Goal: Navigation & Orientation: Find specific page/section

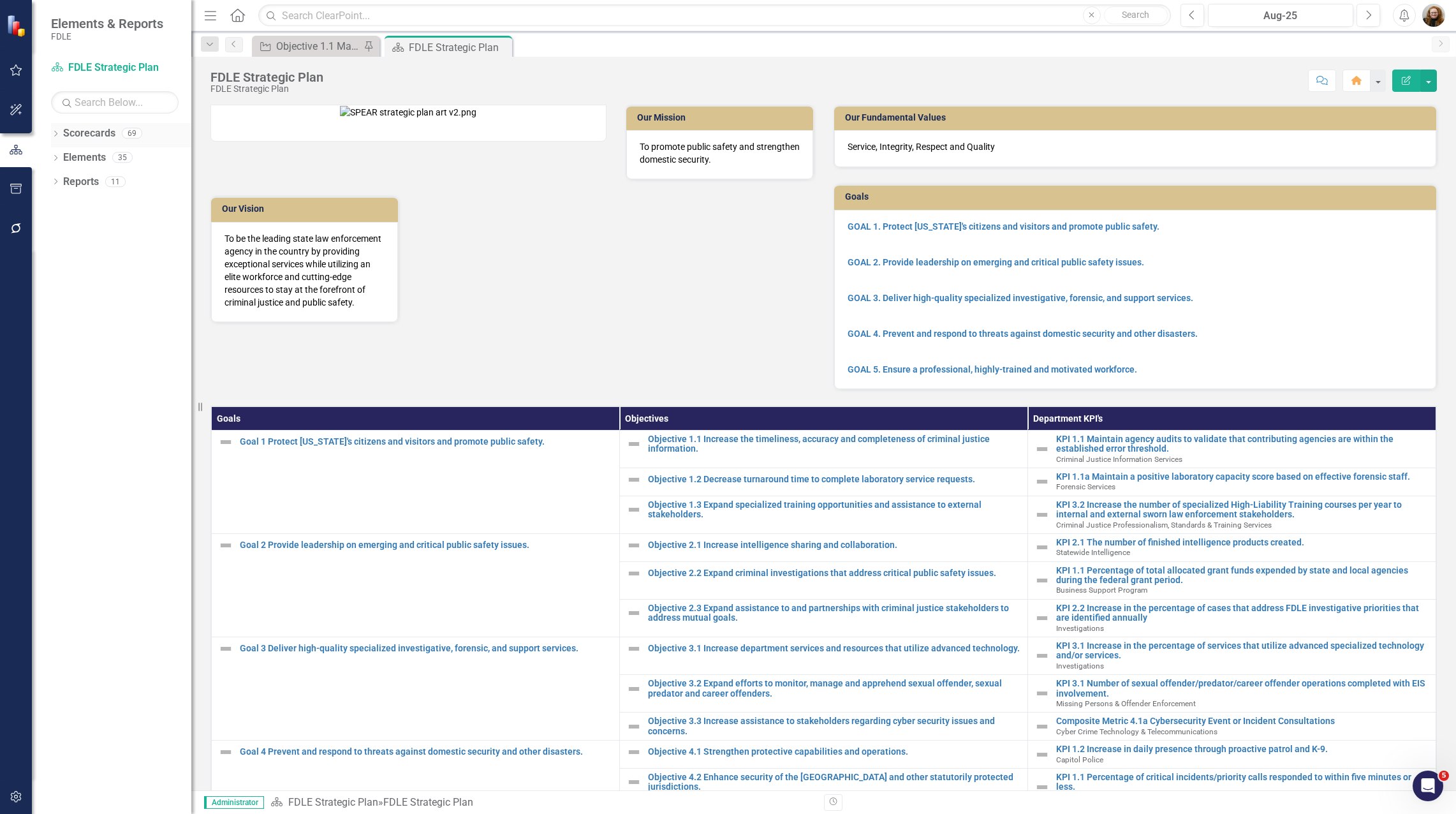
click at [57, 135] on icon "Dropdown" at bounding box center [55, 135] width 9 height 7
click at [65, 208] on icon "Dropdown" at bounding box center [62, 205] width 9 height 7
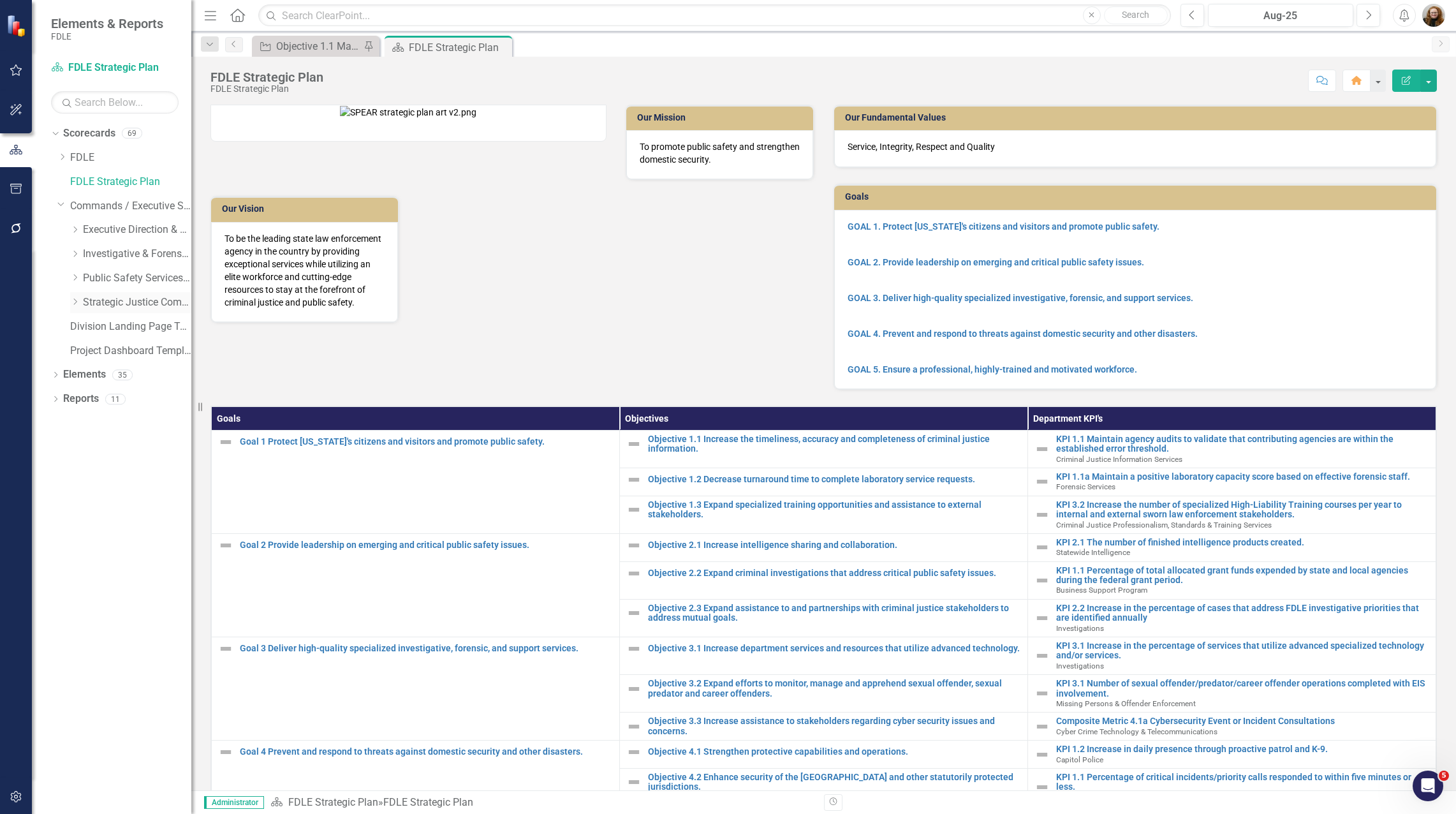
click at [74, 298] on icon "Dropdown" at bounding box center [75, 301] width 9 height 7
click at [131, 349] on link "Criminal Justice Professionalism, Standards & Training Services" at bounding box center [143, 351] width 95 height 15
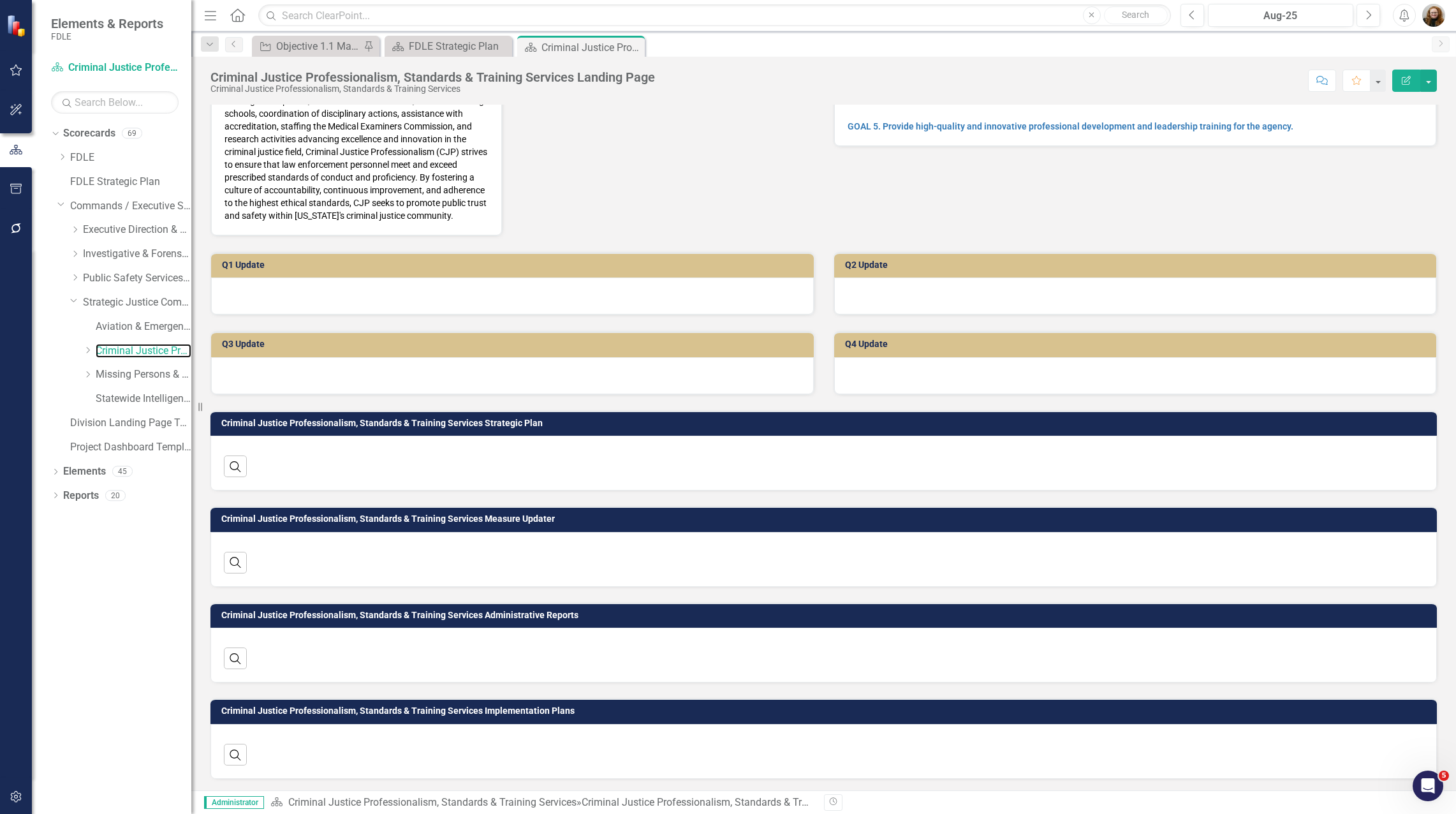
scroll to position [177, 0]
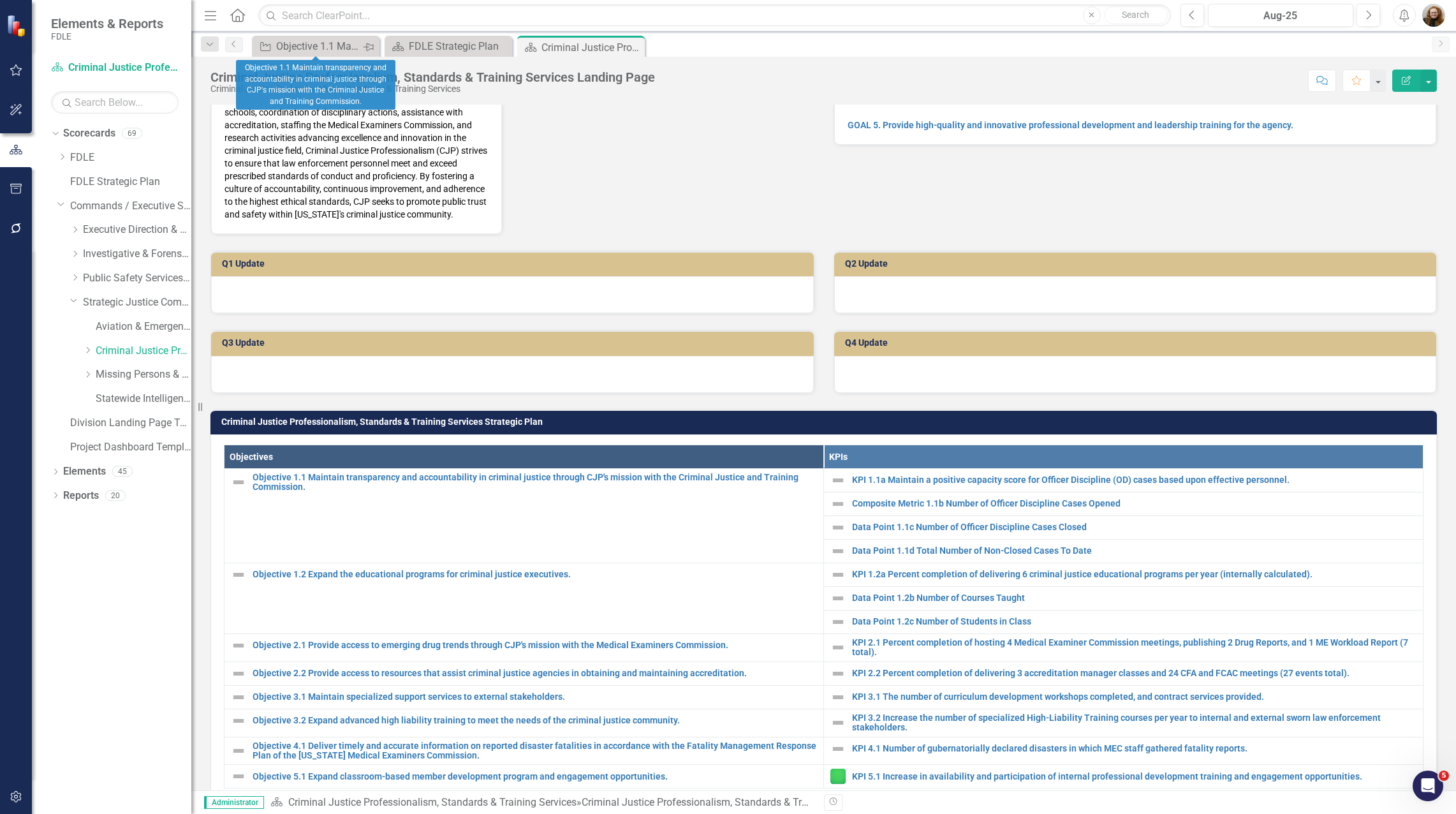
click at [371, 45] on icon "Pin" at bounding box center [368, 47] width 10 height 13
click at [370, 46] on icon "Close" at bounding box center [368, 46] width 13 height 10
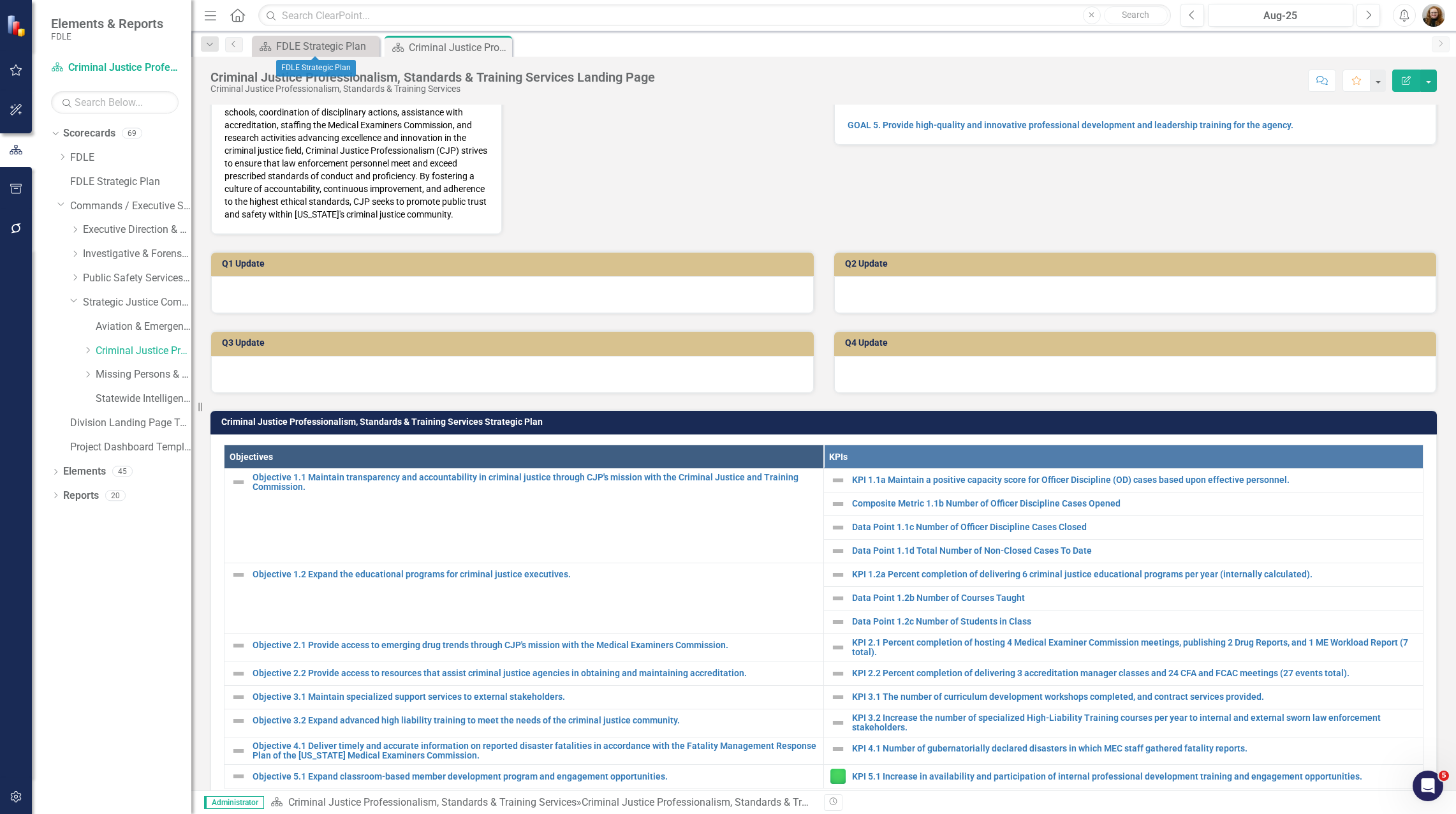
click at [0, 0] on icon "Close" at bounding box center [0, 0] width 0 height 0
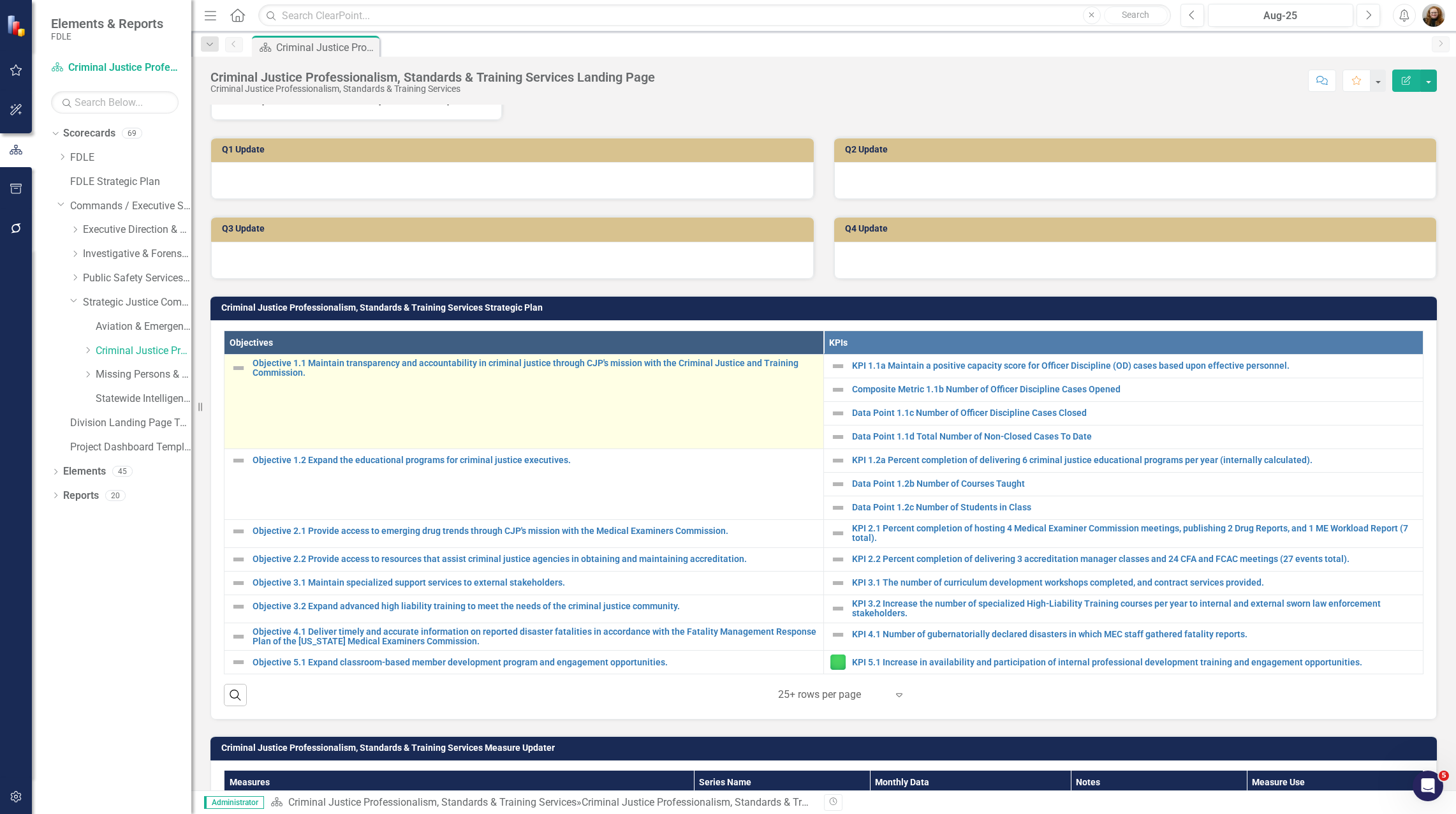
scroll to position [305, 0]
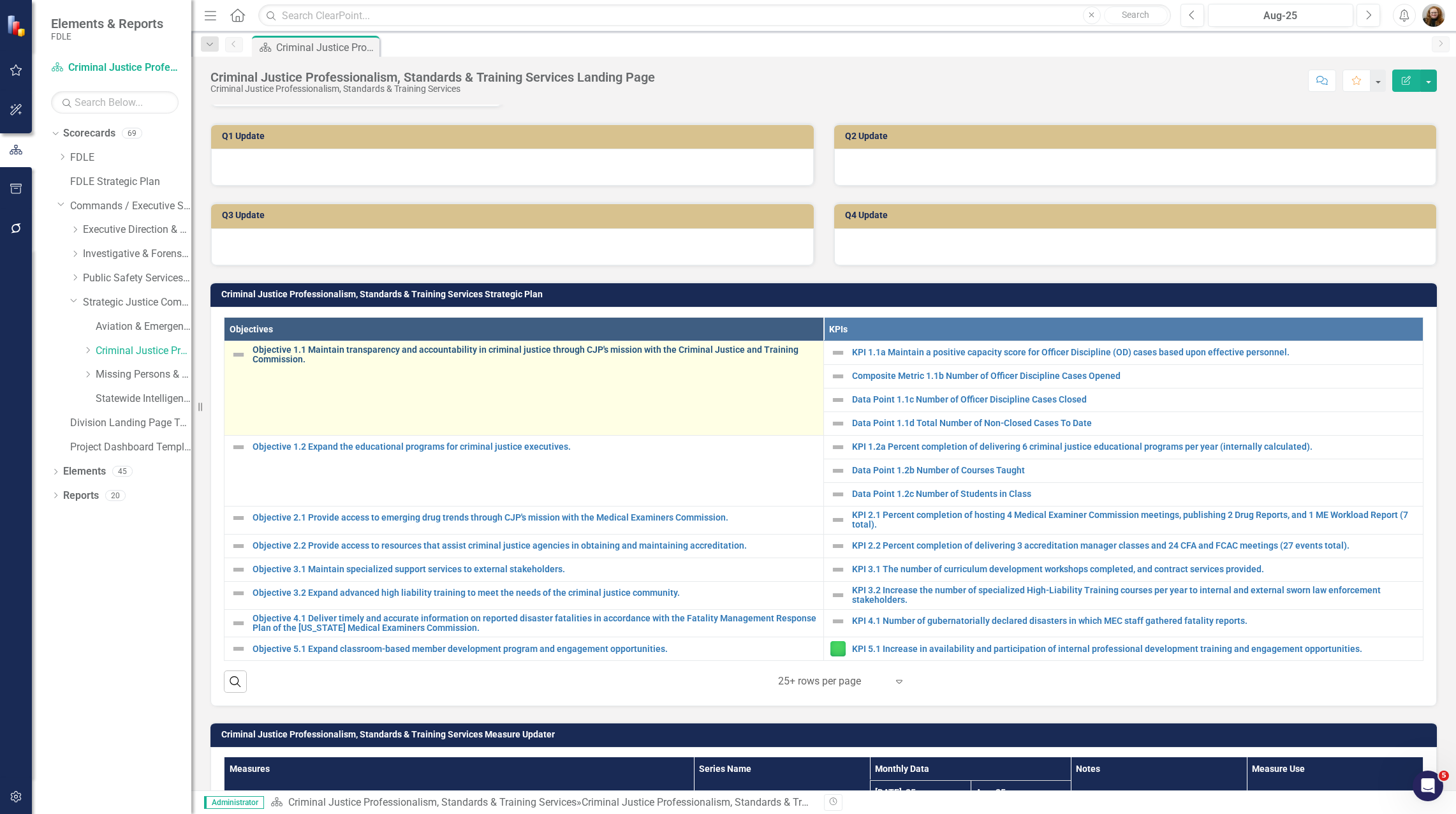
click at [285, 355] on link "Objective 1.1 Maintain transparency and accountability in criminal justice thro…" at bounding box center [534, 355] width 565 height 20
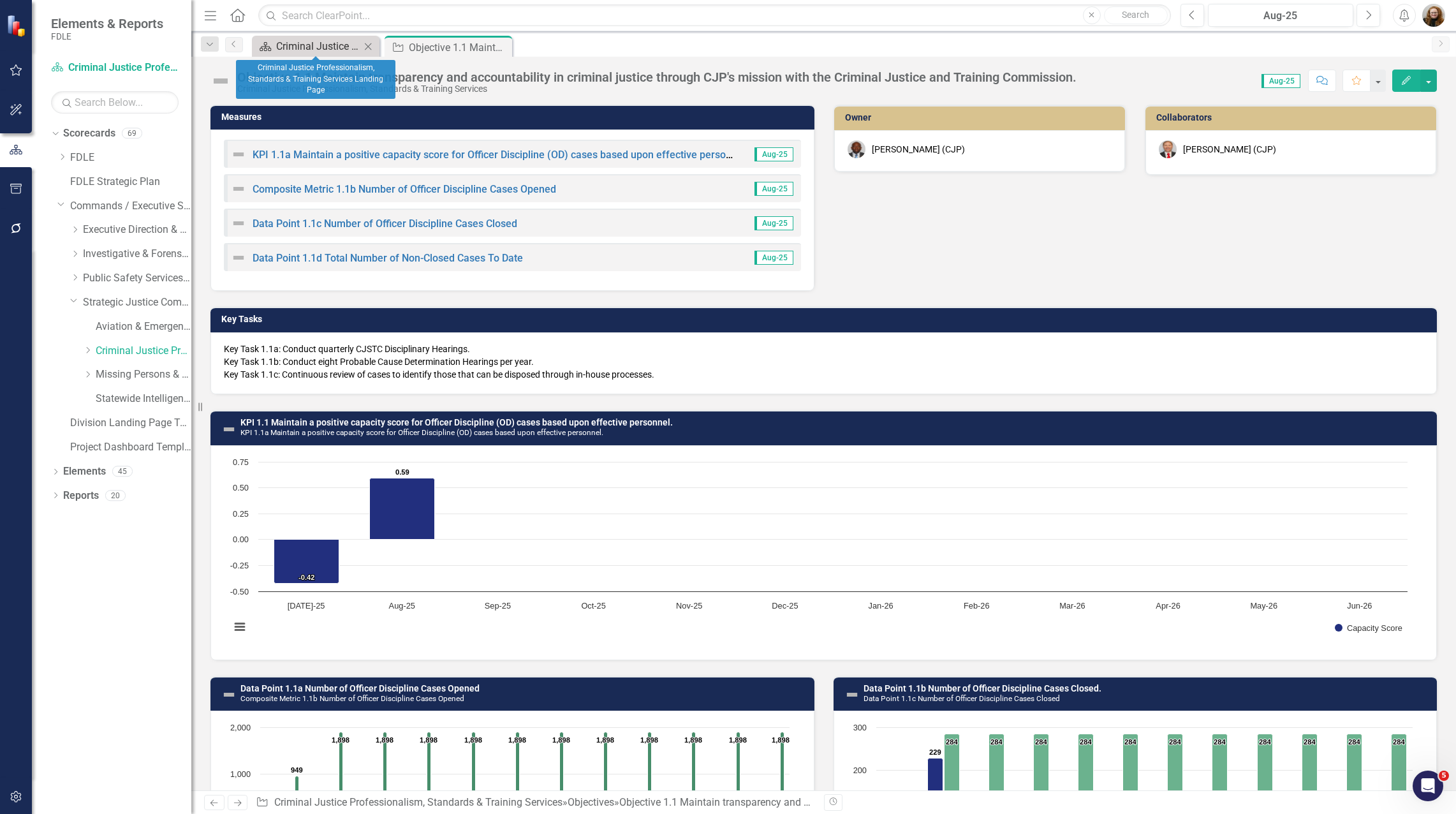
click at [338, 44] on div "Criminal Justice Professionalism, Standards & Training Services Landing Page" at bounding box center [318, 47] width 84 height 16
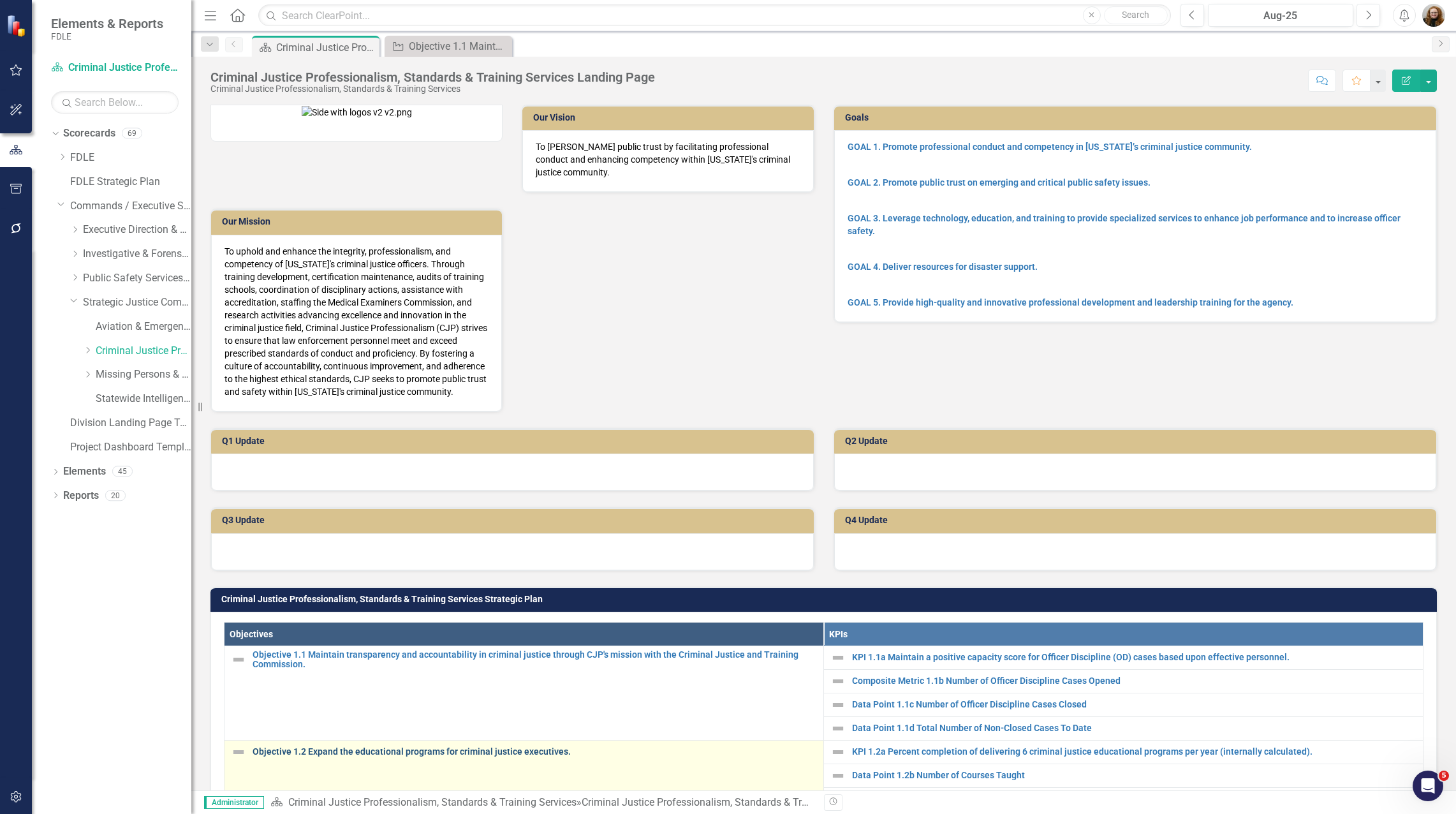
click at [361, 754] on link "Objective 1.2 Expand the educational programs for criminal justice executives." at bounding box center [534, 752] width 565 height 9
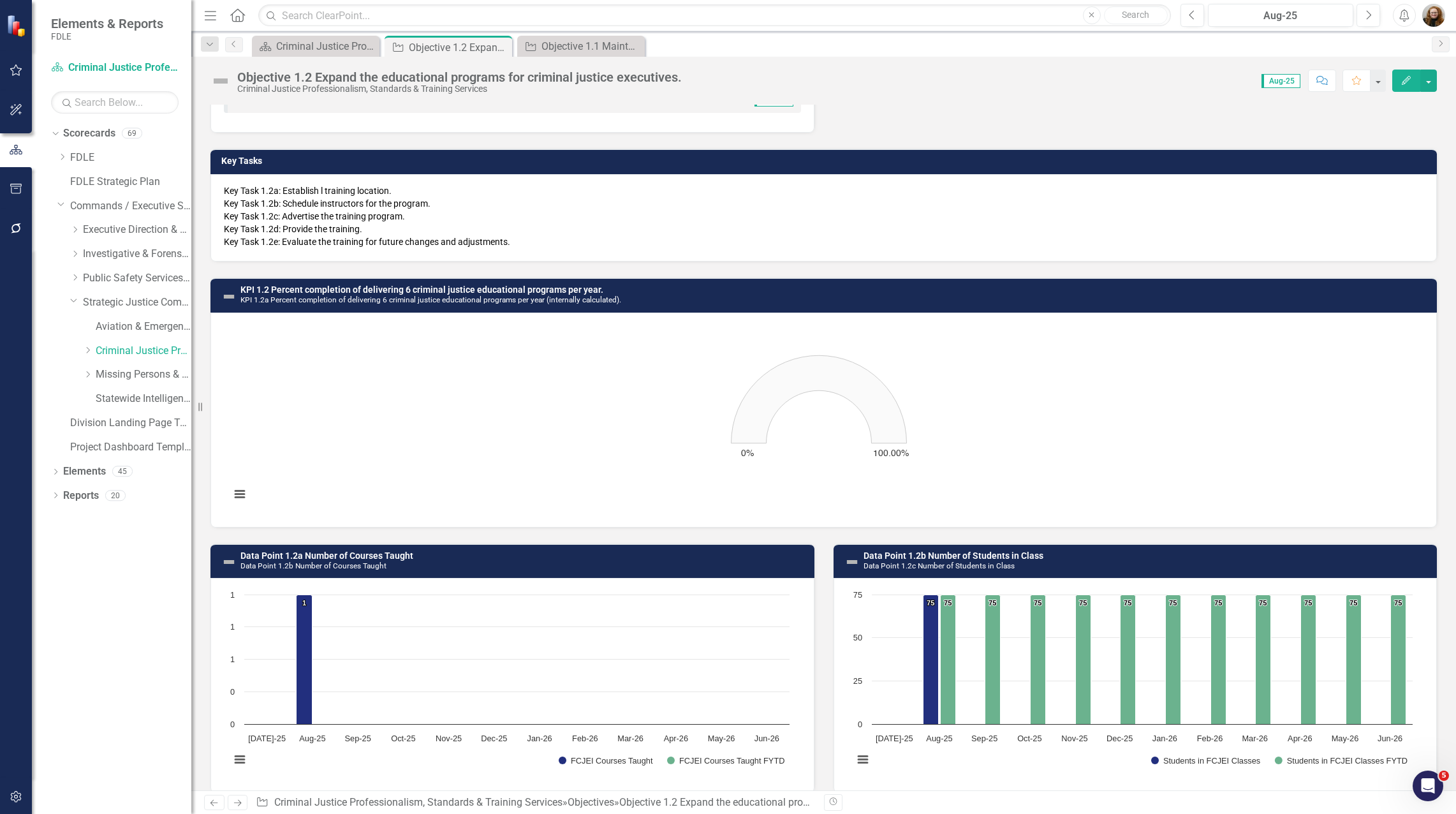
scroll to position [139, 0]
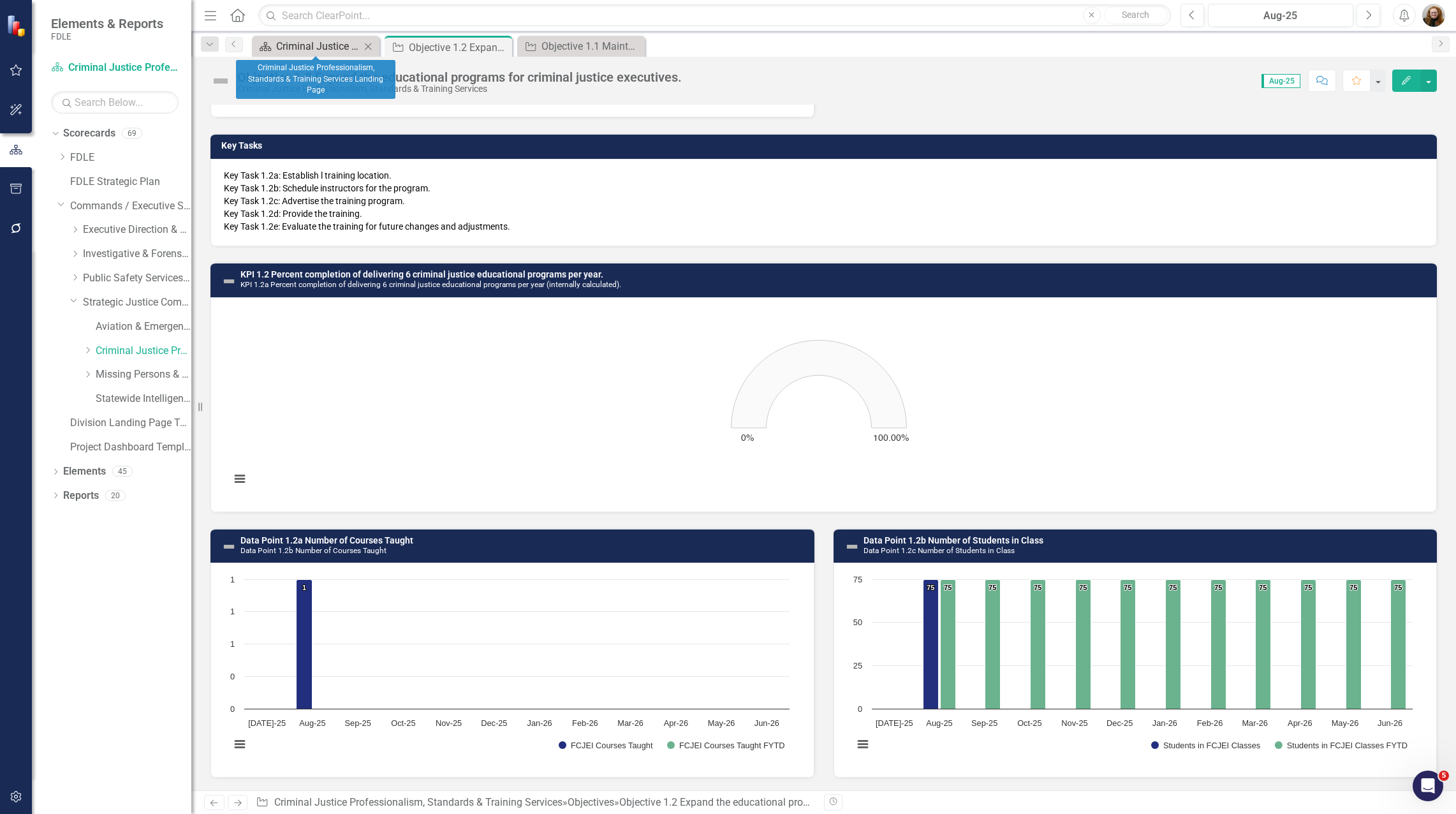
click at [325, 50] on div "Criminal Justice Professionalism, Standards & Training Services Landing Page" at bounding box center [318, 47] width 84 height 16
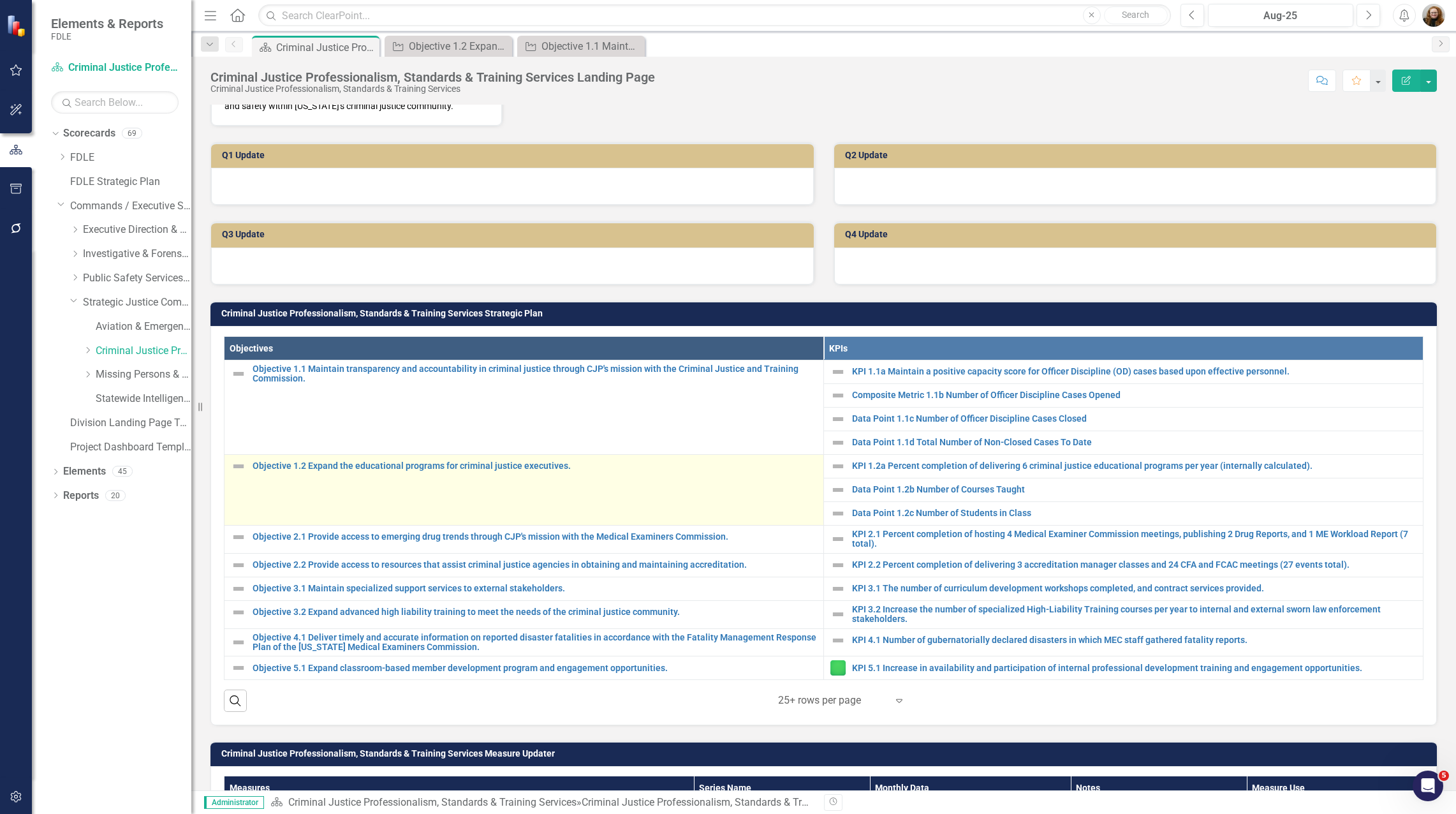
scroll to position [383, 0]
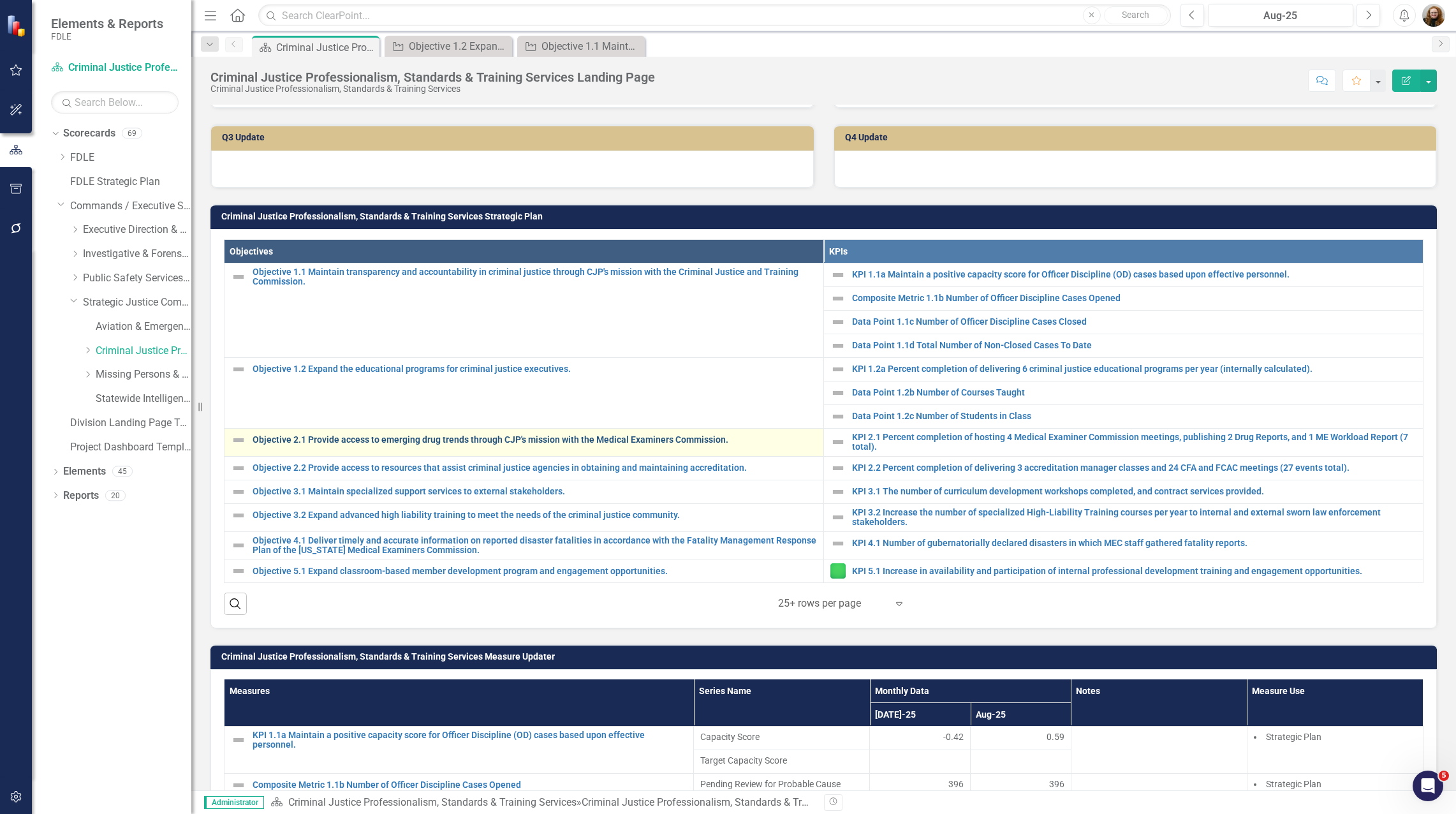
click at [463, 441] on link "Objective 2.1 Provide access to emerging drug trends through CJP's mission with…" at bounding box center [534, 440] width 565 height 9
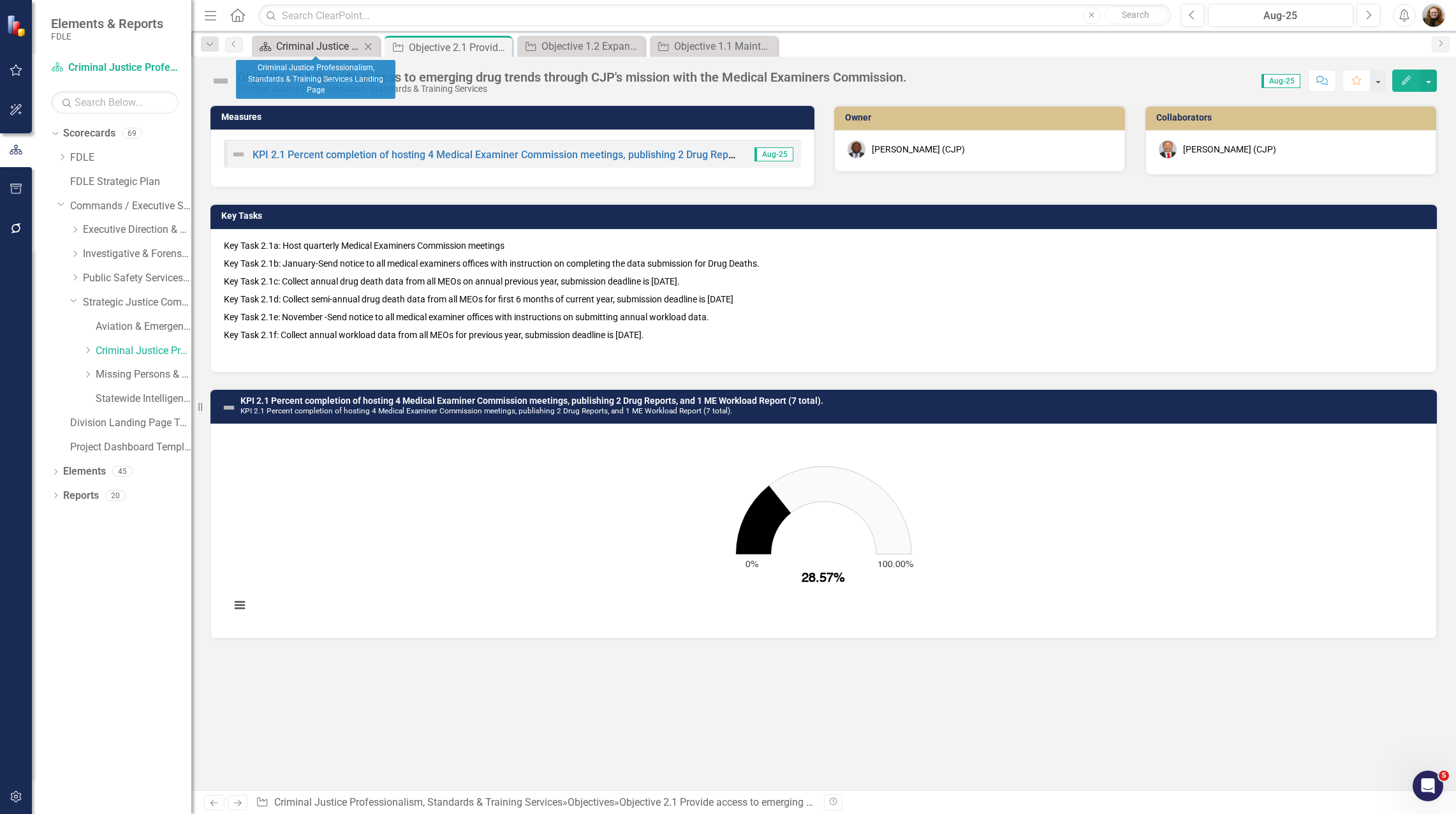
click at [331, 43] on div "Criminal Justice Professionalism, Standards & Training Services Landing Page" at bounding box center [318, 47] width 84 height 16
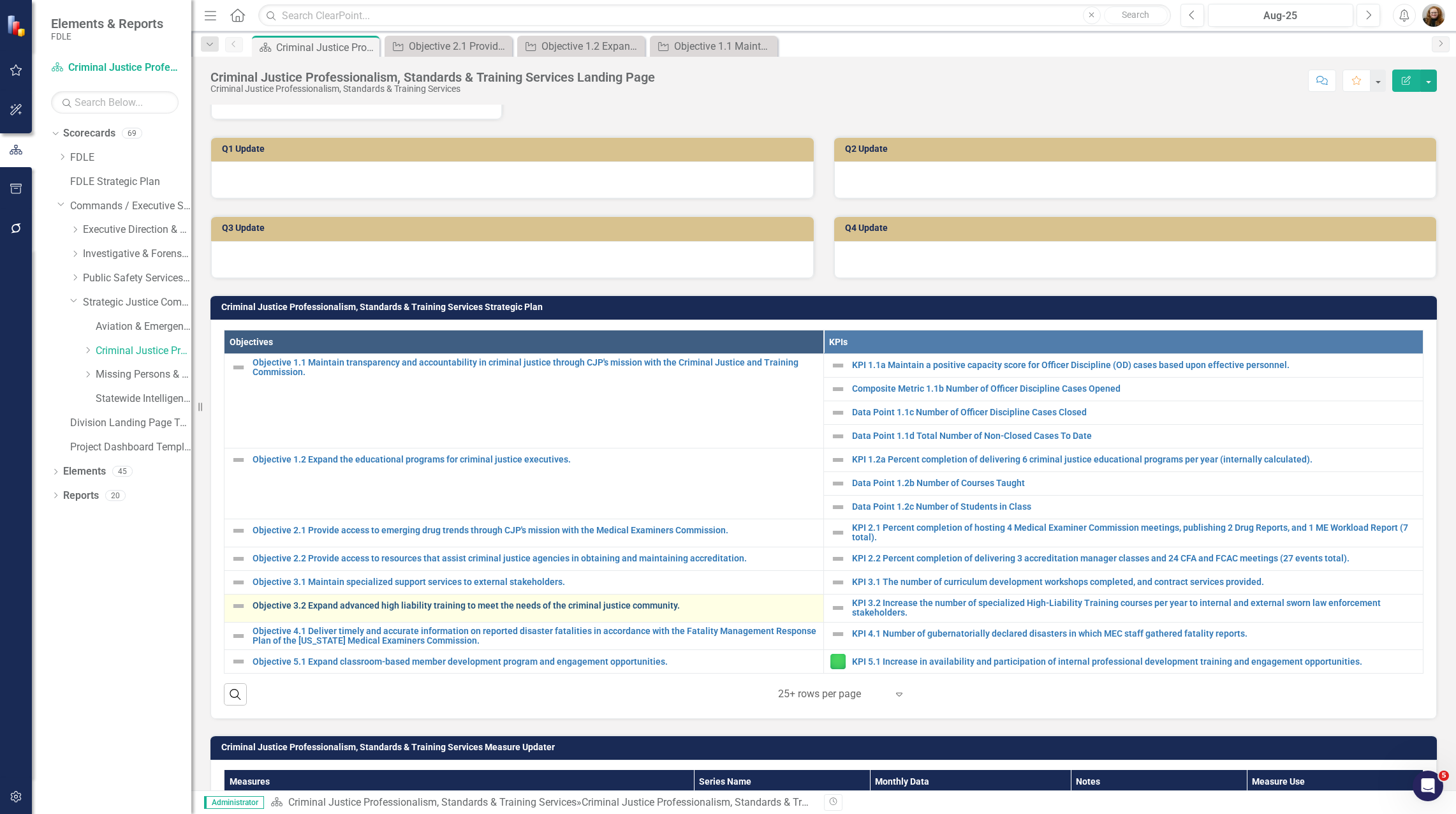
scroll to position [319, 0]
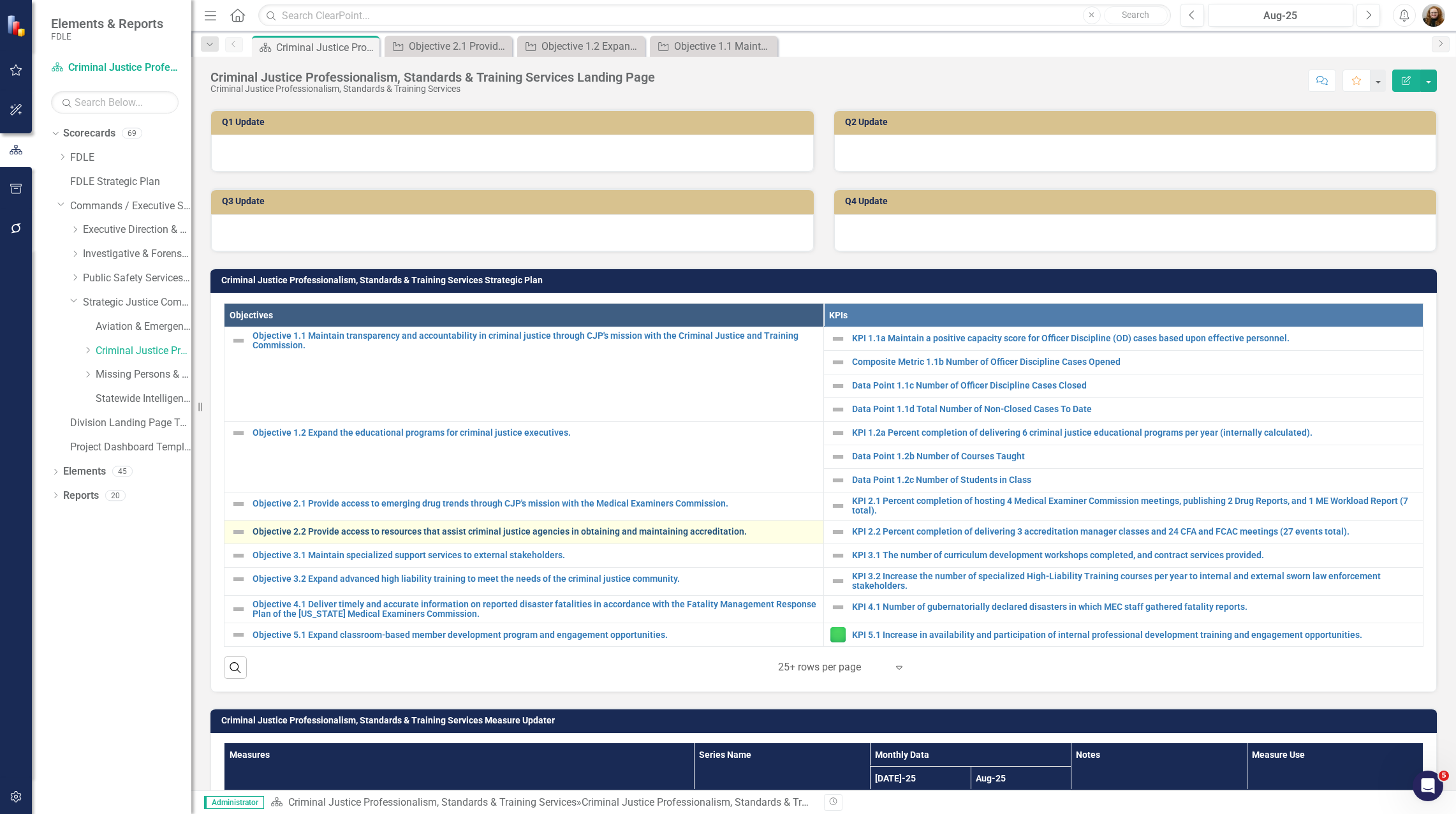
click at [359, 535] on link "Objective 2.2 Provide access to resources that assist criminal justice agencies…" at bounding box center [534, 532] width 565 height 9
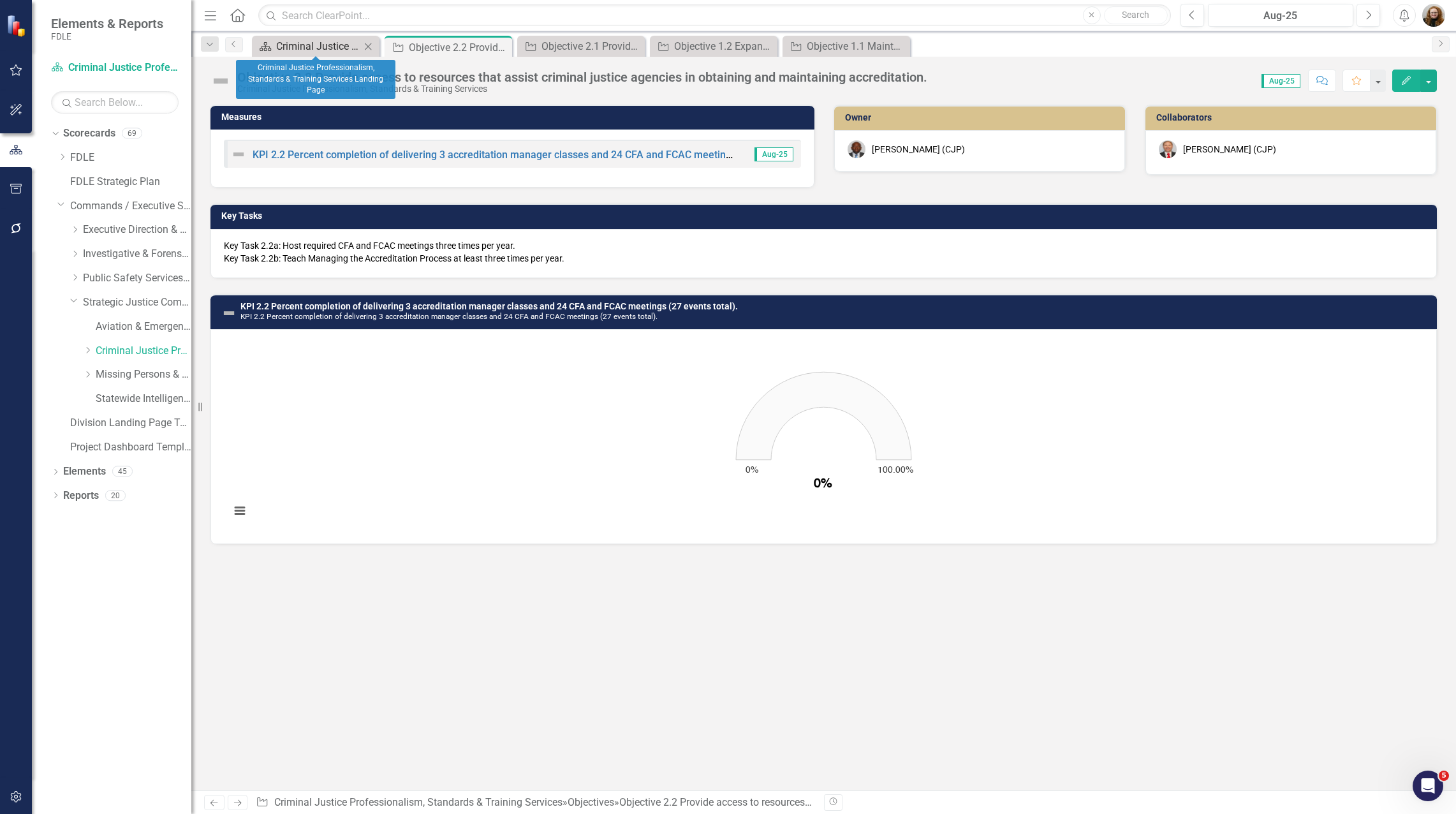
click at [323, 44] on div "Criminal Justice Professionalism, Standards & Training Services Landing Page" at bounding box center [318, 47] width 84 height 16
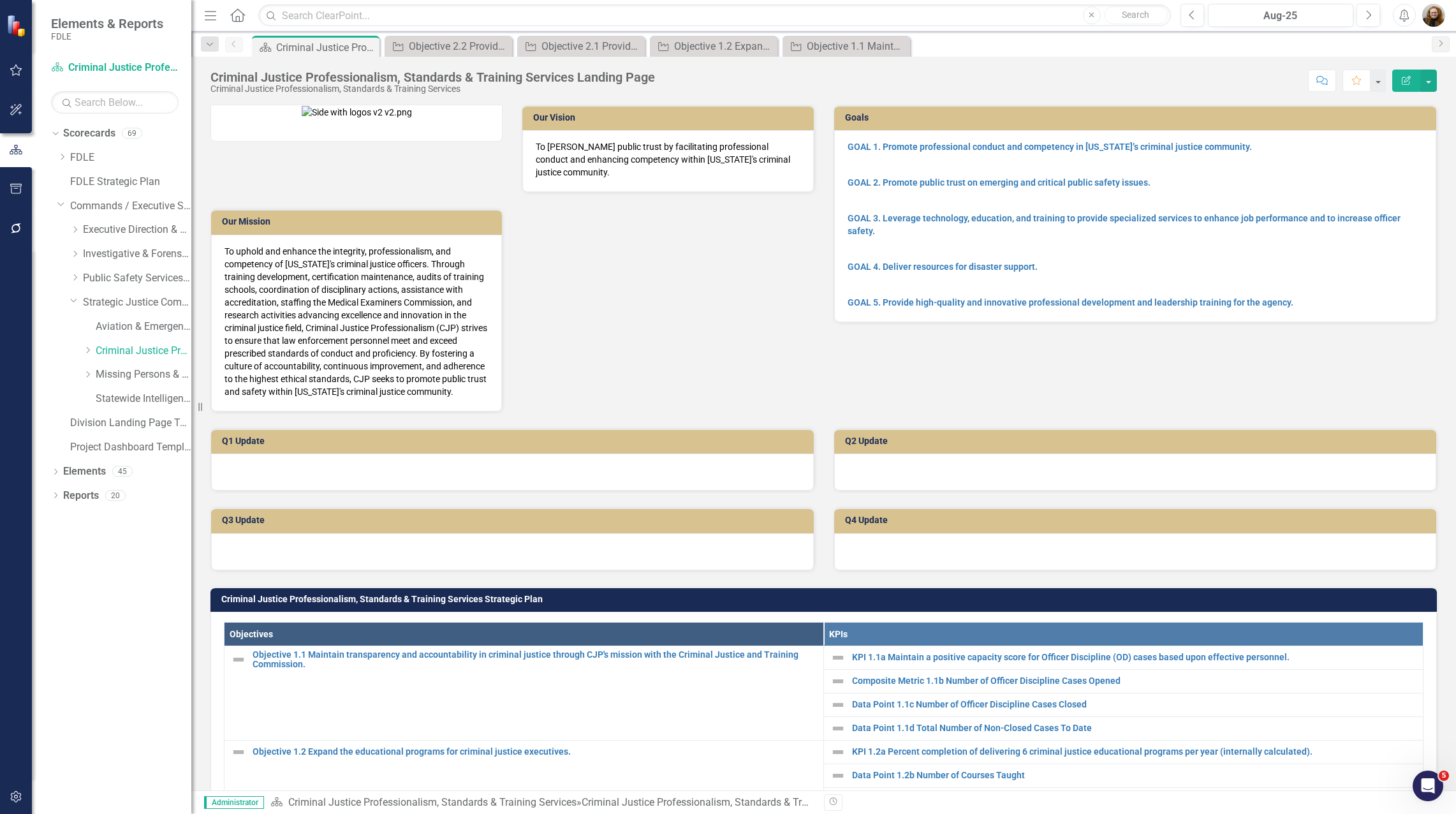
scroll to position [383, 0]
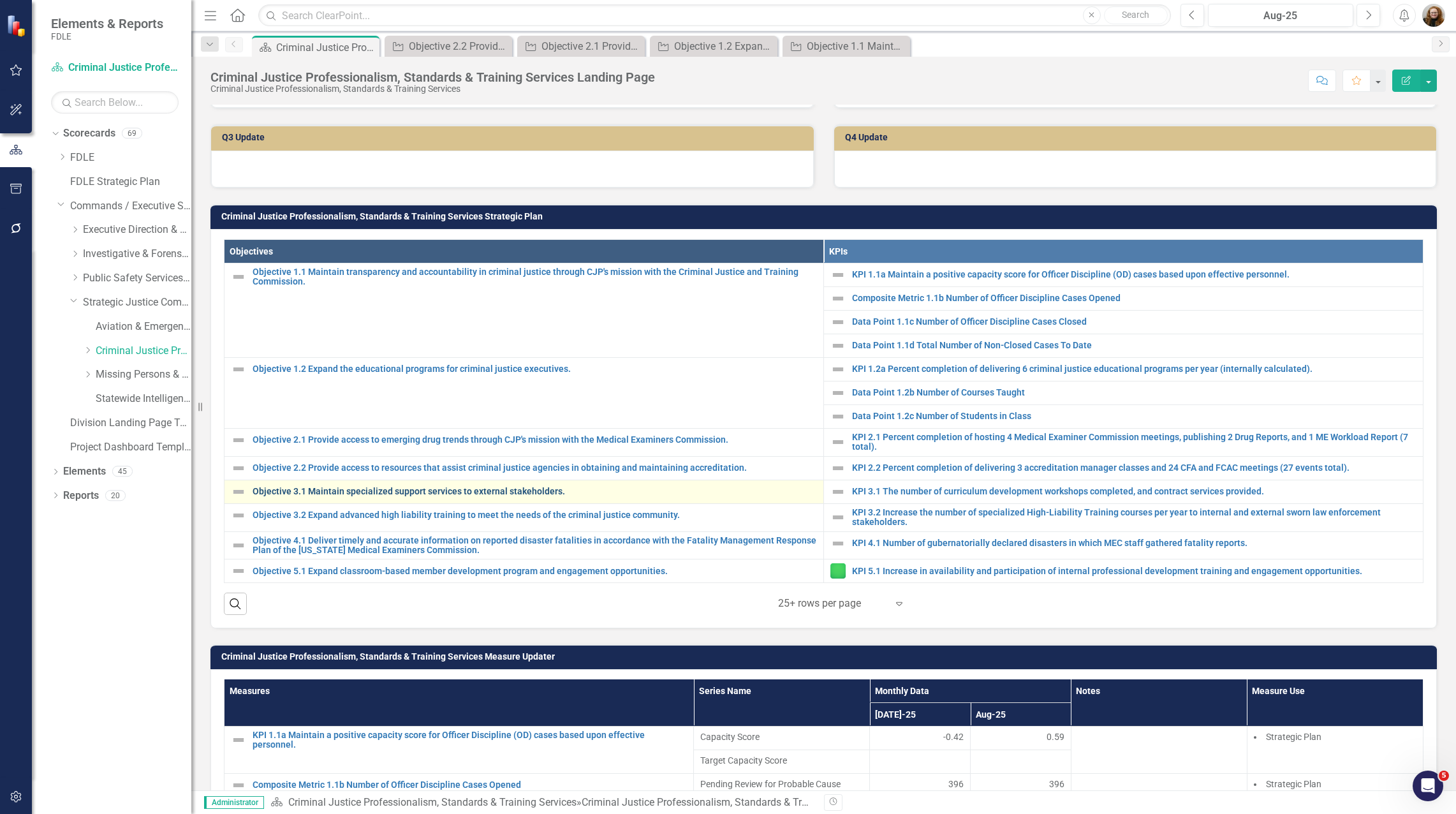
click at [396, 493] on link "Objective 3.1 Maintain specialized support services to external stakeholders." at bounding box center [534, 492] width 565 height 9
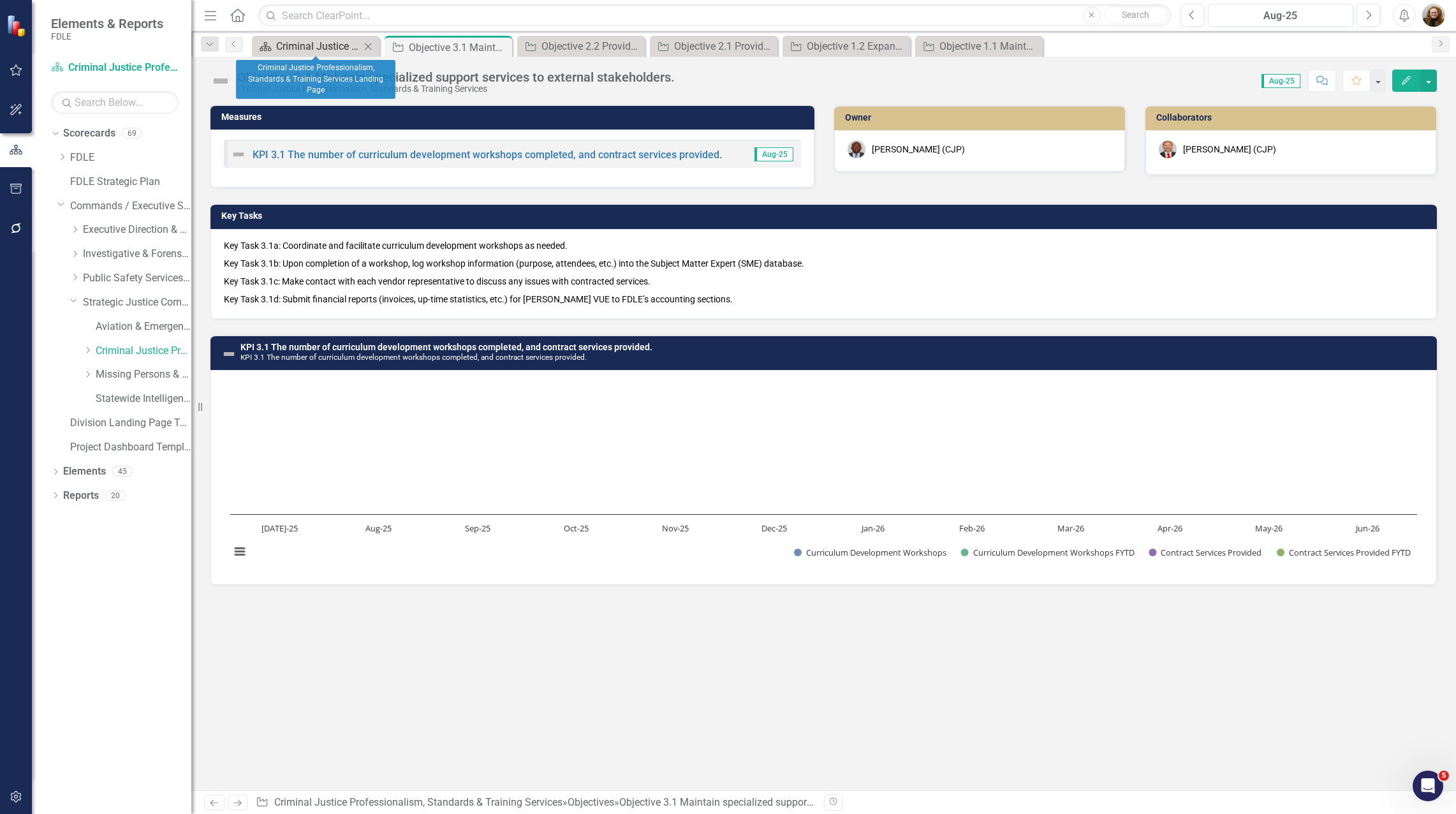
click at [298, 45] on div "Criminal Justice Professionalism, Standards & Training Services Landing Page" at bounding box center [318, 47] width 84 height 16
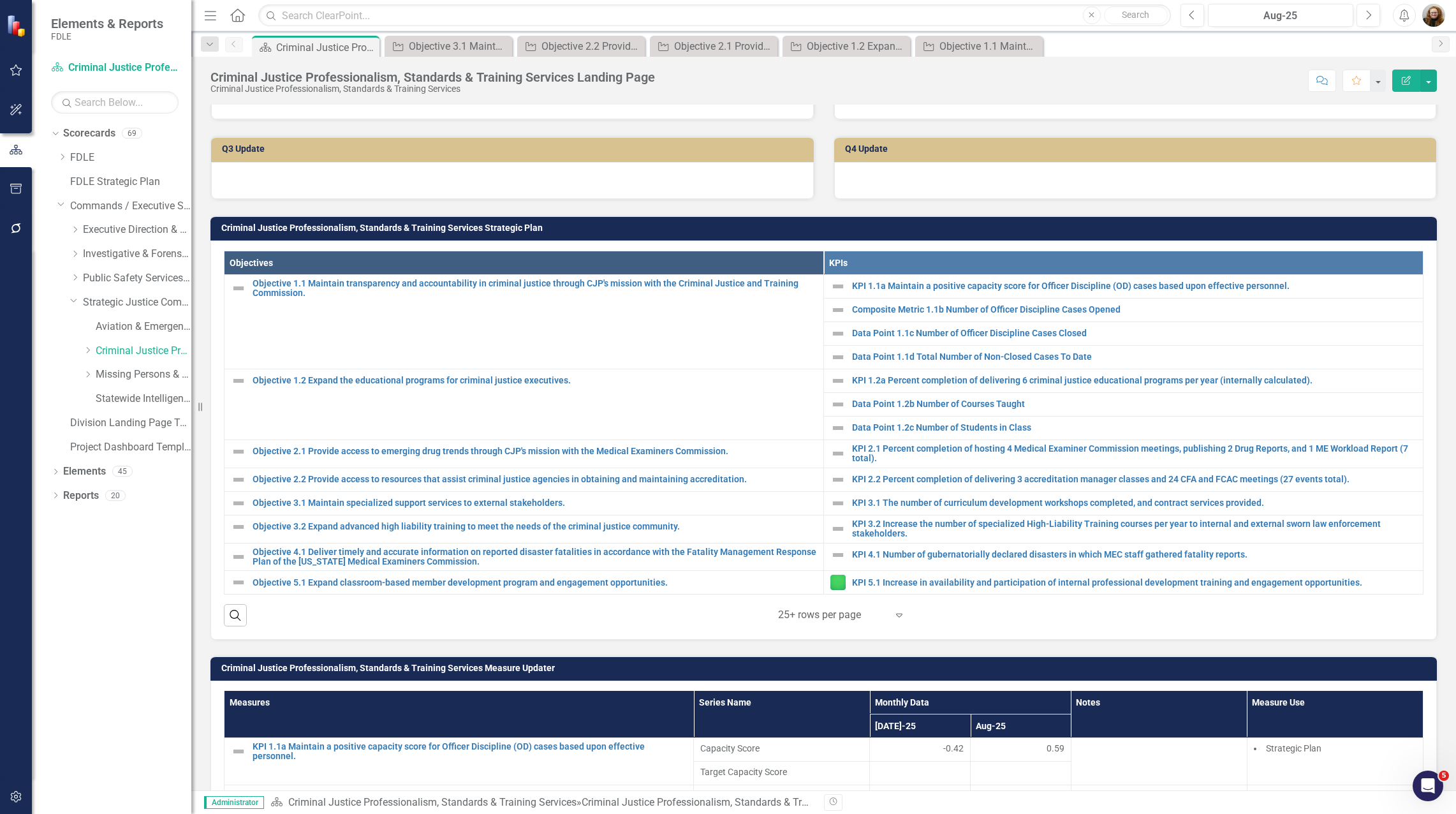
scroll to position [383, 0]
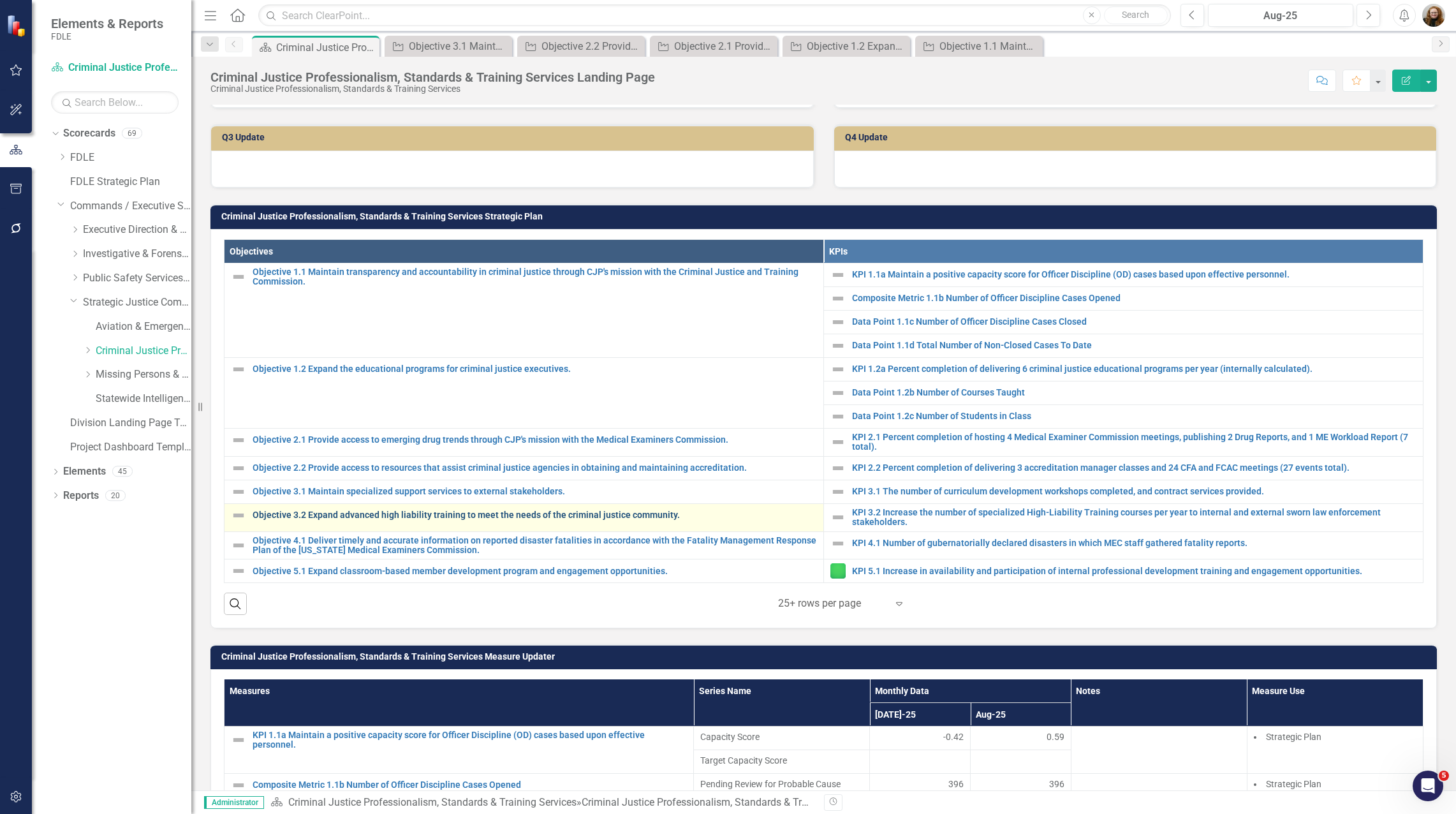
click at [304, 510] on link "Objective 3.2 Expand advanced high liability training to meet the needs of the …" at bounding box center [534, 515] width 565 height 9
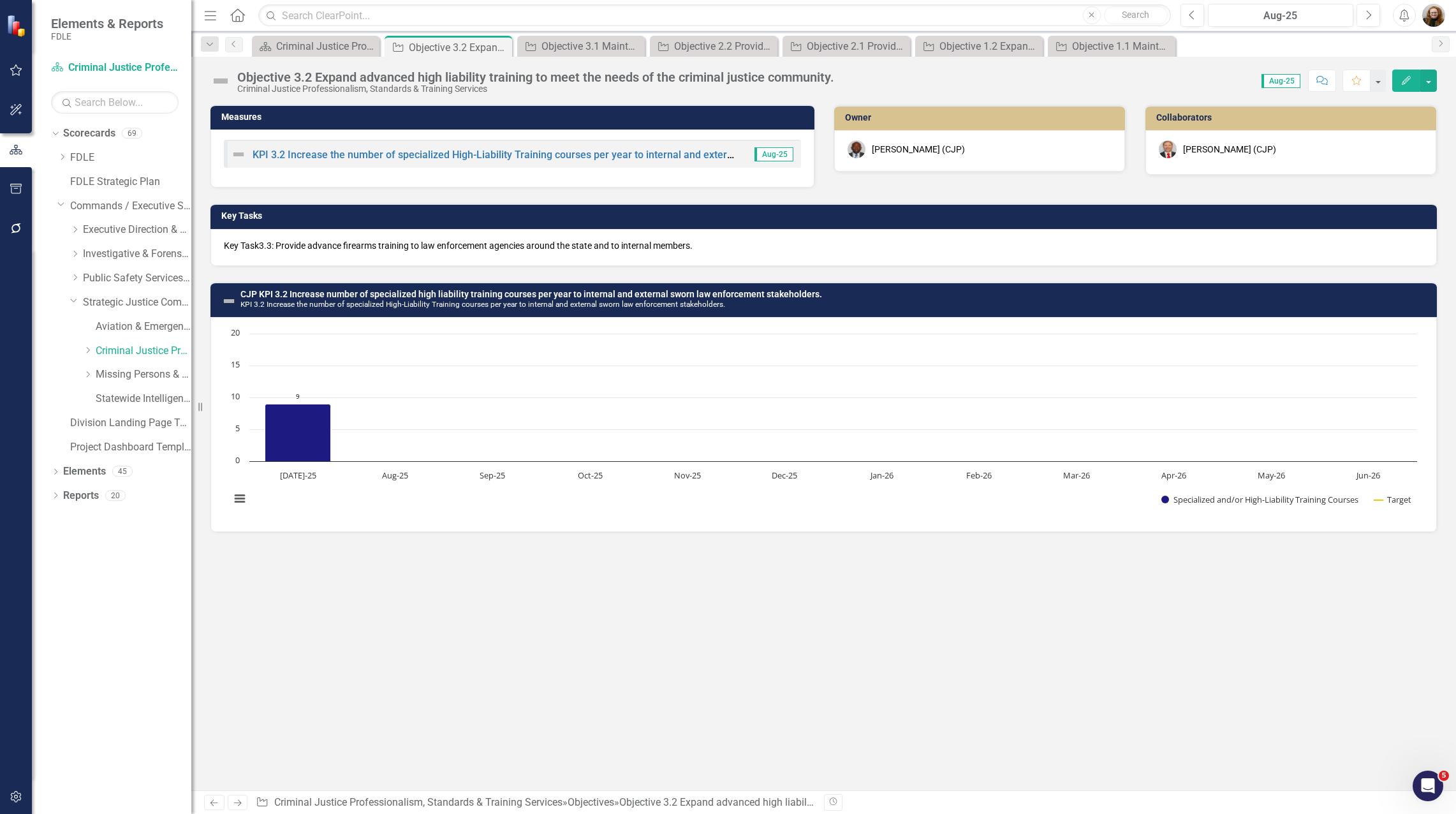
click at [269, 249] on p "Key Task3.3: Provide advance firearms training to law enforcement agencies arou…" at bounding box center [824, 246] width 1200 height 13
click at [271, 247] on p "Key Task3.3: Provide advance firearms training to law enforcement agencies arou…" at bounding box center [824, 246] width 1200 height 13
click at [252, 250] on p "Key Task3.3: Provide advance firearms training to law enforcement agencies arou…" at bounding box center [824, 246] width 1200 height 13
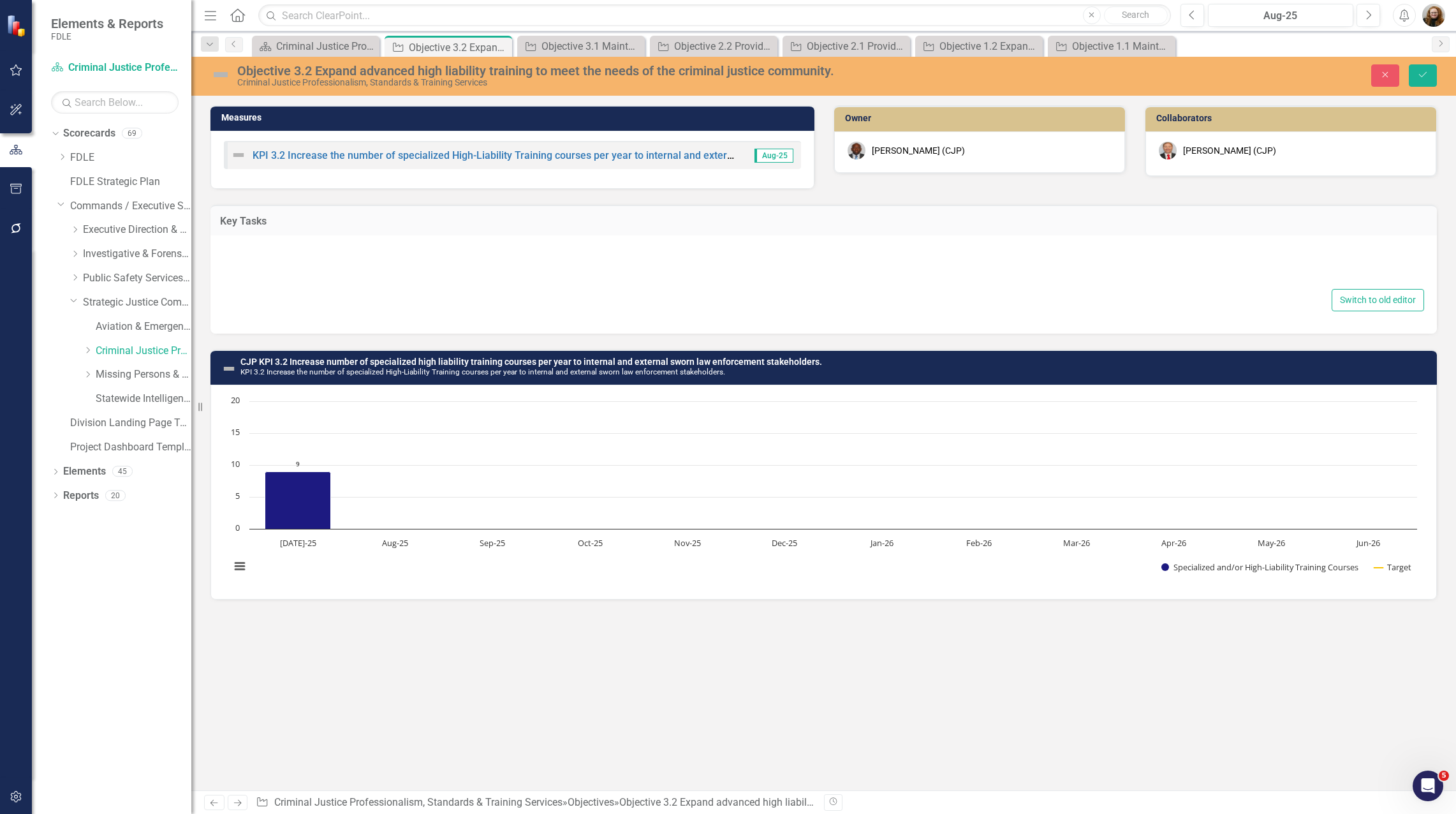
type textarea "<p>Key Task3.3: Provide advance firearms training to law enforcement agencies a…"
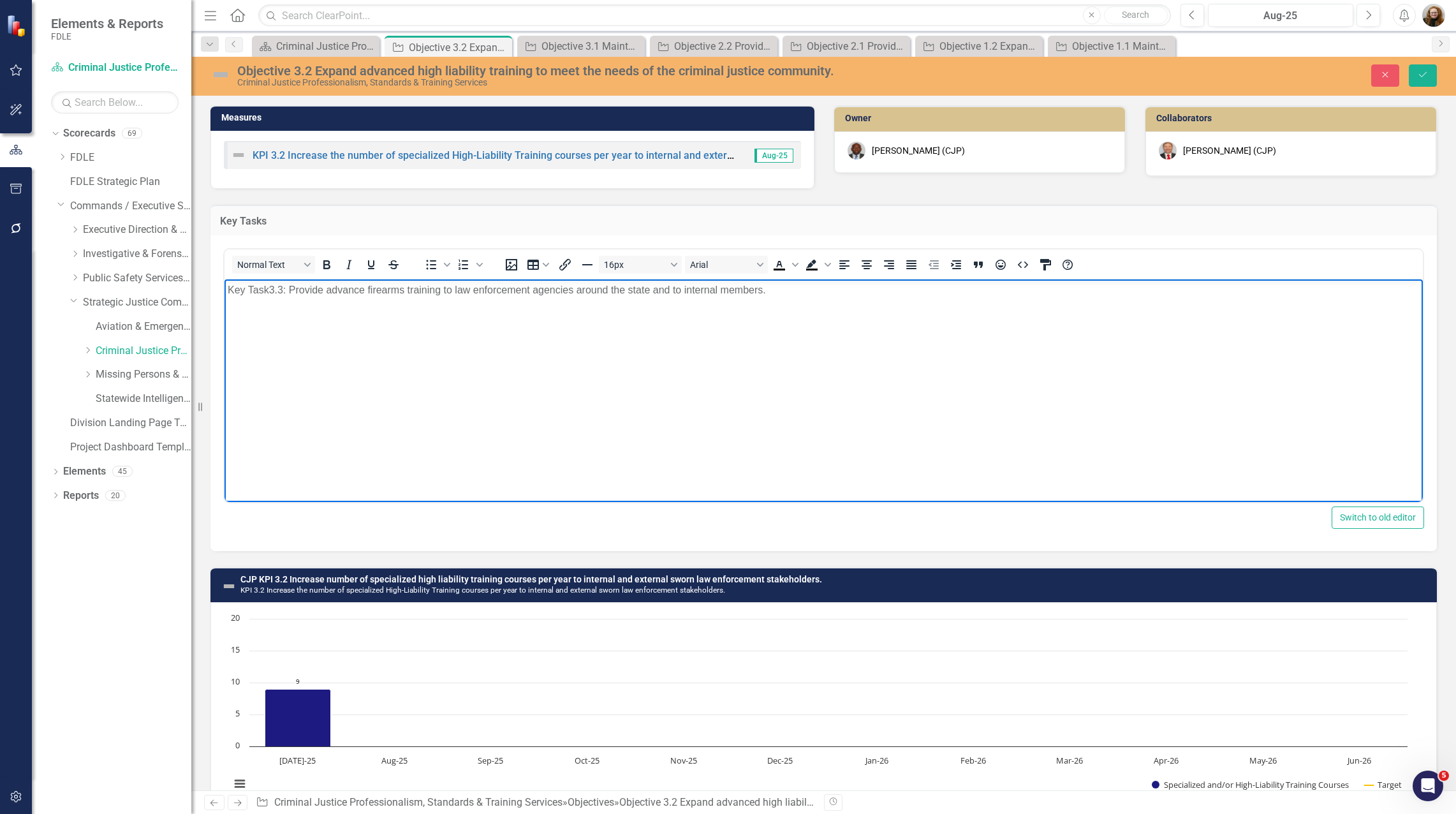
click at [270, 291] on p "Key Task3.3: Provide advance firearms training to law enforcement agencies arou…" at bounding box center [824, 290] width 1192 height 16
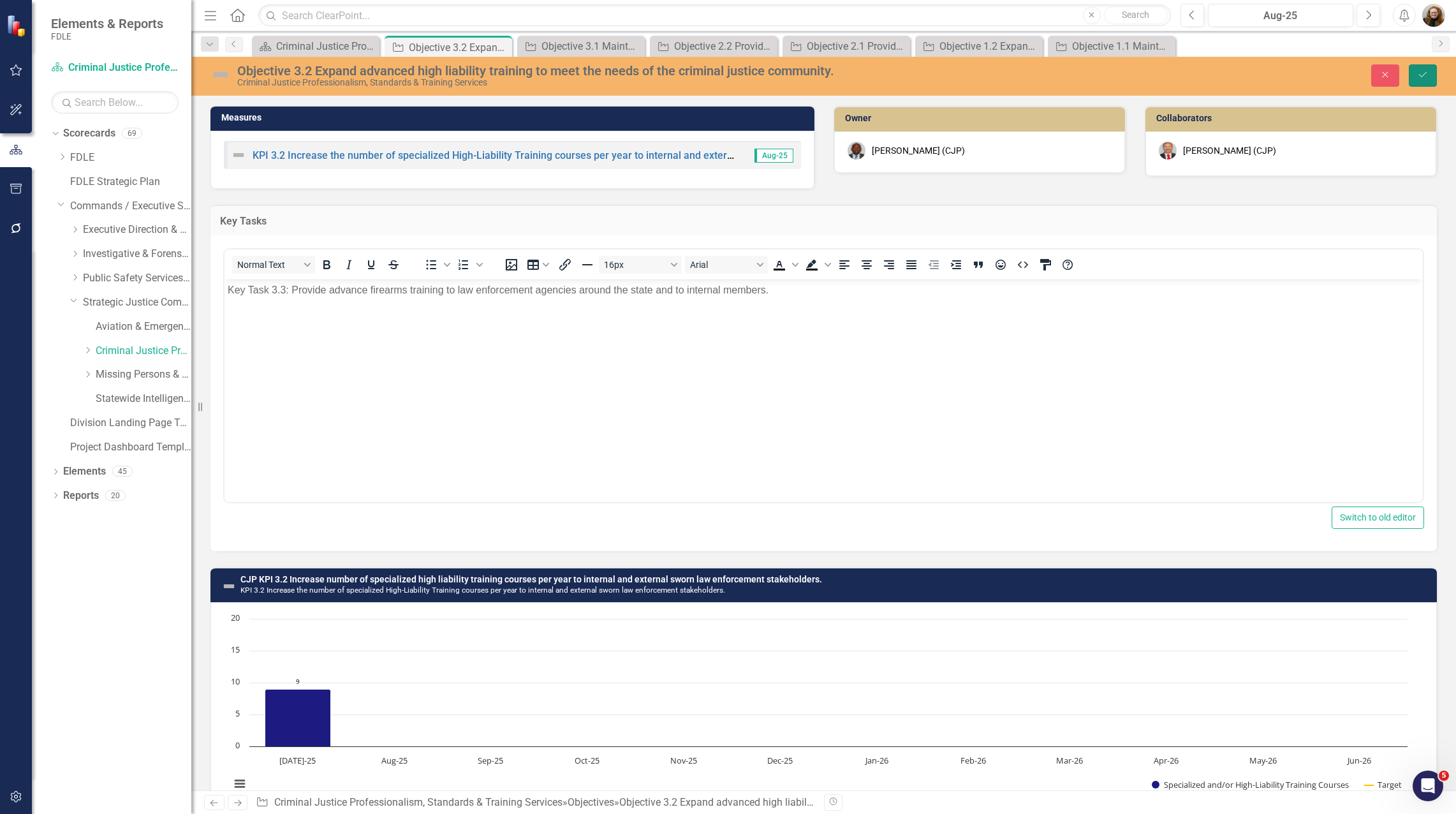
click at [724, 76] on icon "Save" at bounding box center [1422, 74] width 11 height 9
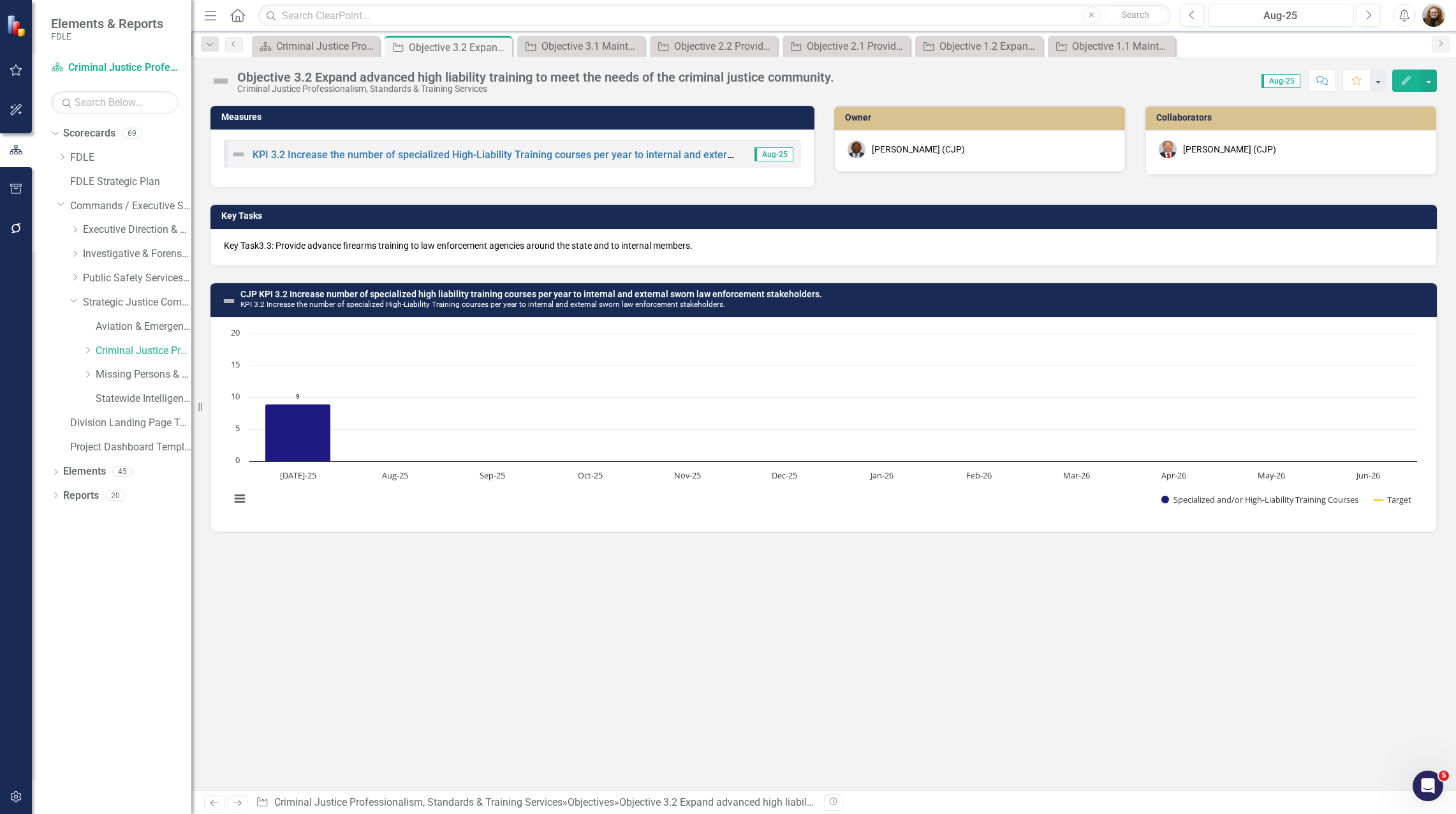
click at [292, 252] on p "Key Task3.3: Provide advance firearms training to law enforcement agencies arou…" at bounding box center [824, 246] width 1200 height 13
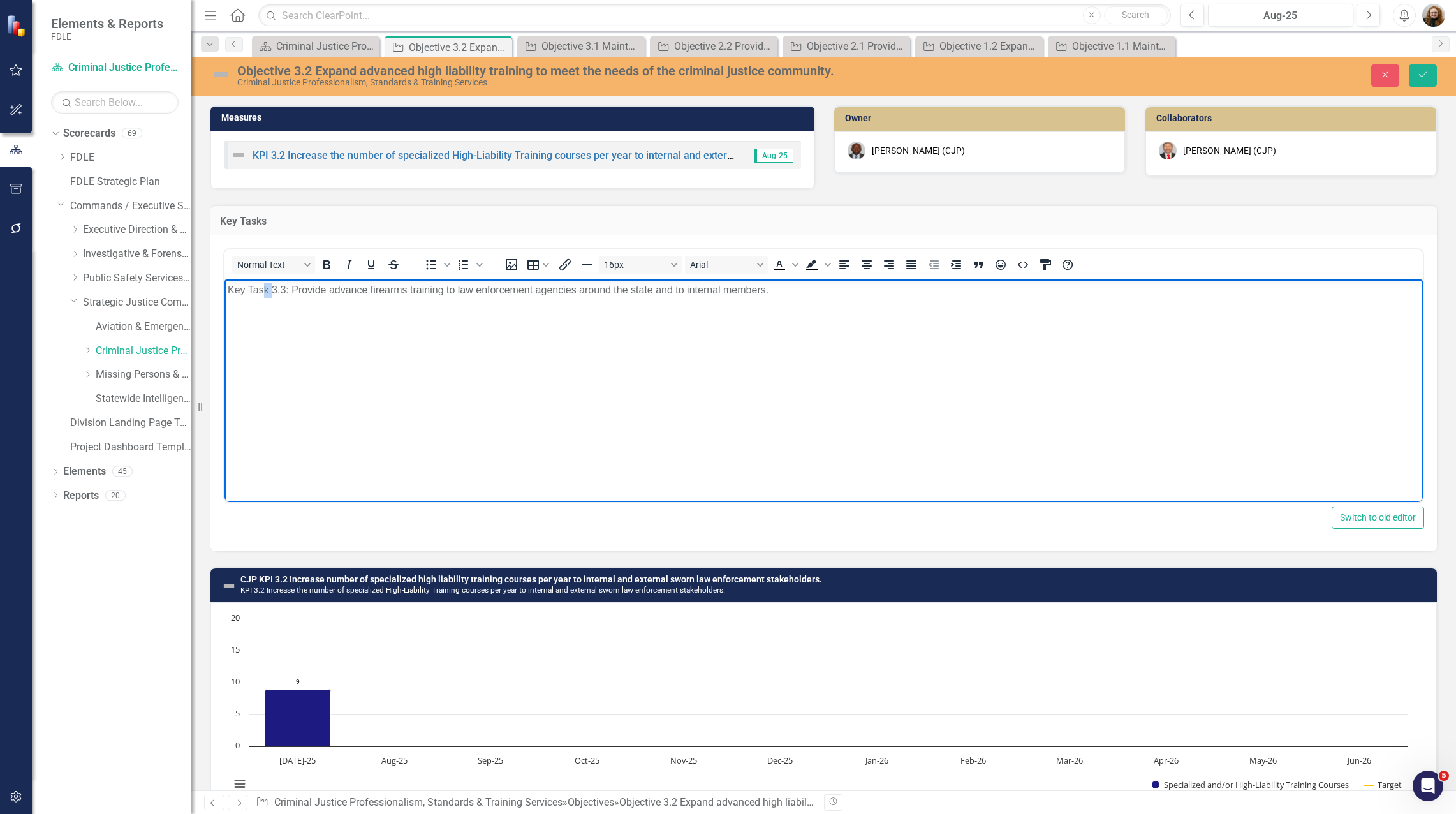
drag, startPoint x: 273, startPoint y: 290, endPoint x: 266, endPoint y: 290, distance: 7.0
click at [266, 290] on p "Key Task 3.3: Provide advance firearms training to law enforcement agencies aro…" at bounding box center [824, 290] width 1192 height 16
click at [724, 342] on body "Key Task 3.3: Provide advance firearms training to law enforcement agencies aro…" at bounding box center [824, 375] width 1198 height 191
click at [724, 70] on icon "Save" at bounding box center [1422, 74] width 11 height 9
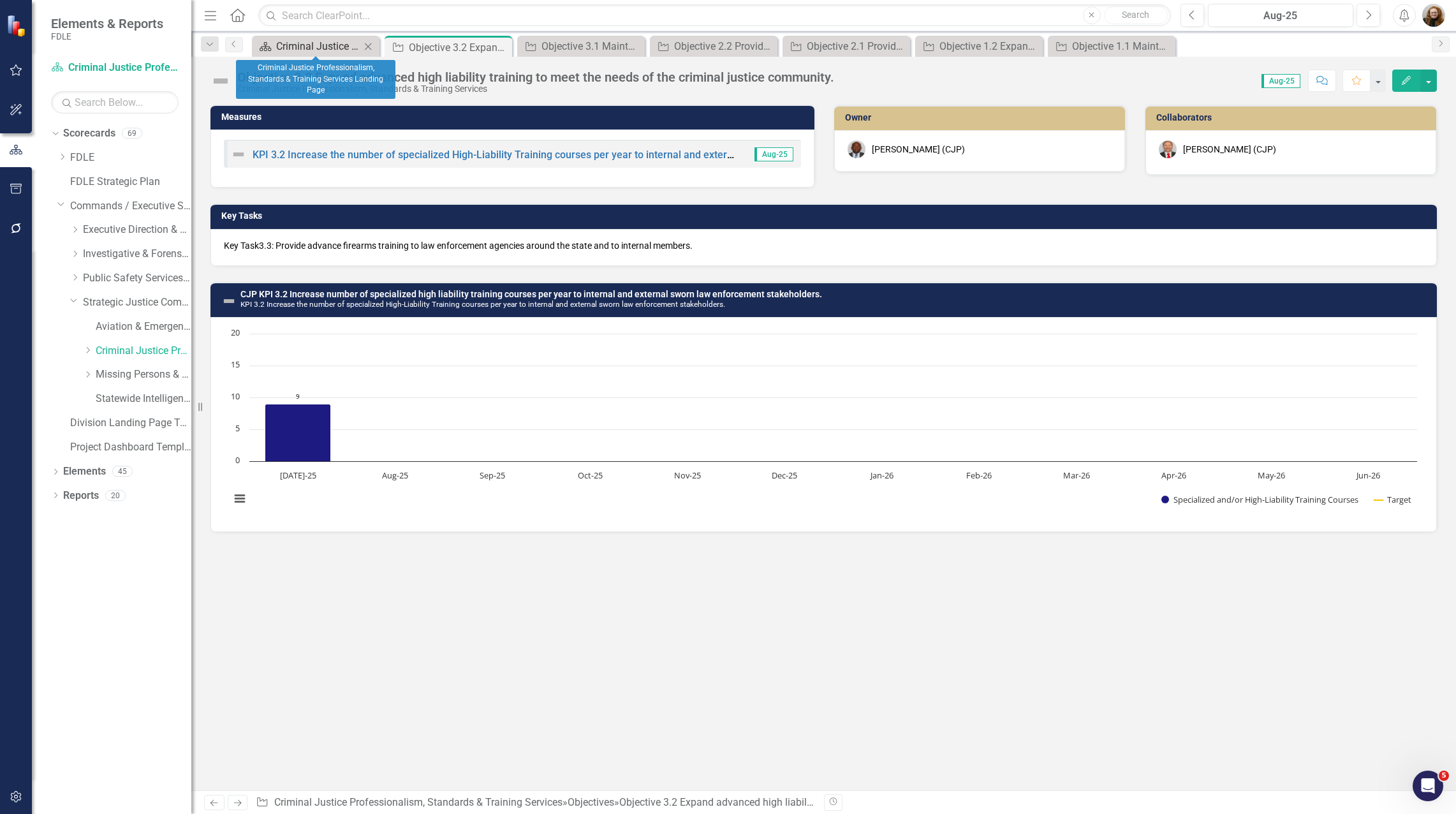
click at [323, 49] on div "Criminal Justice Professionalism, Standards & Training Services Landing Page" at bounding box center [318, 47] width 84 height 16
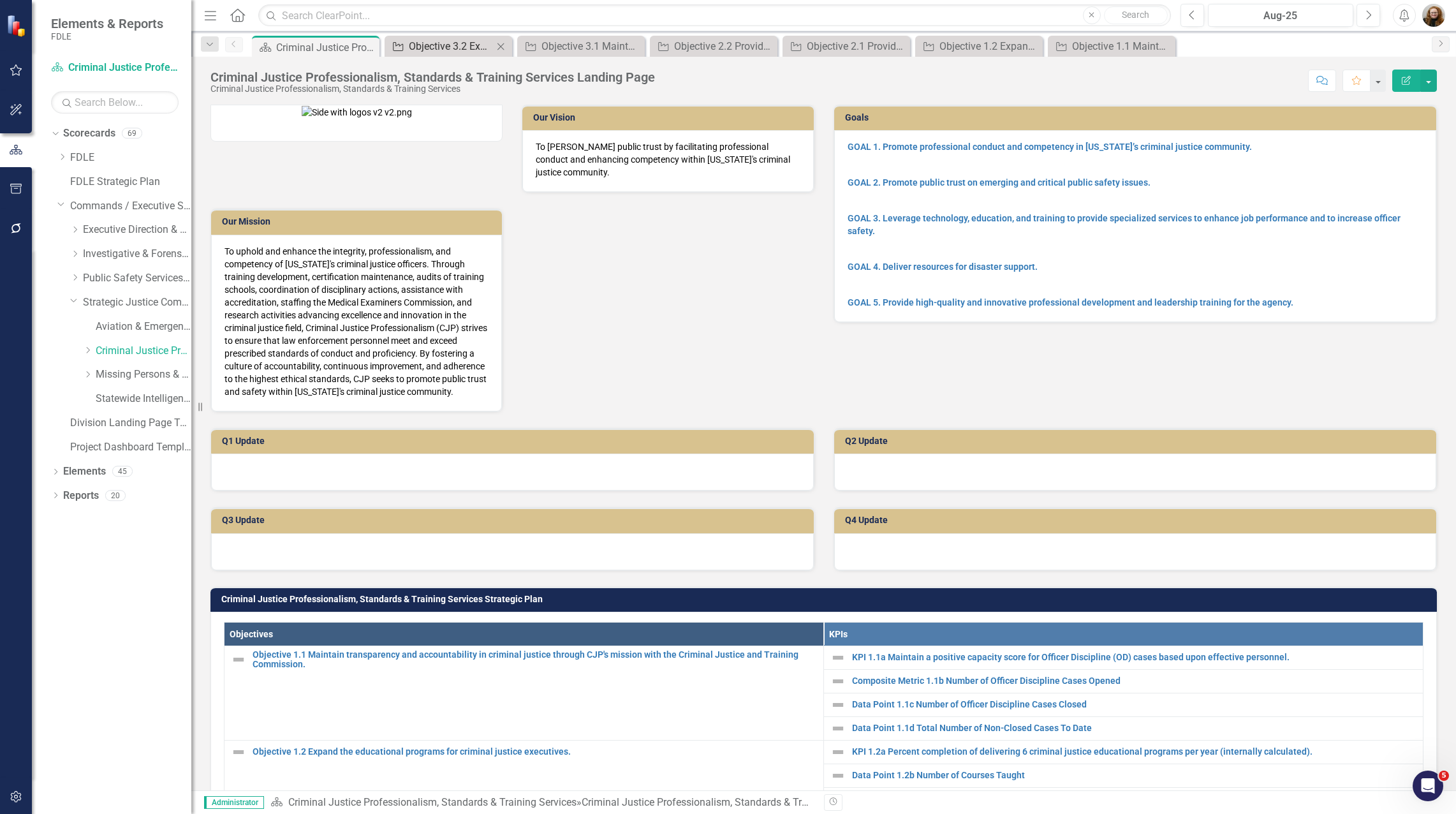
click at [436, 43] on div "Objective 3.2 Expand advanced high liability training to meet the needs of the …" at bounding box center [450, 47] width 84 height 16
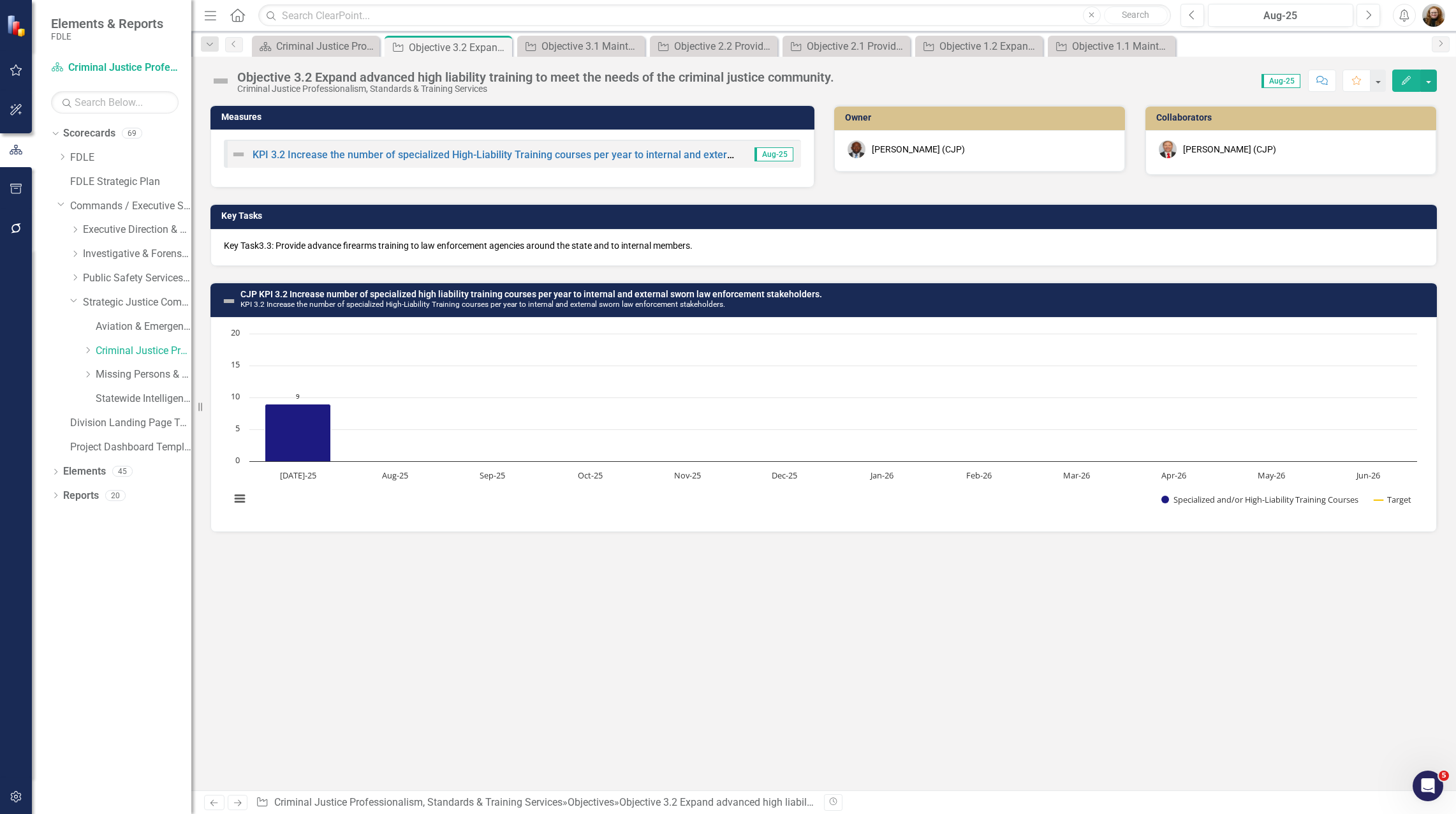
click at [288, 245] on p "Key Task3.3: Provide advance firearms training to law enforcement agencies arou…" at bounding box center [824, 246] width 1200 height 13
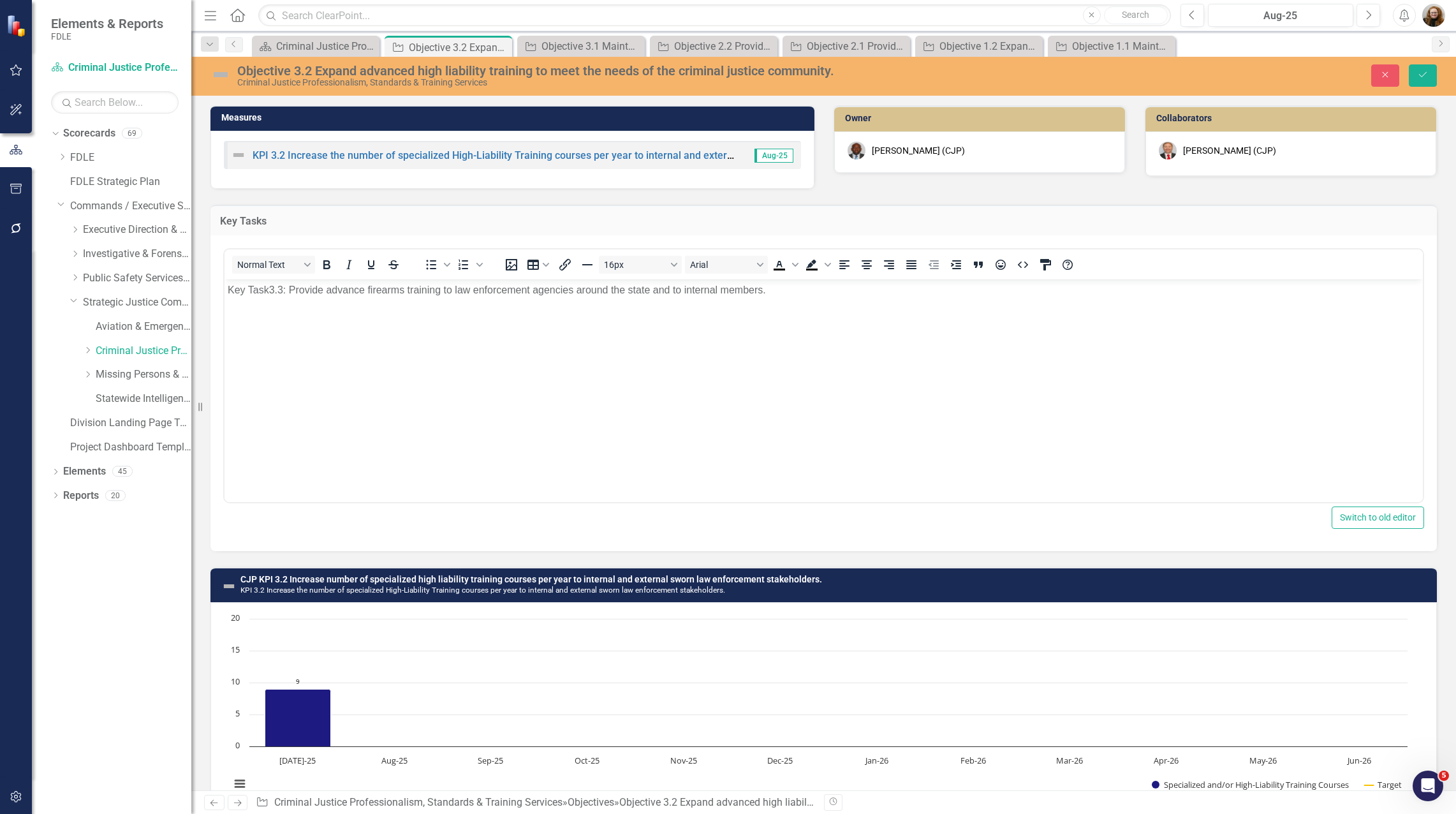
click at [283, 290] on p "Key Task3.3: Provide advance firearms training to law enforcement agencies arou…" at bounding box center [824, 290] width 1192 height 16
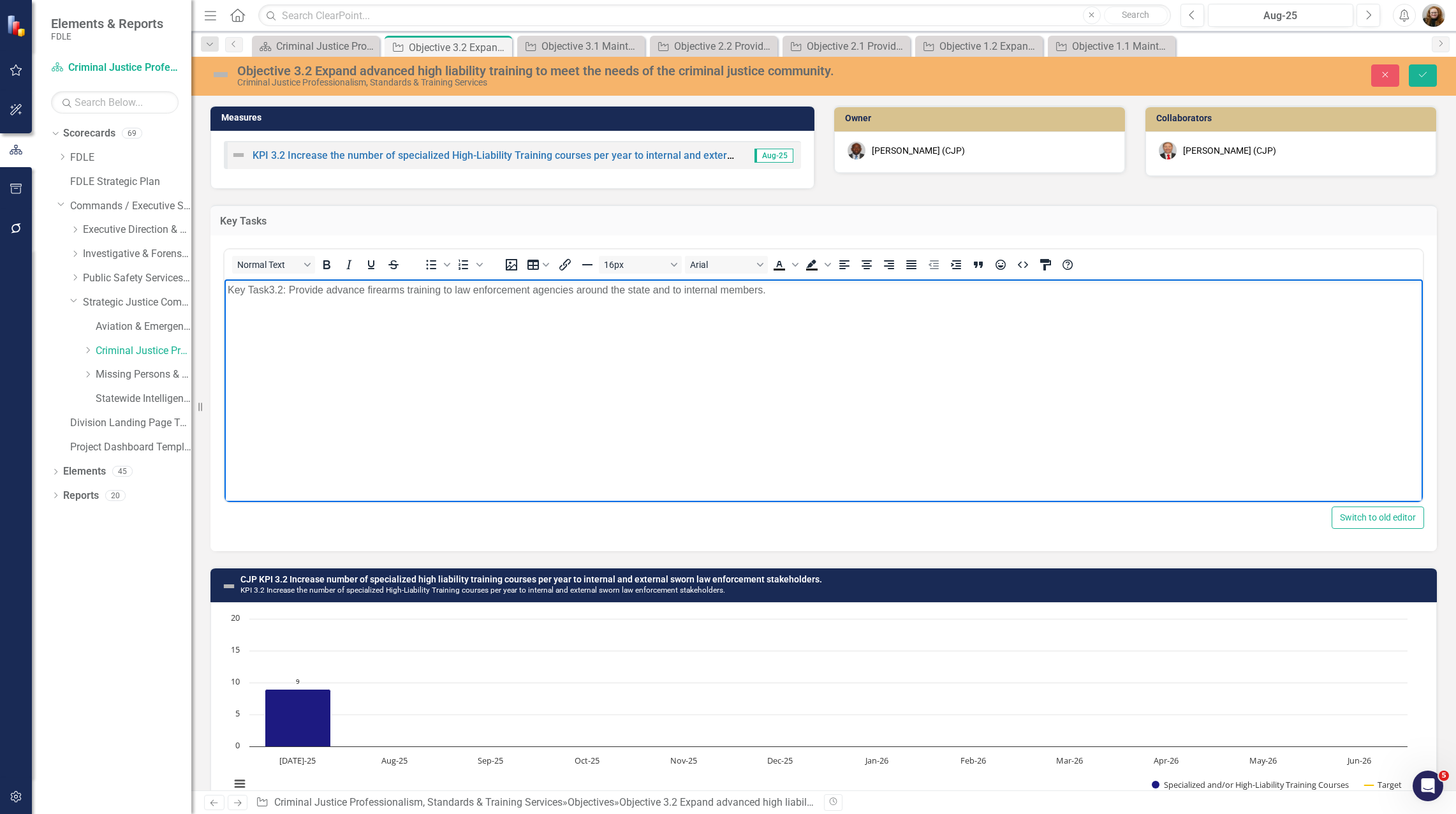
click at [271, 286] on p "Key Task3.2: Provide advance firearms training to law enforcement agencies arou…" at bounding box center [824, 290] width 1192 height 16
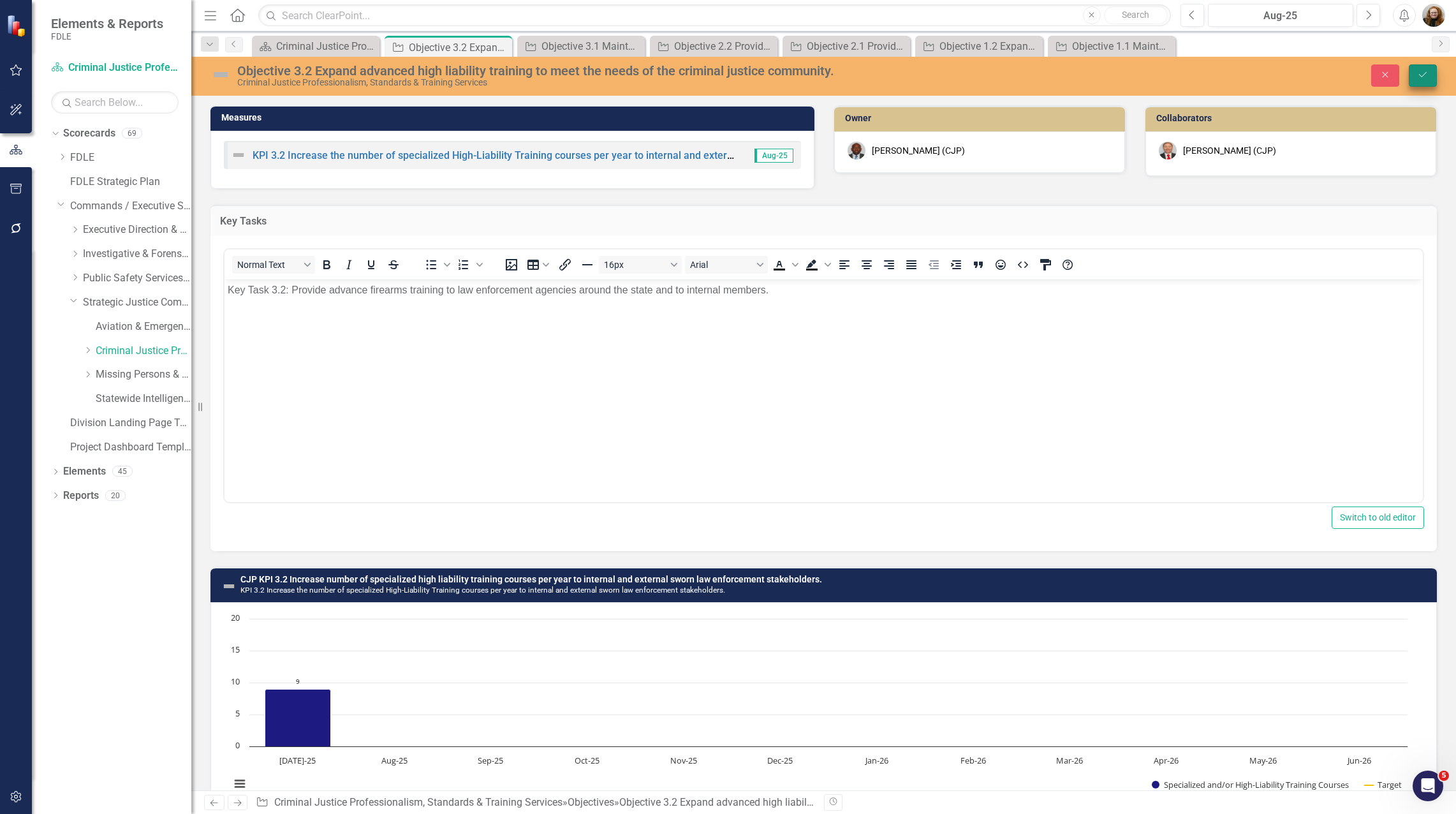
click at [724, 78] on icon "Save" at bounding box center [1422, 74] width 11 height 9
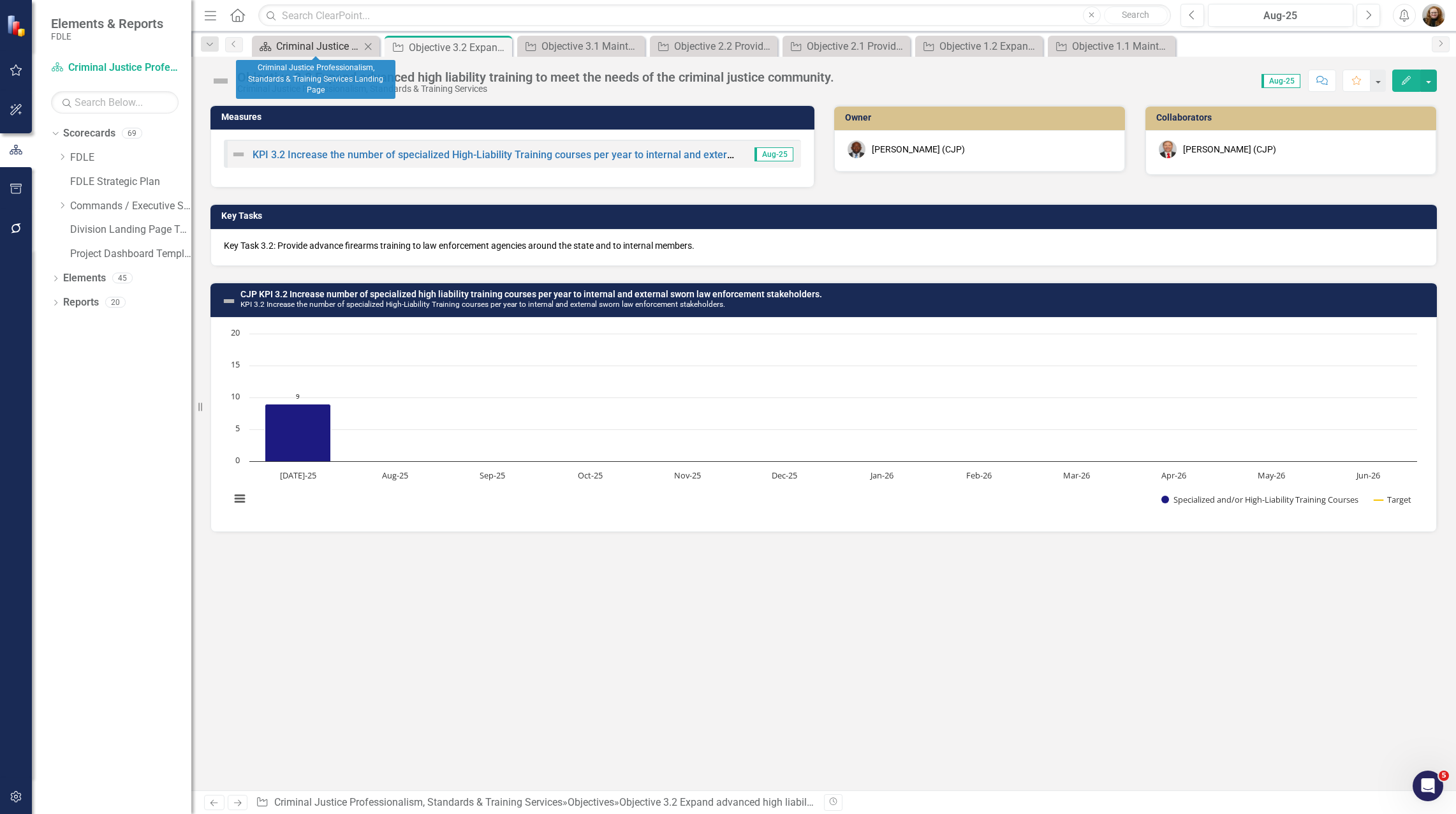
click at [316, 41] on div "Criminal Justice Professionalism, Standards & Training Services Landing Page" at bounding box center [318, 47] width 84 height 16
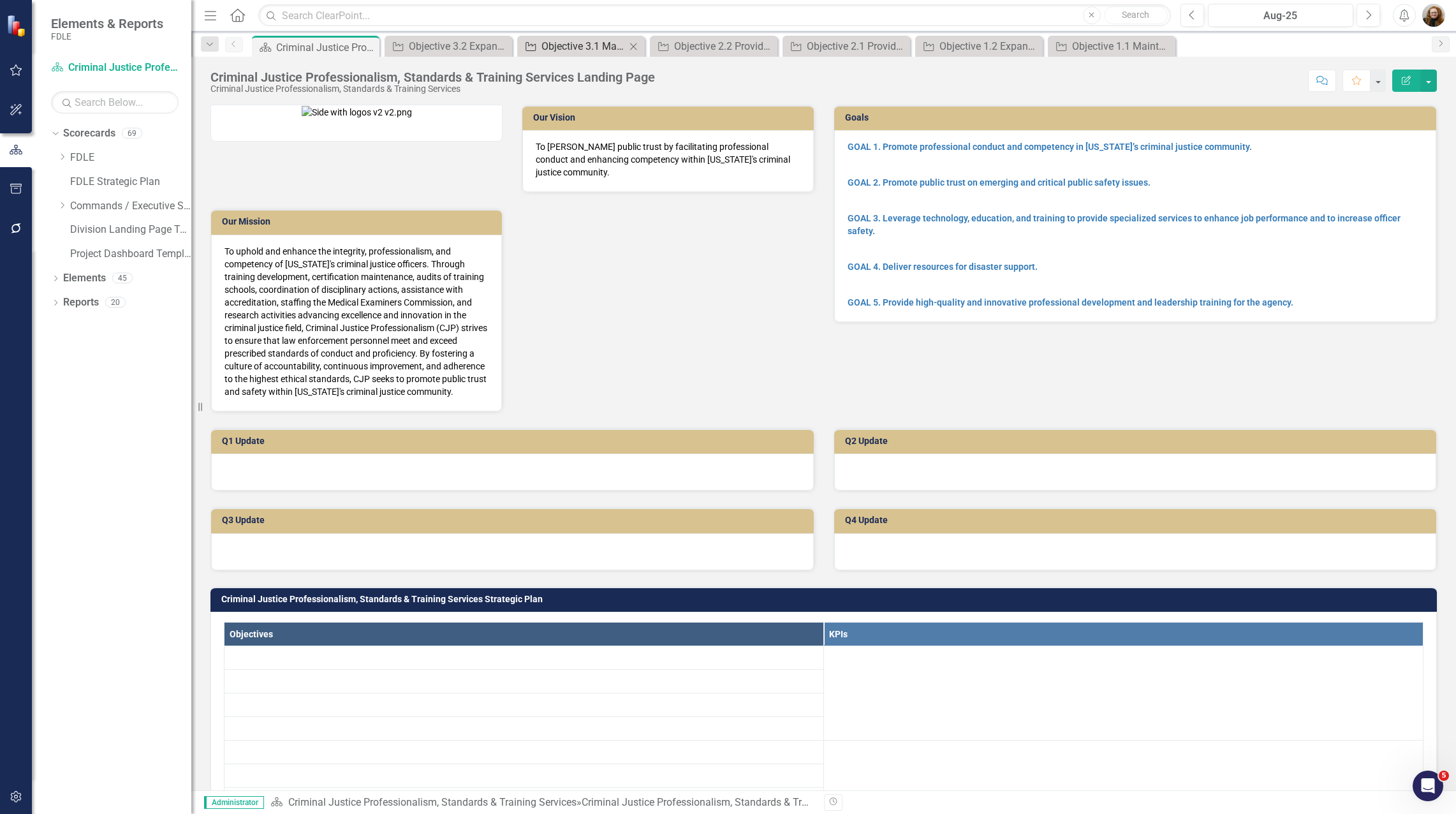
click at [593, 42] on div "Objective 3.1 Maintain specialized support services to external stakeholders." at bounding box center [584, 47] width 84 height 16
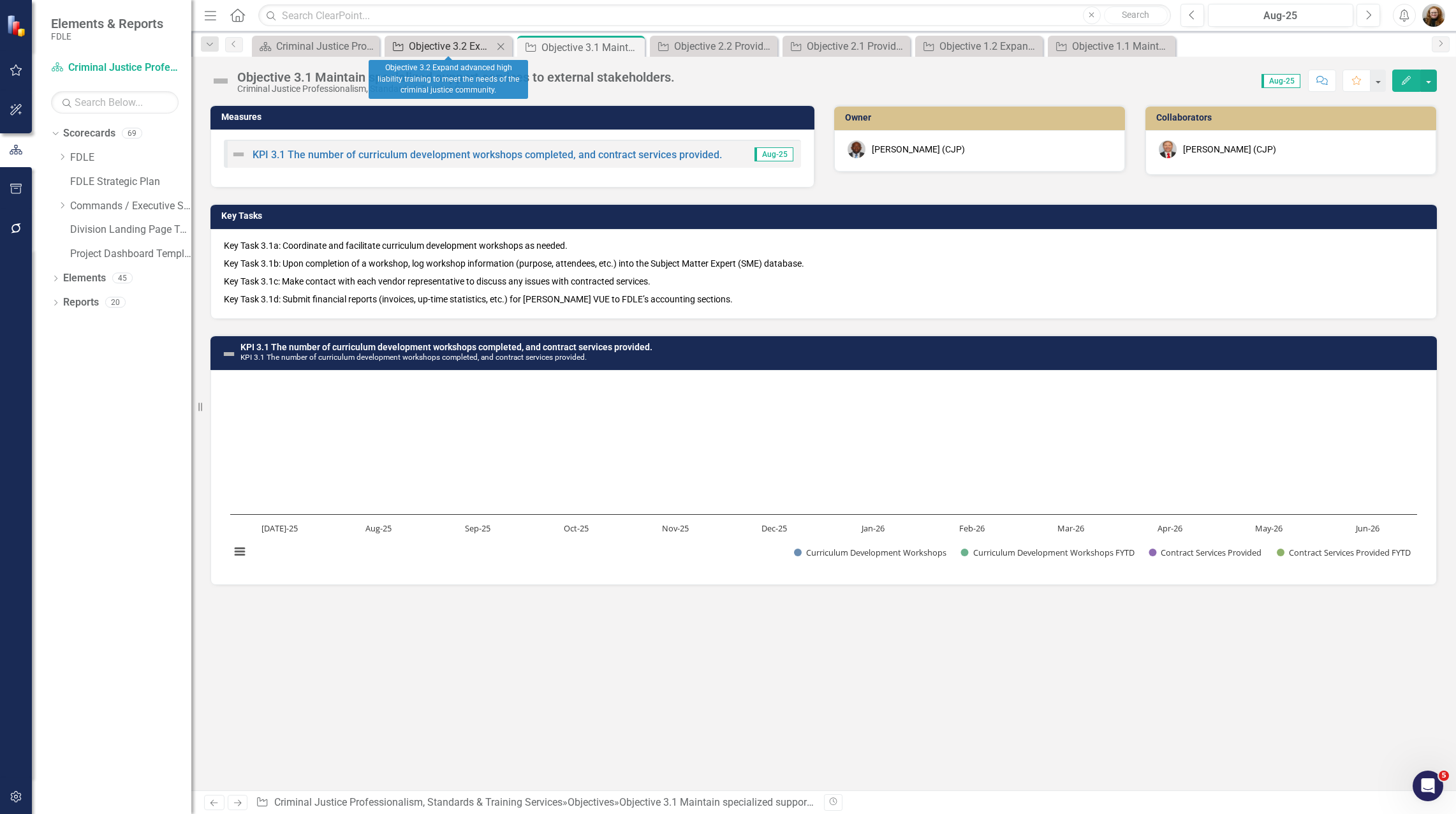
click at [436, 47] on div "Objective 3.2 Expand advanced high liability training to meet the needs of the …" at bounding box center [450, 47] width 84 height 16
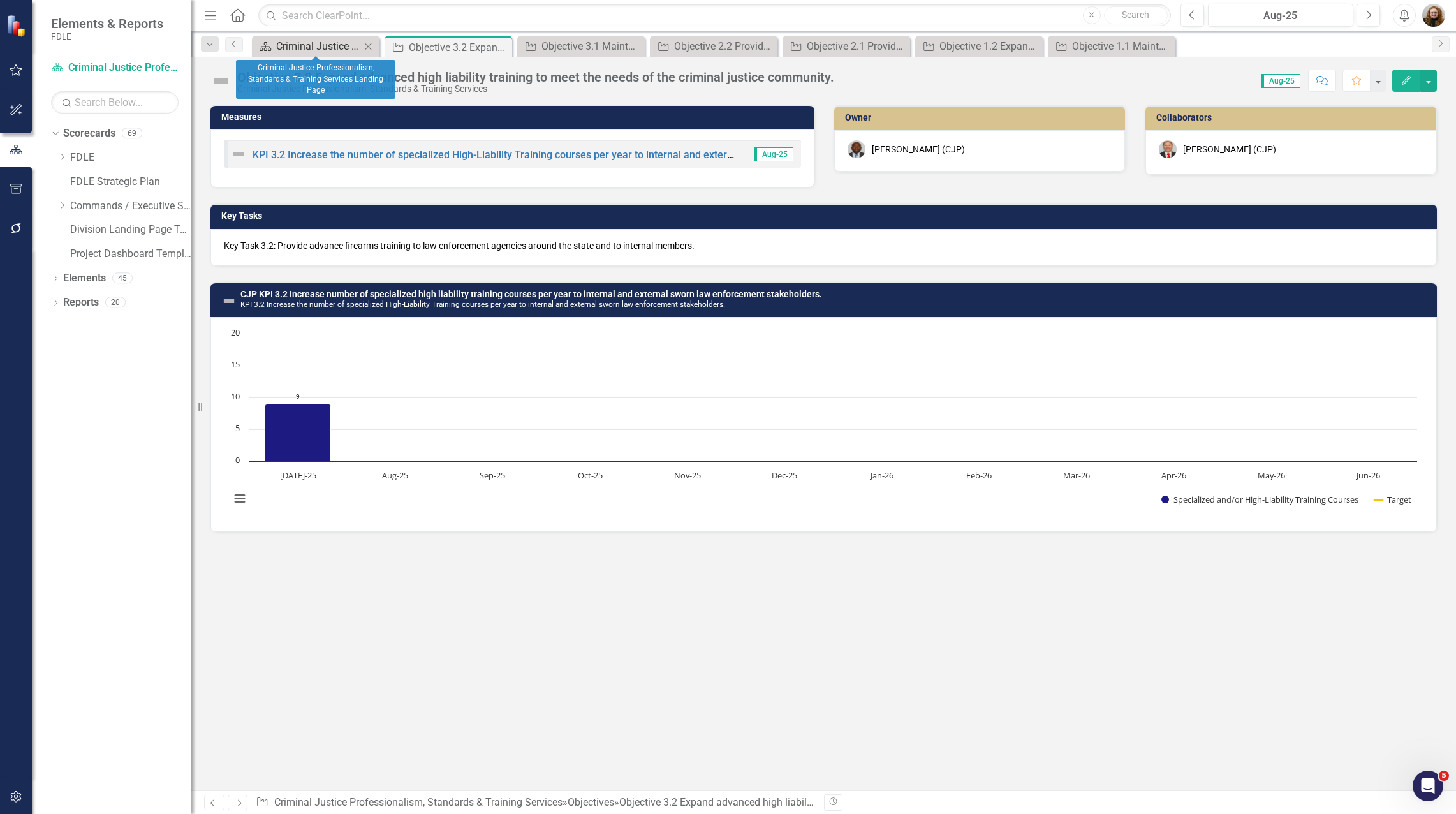
click at [333, 50] on div "Criminal Justice Professionalism, Standards & Training Services Landing Page" at bounding box center [318, 47] width 84 height 16
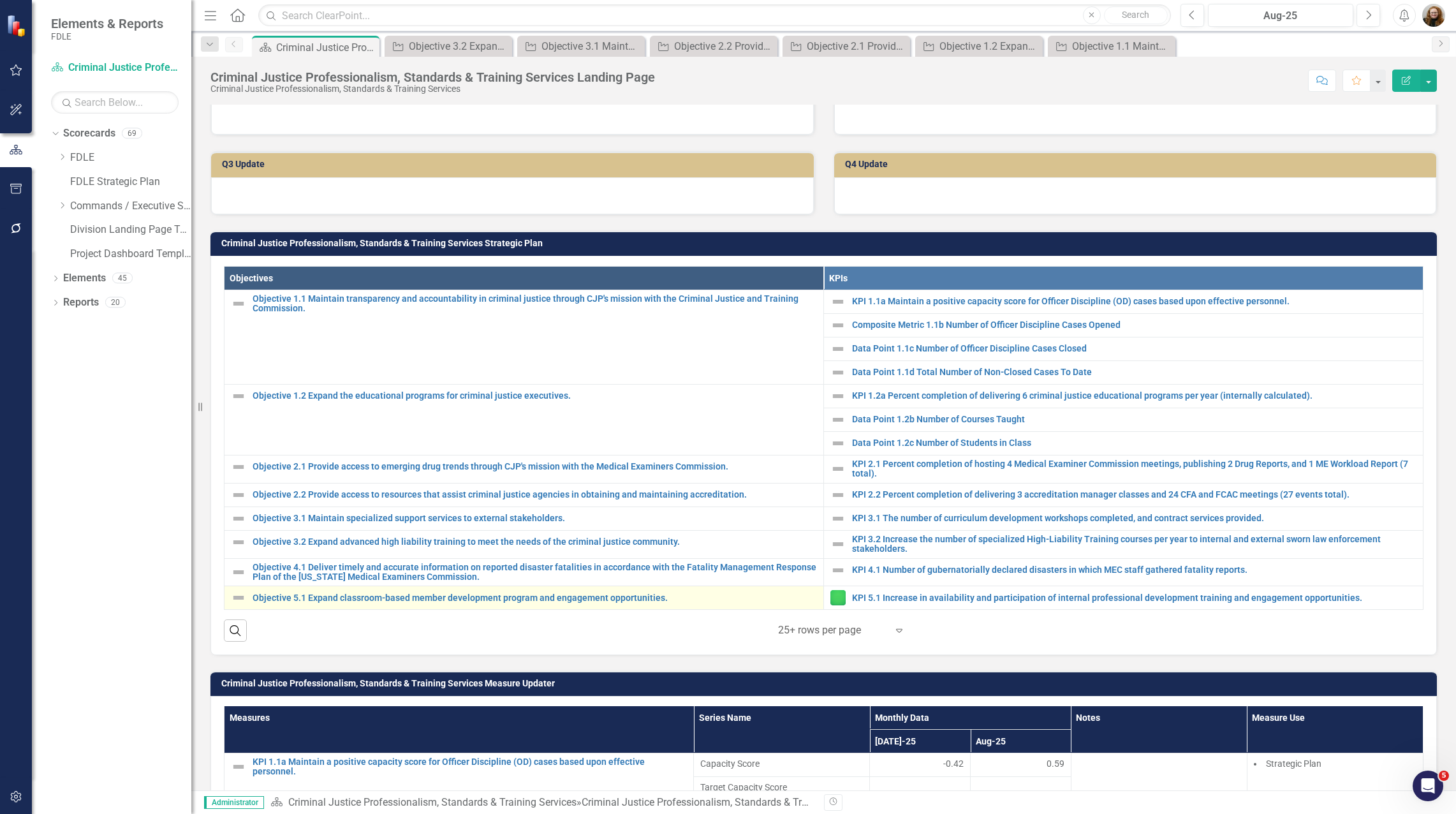
scroll to position [383, 0]
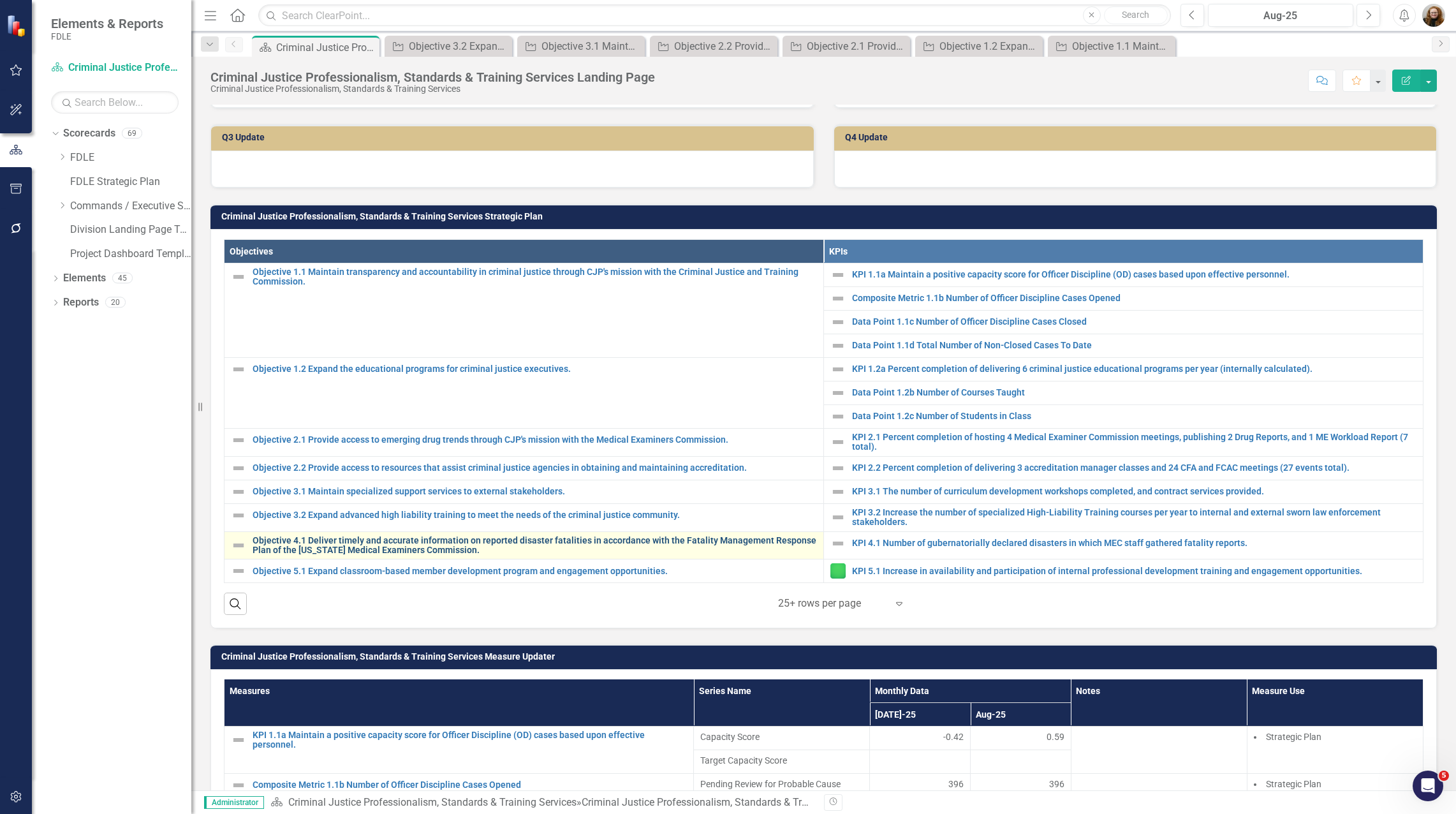
click at [310, 545] on link "Objective 4.1 Deliver timely and accurate information on reported disaster fata…" at bounding box center [534, 545] width 565 height 20
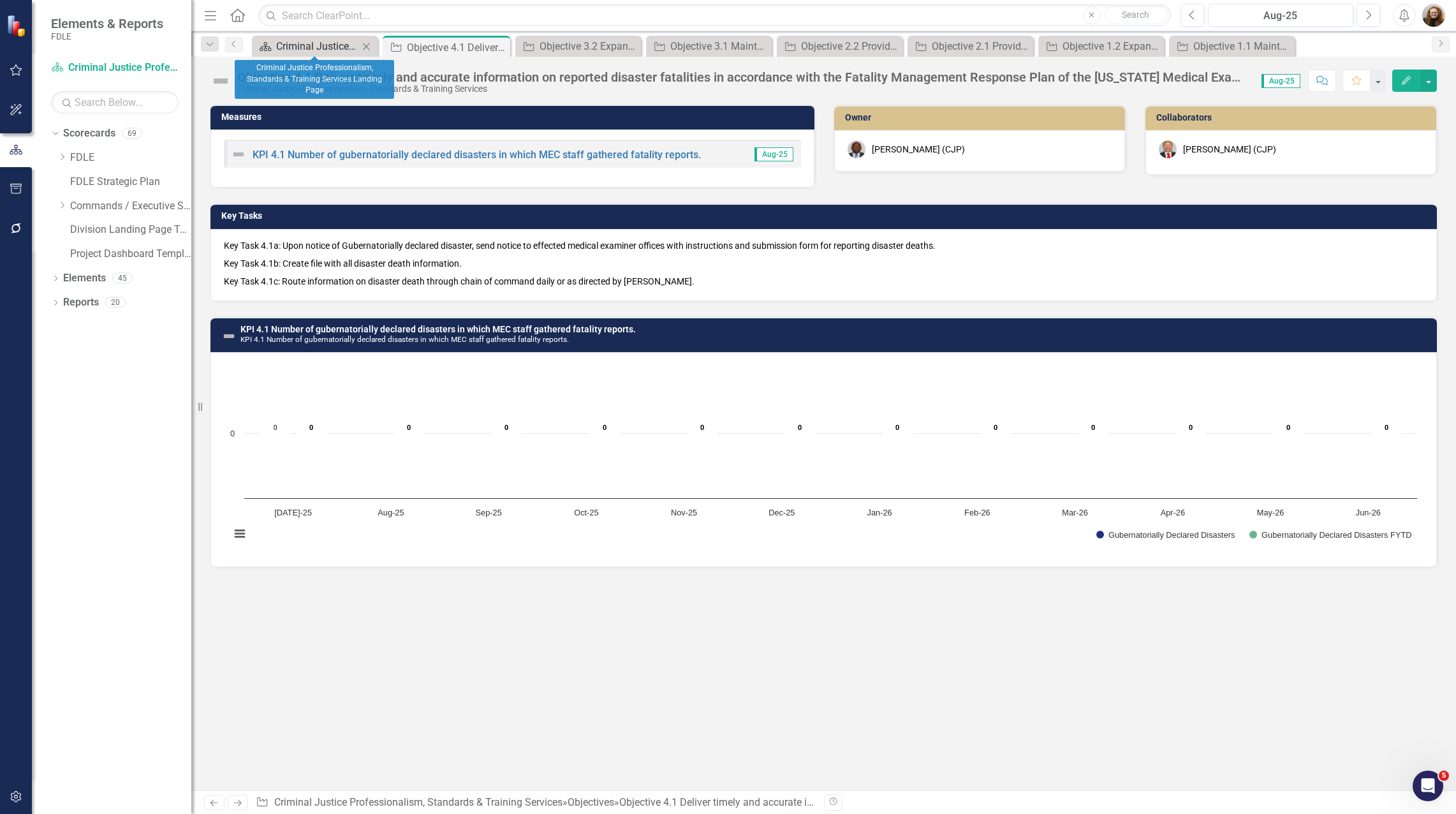
click at [325, 39] on div "Criminal Justice Professionalism, Standards & Training Services Landing Page" at bounding box center [317, 47] width 83 height 16
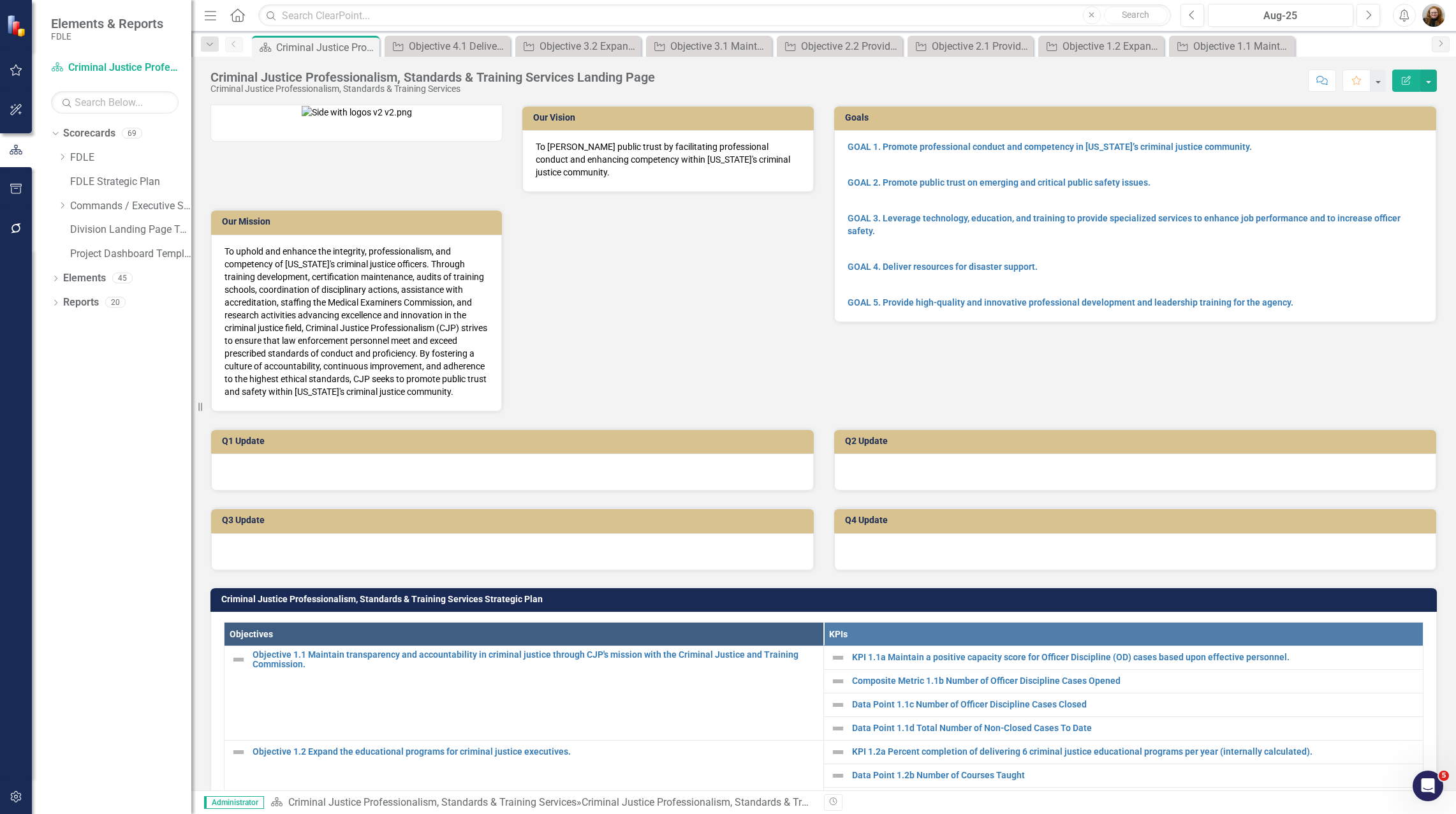
scroll to position [447, 0]
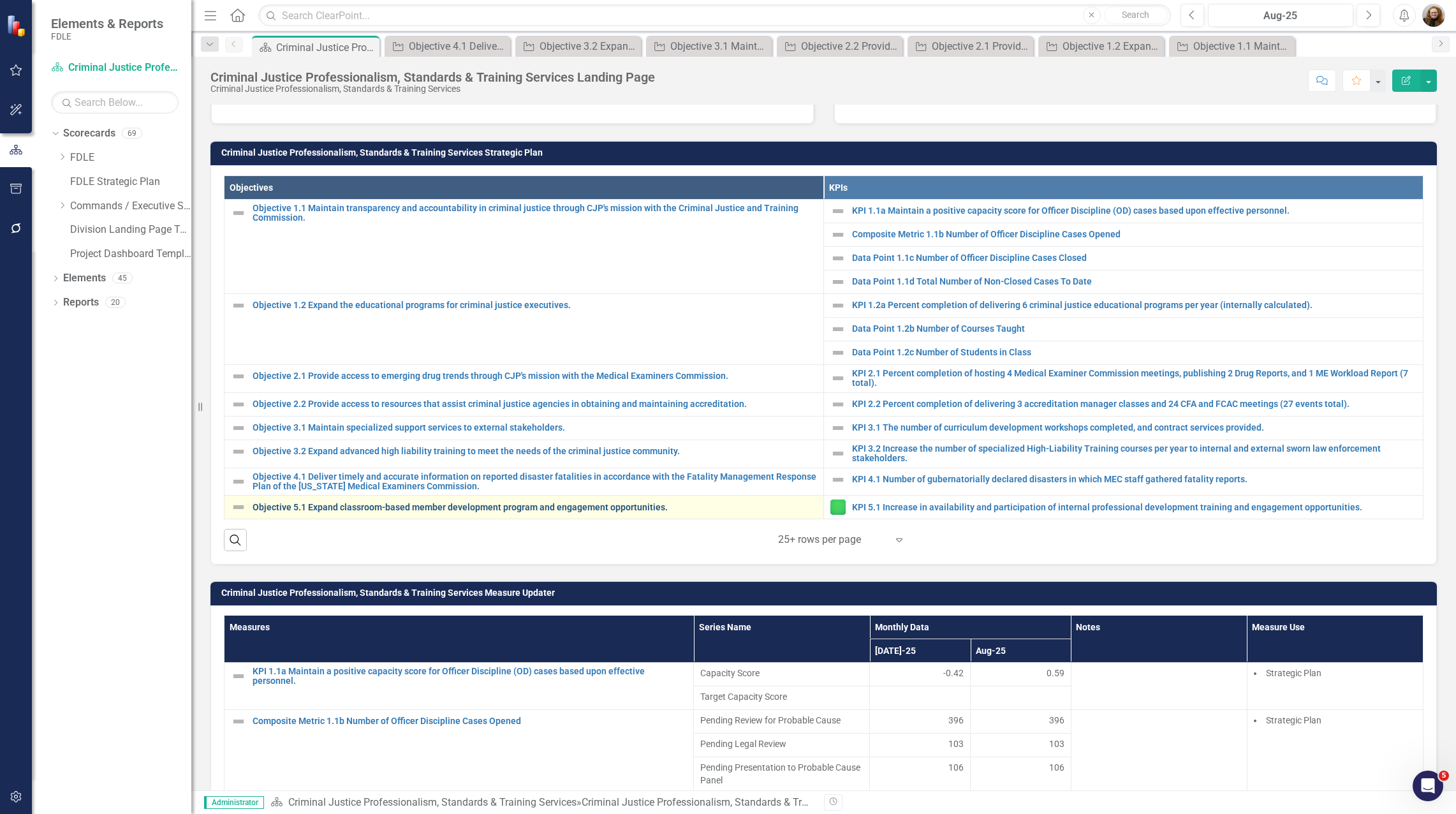
click at [273, 508] on link "Objective 5.1 Expand classroom-based member development program and engagement …" at bounding box center [534, 507] width 565 height 9
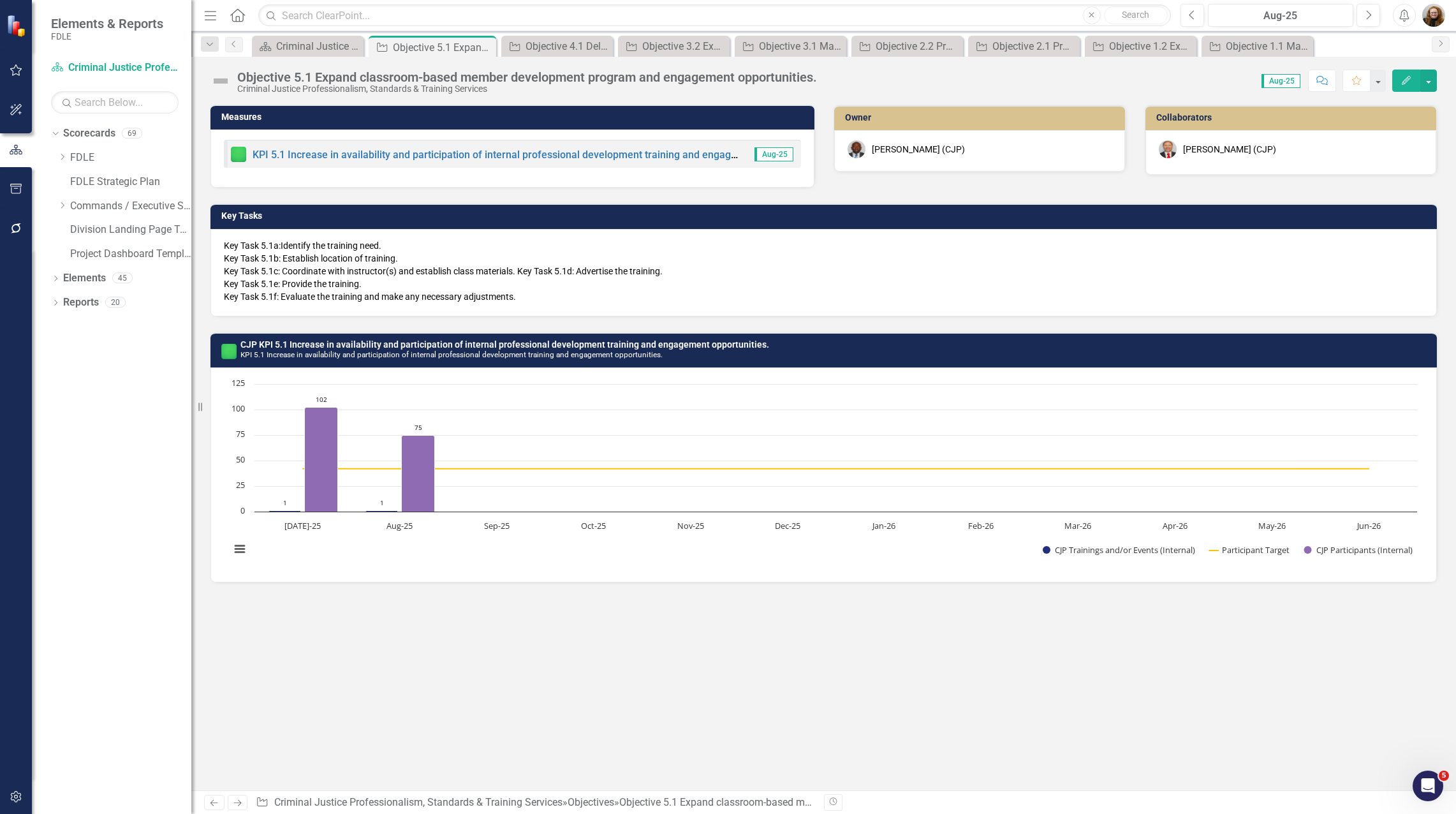
click at [577, 100] on div "Objective 5.1 Expand classroom-based member development program and engagement …" at bounding box center [824, 424] width 1265 height 733
click at [63, 209] on div "Dropdown" at bounding box center [62, 206] width 9 height 11
click at [75, 278] on icon "Dropdown" at bounding box center [75, 277] width 9 height 7
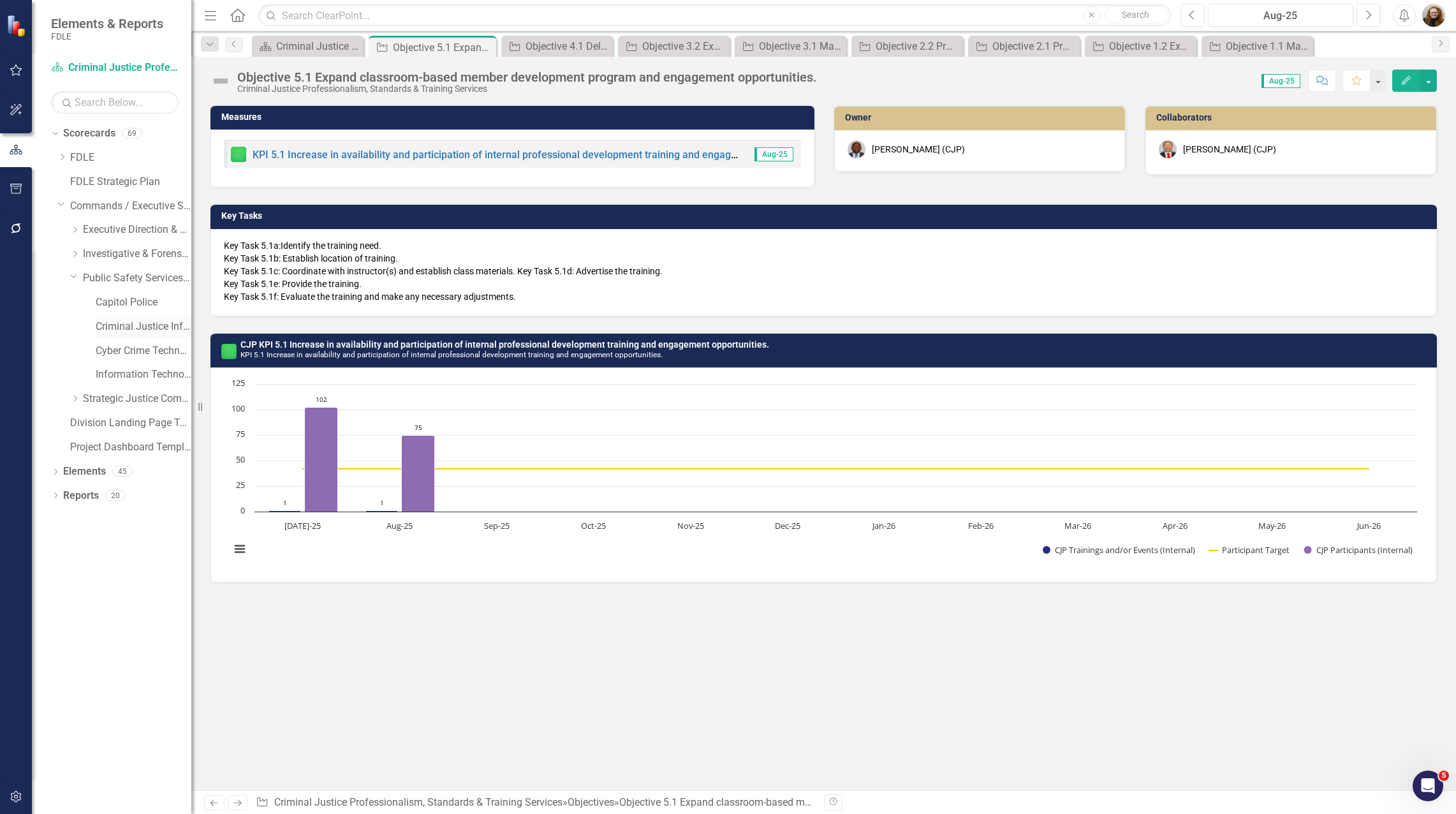
click at [121, 328] on link "Criminal Justice Information Services" at bounding box center [143, 327] width 95 height 15
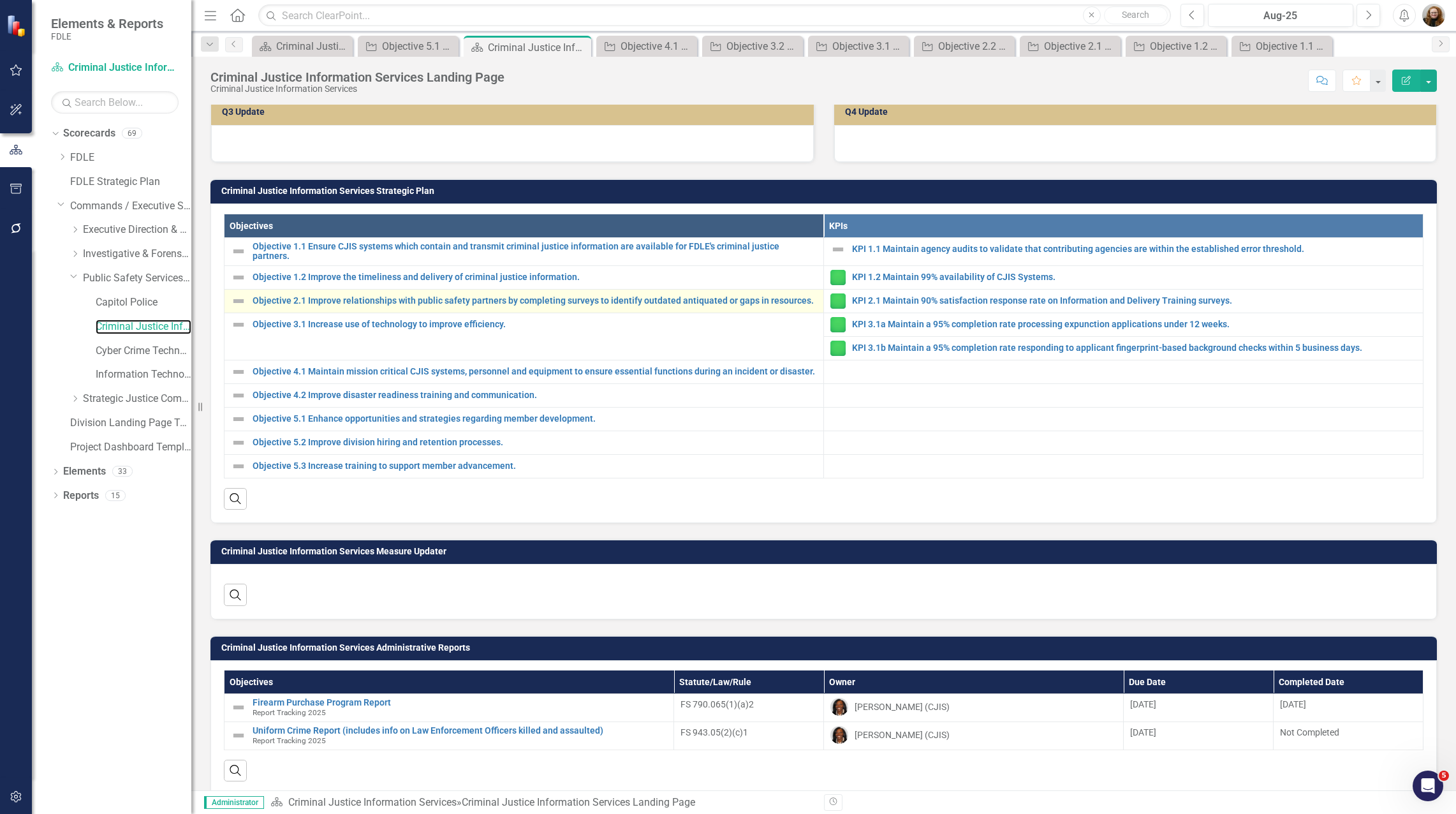
scroll to position [383, 0]
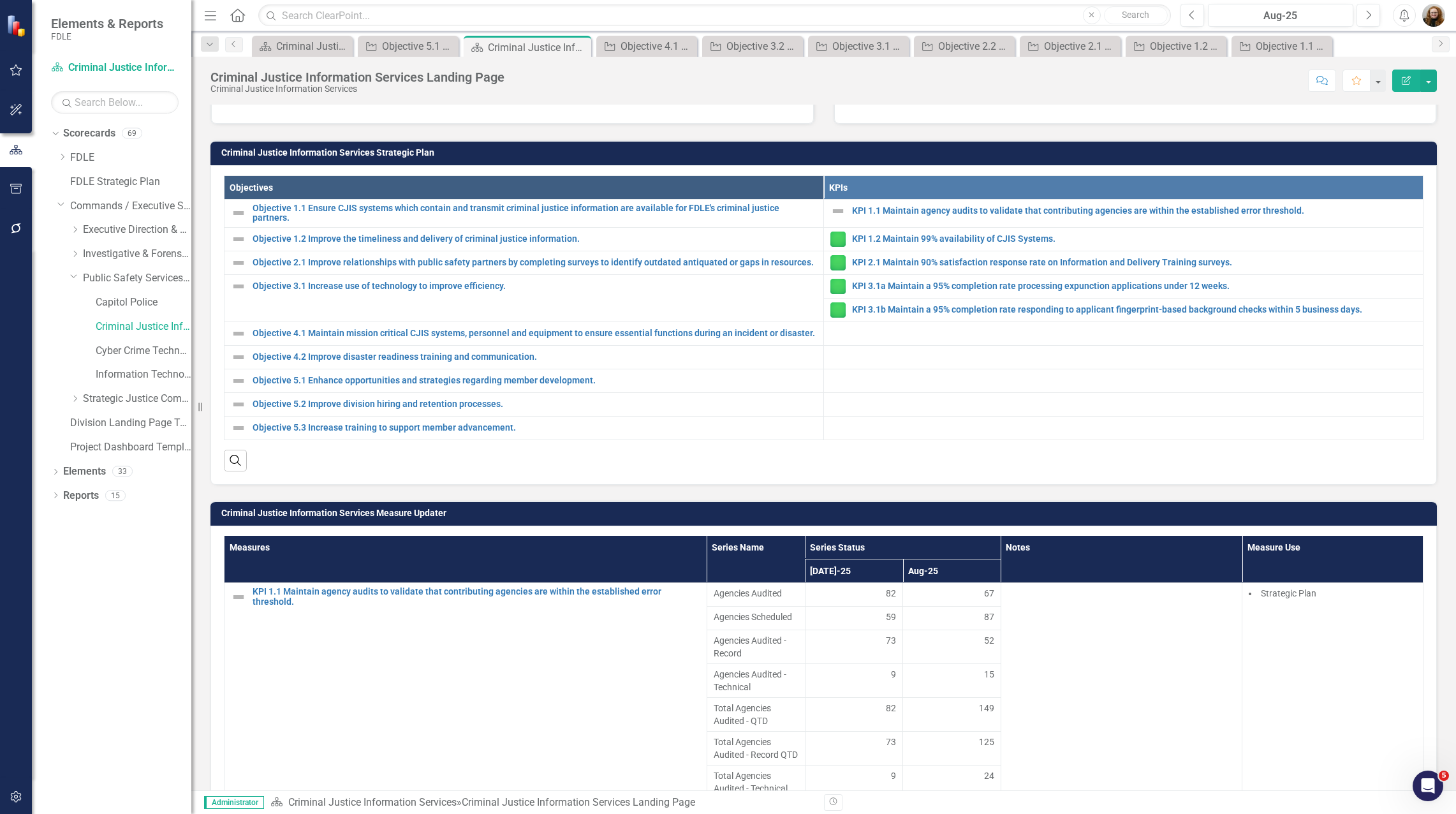
click at [724, 83] on div "Score: N/A Aug-25 Completed Comment Favorite Edit Report" at bounding box center [973, 81] width 926 height 22
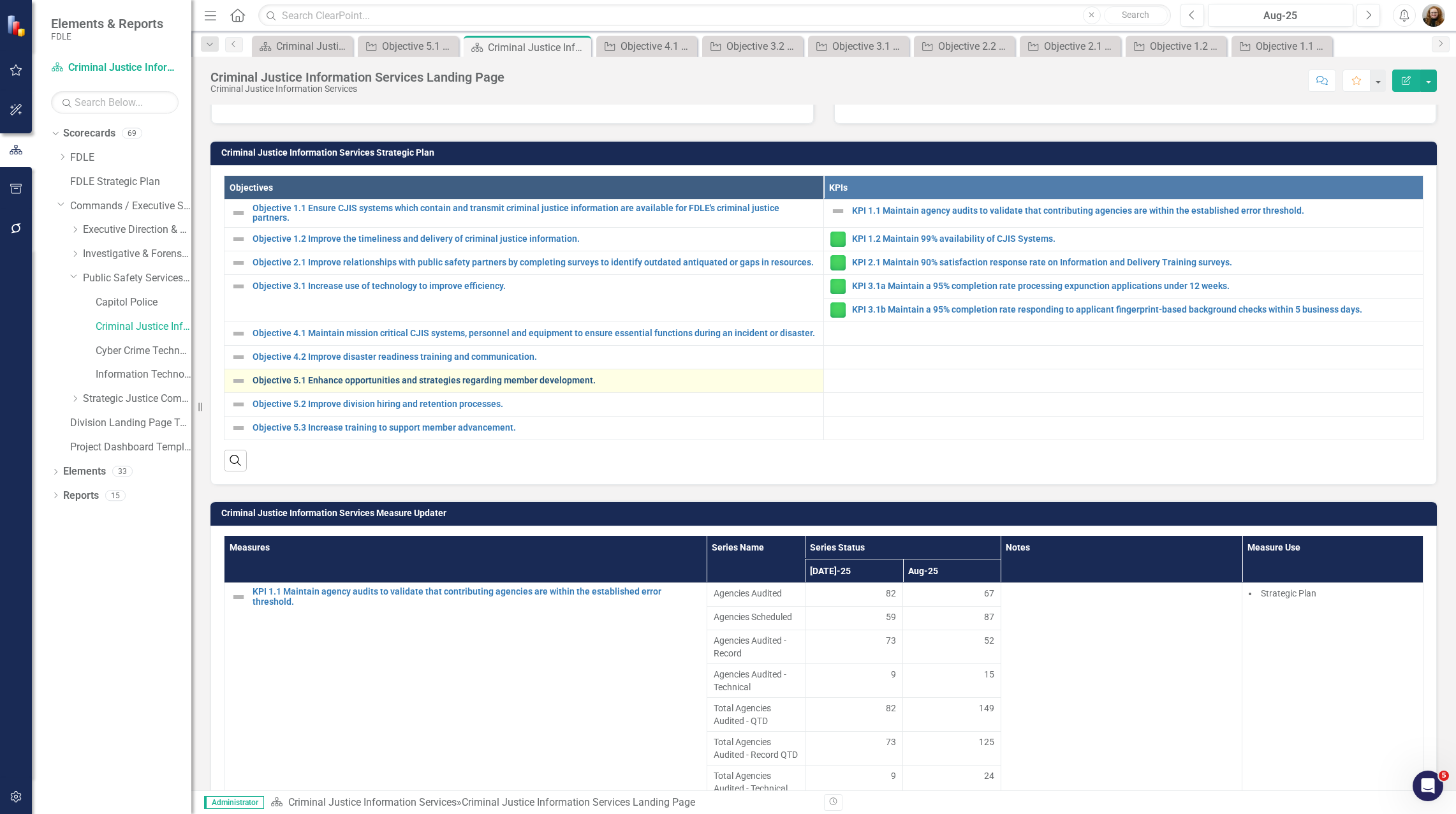
click at [335, 386] on link "Objective 5.1 Enhance opportunities and strategies regarding member development." at bounding box center [534, 380] width 565 height 9
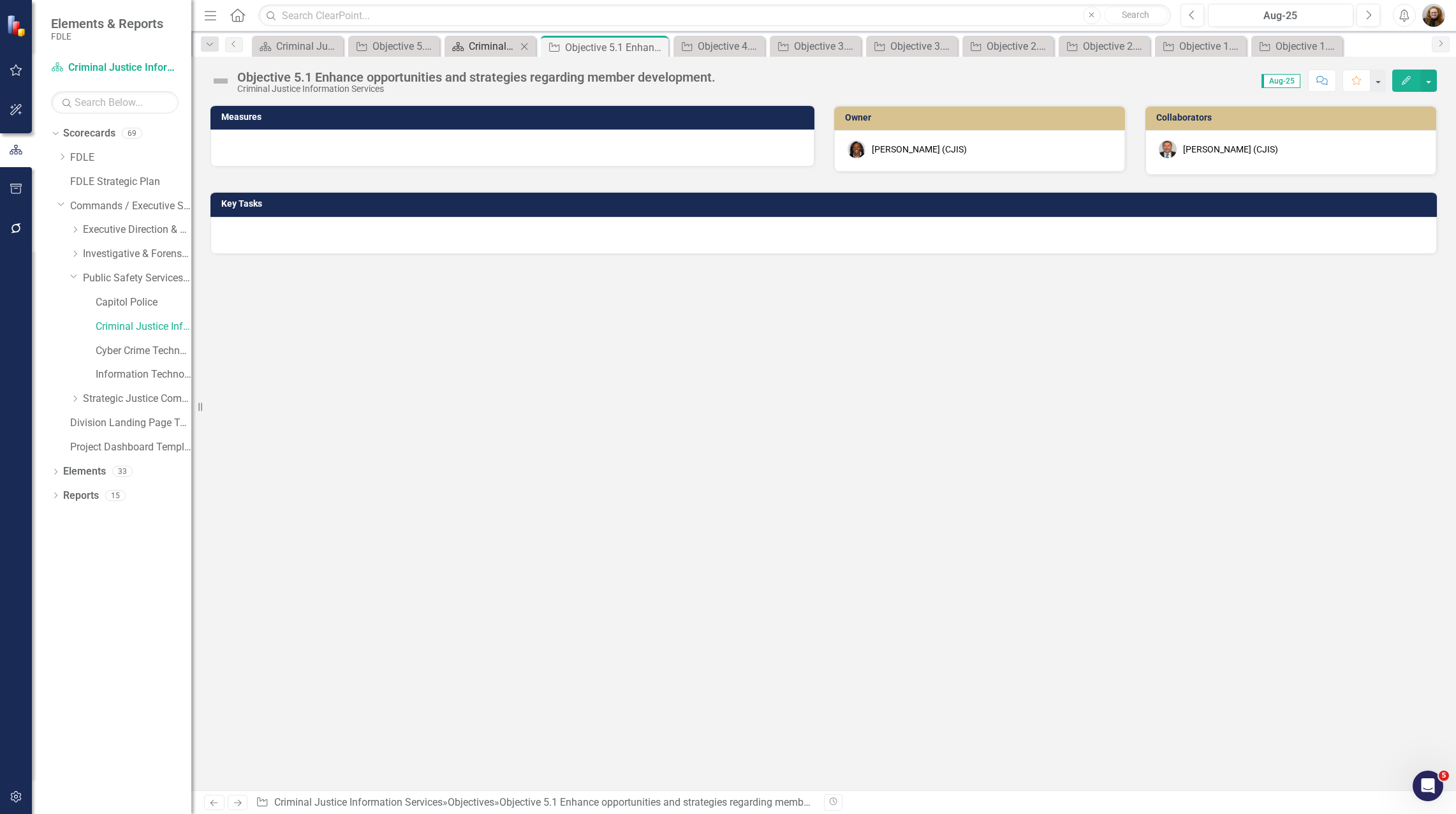
click at [481, 43] on div "Criminal Justice Information Services Landing Page" at bounding box center [492, 47] width 48 height 16
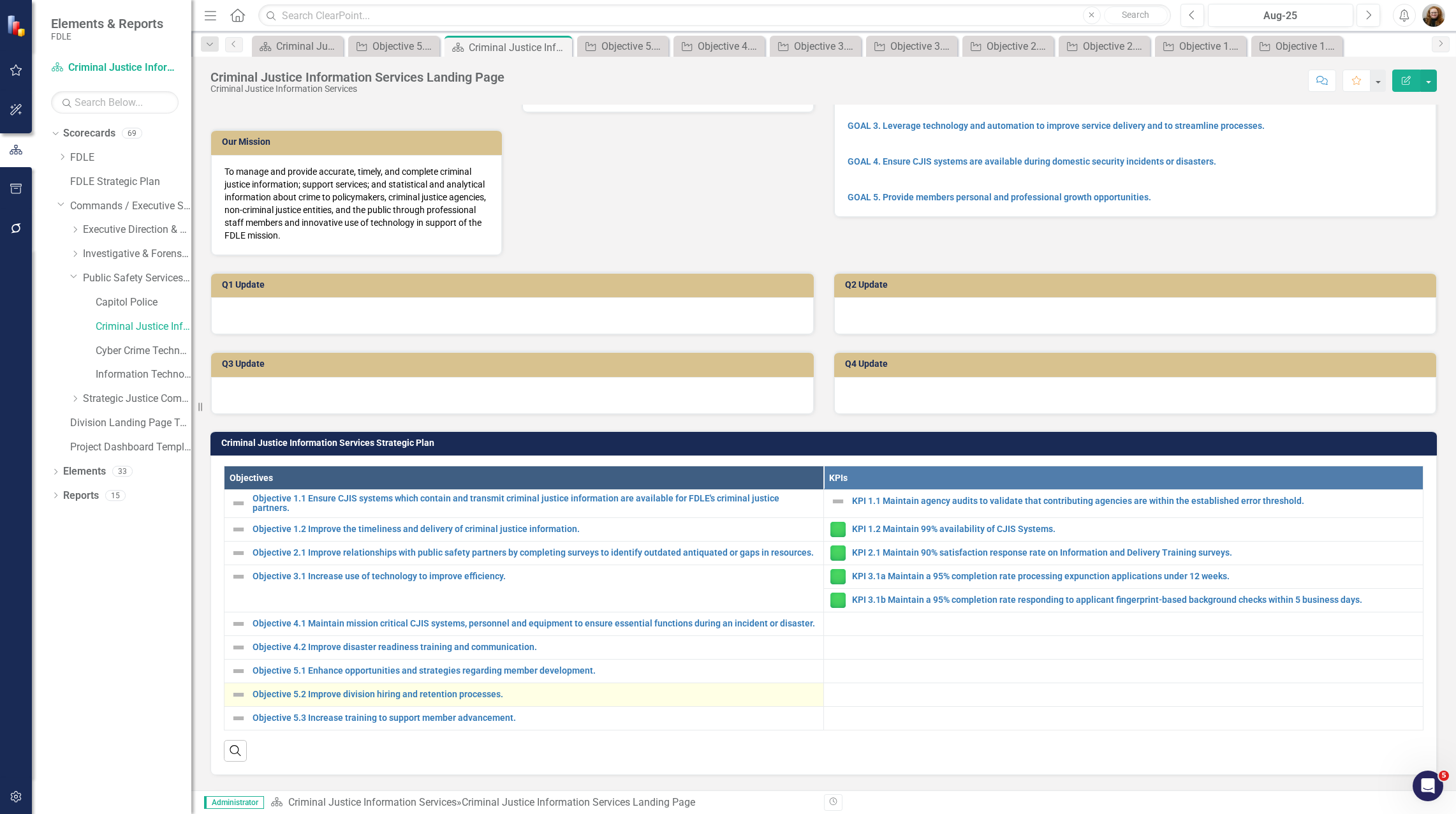
scroll to position [319, 0]
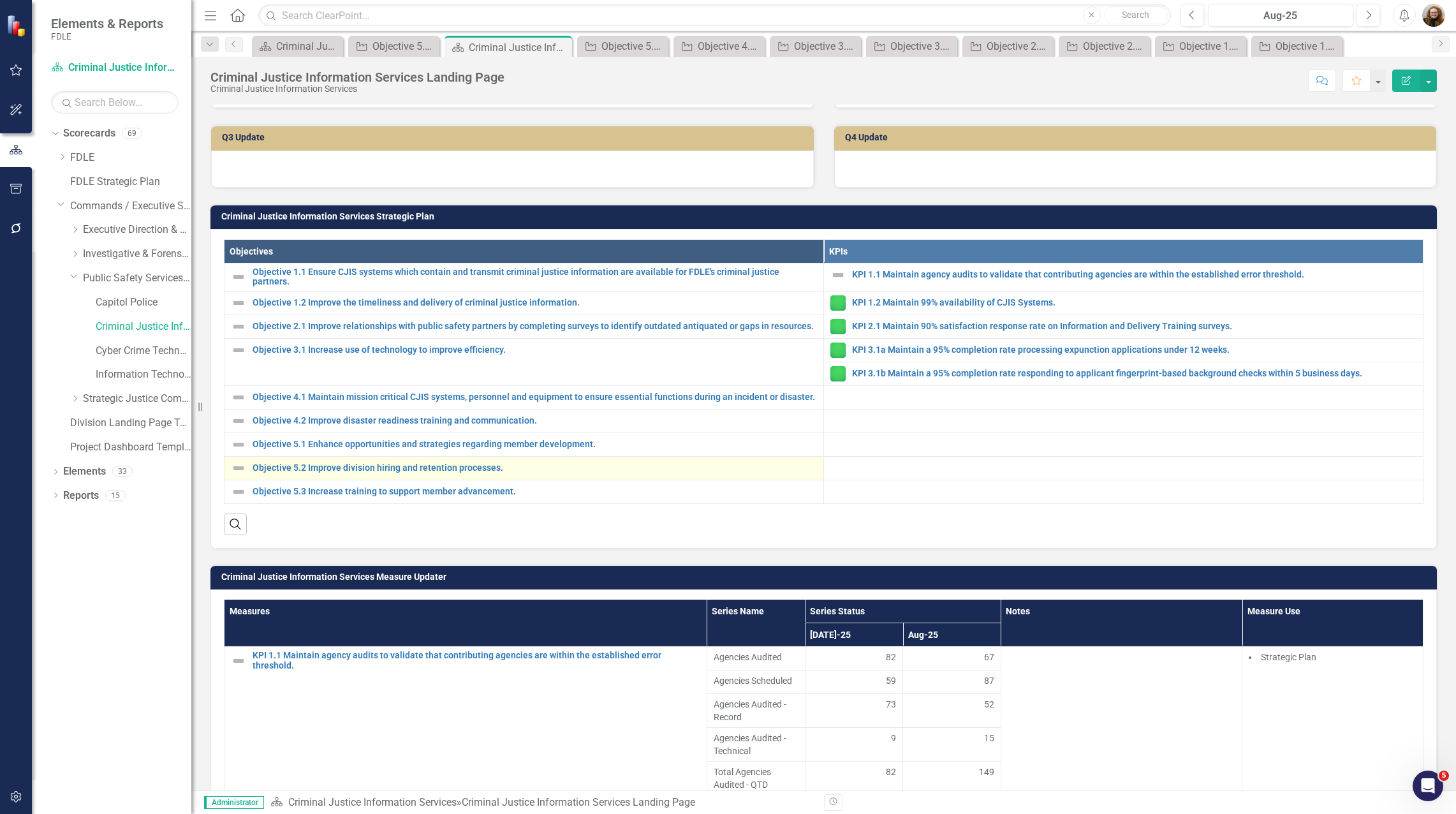
click at [332, 476] on div "Objective 5.2 Improve division hiring and retention processes." at bounding box center [523, 468] width 586 height 16
click at [329, 473] on link "Objective 5.2 Improve division hiring and retention processes." at bounding box center [534, 468] width 565 height 9
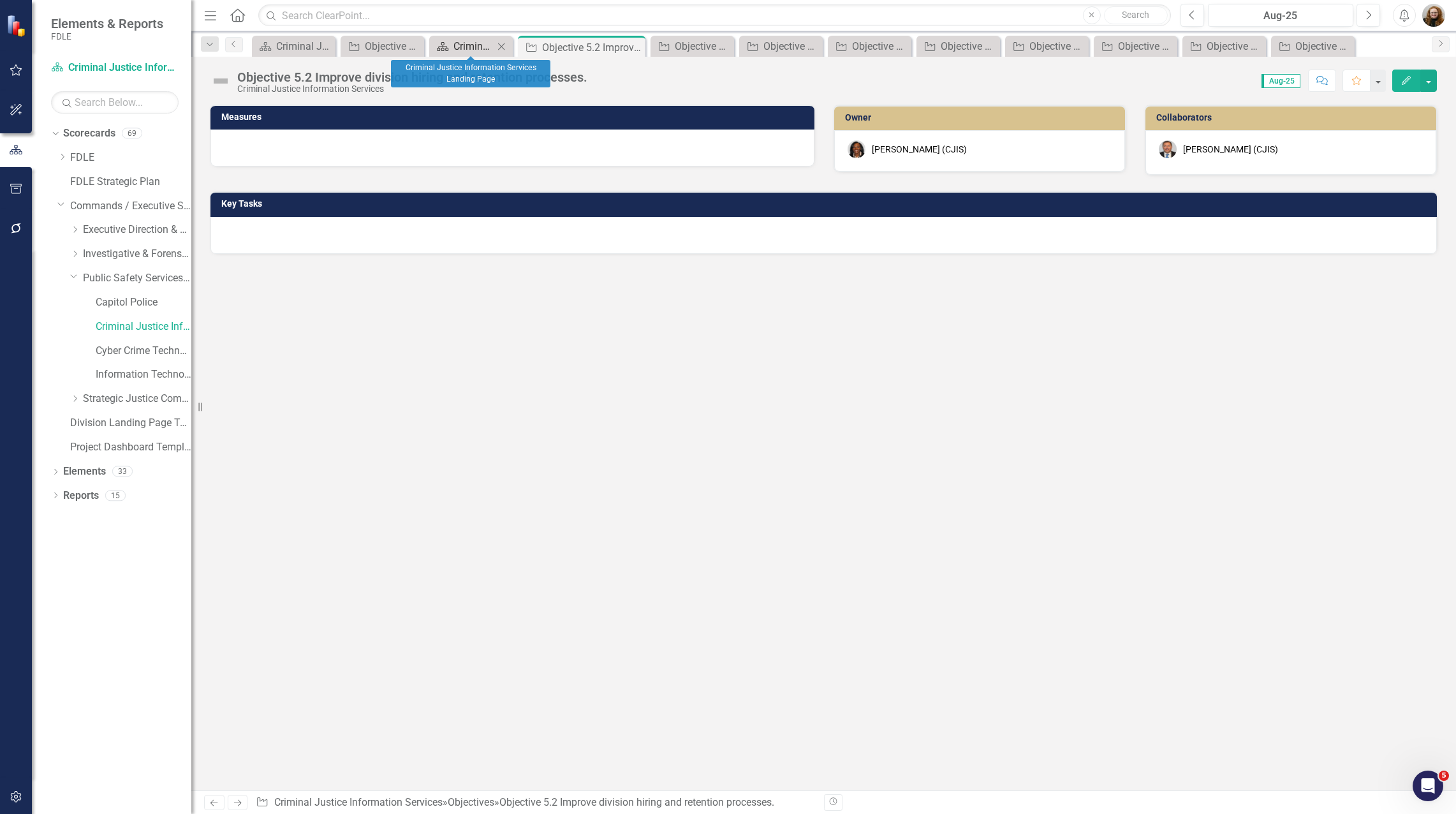
click at [456, 43] on div "Criminal Justice Information Services Landing Page" at bounding box center [473, 47] width 40 height 16
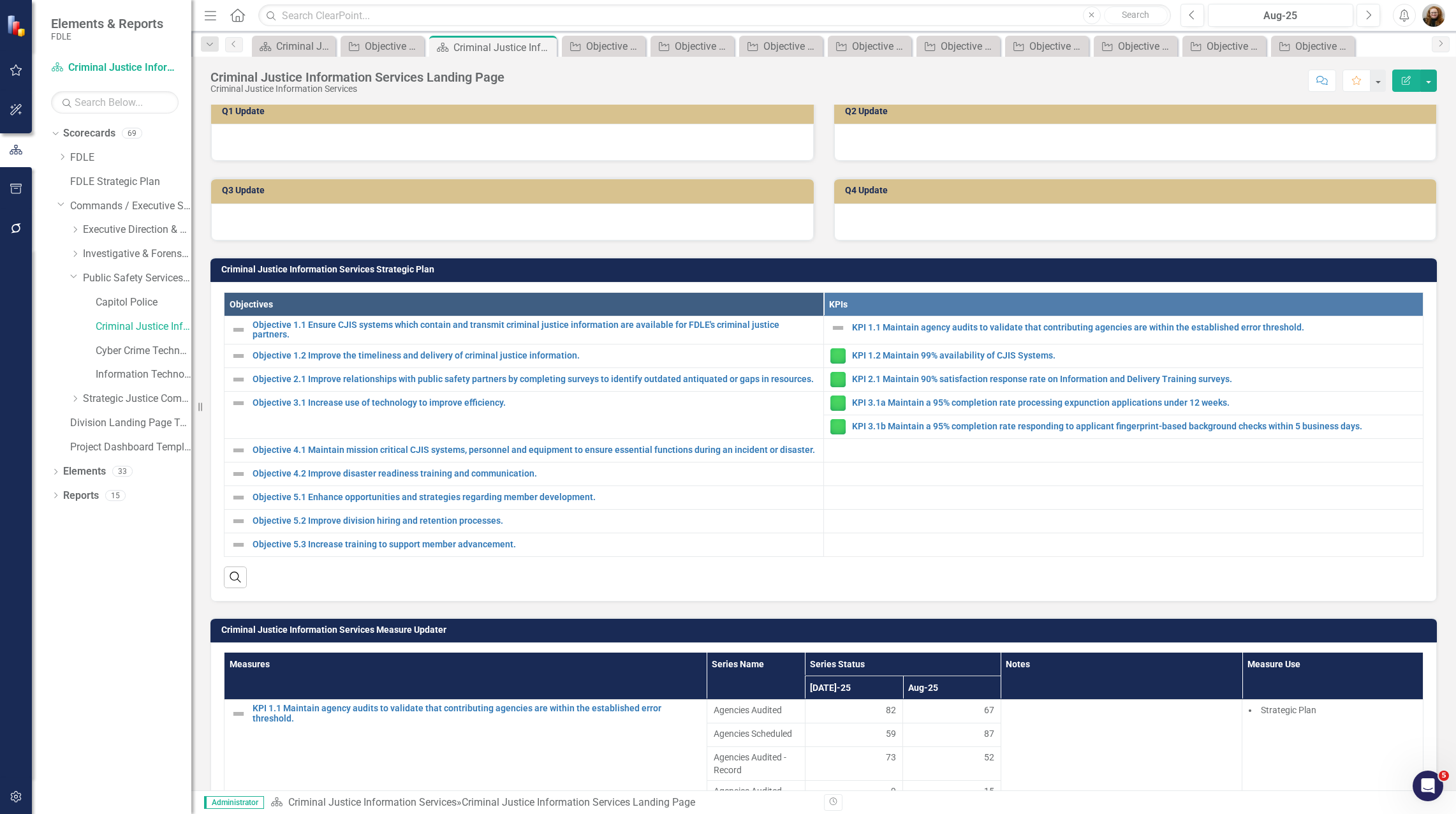
scroll to position [383, 0]
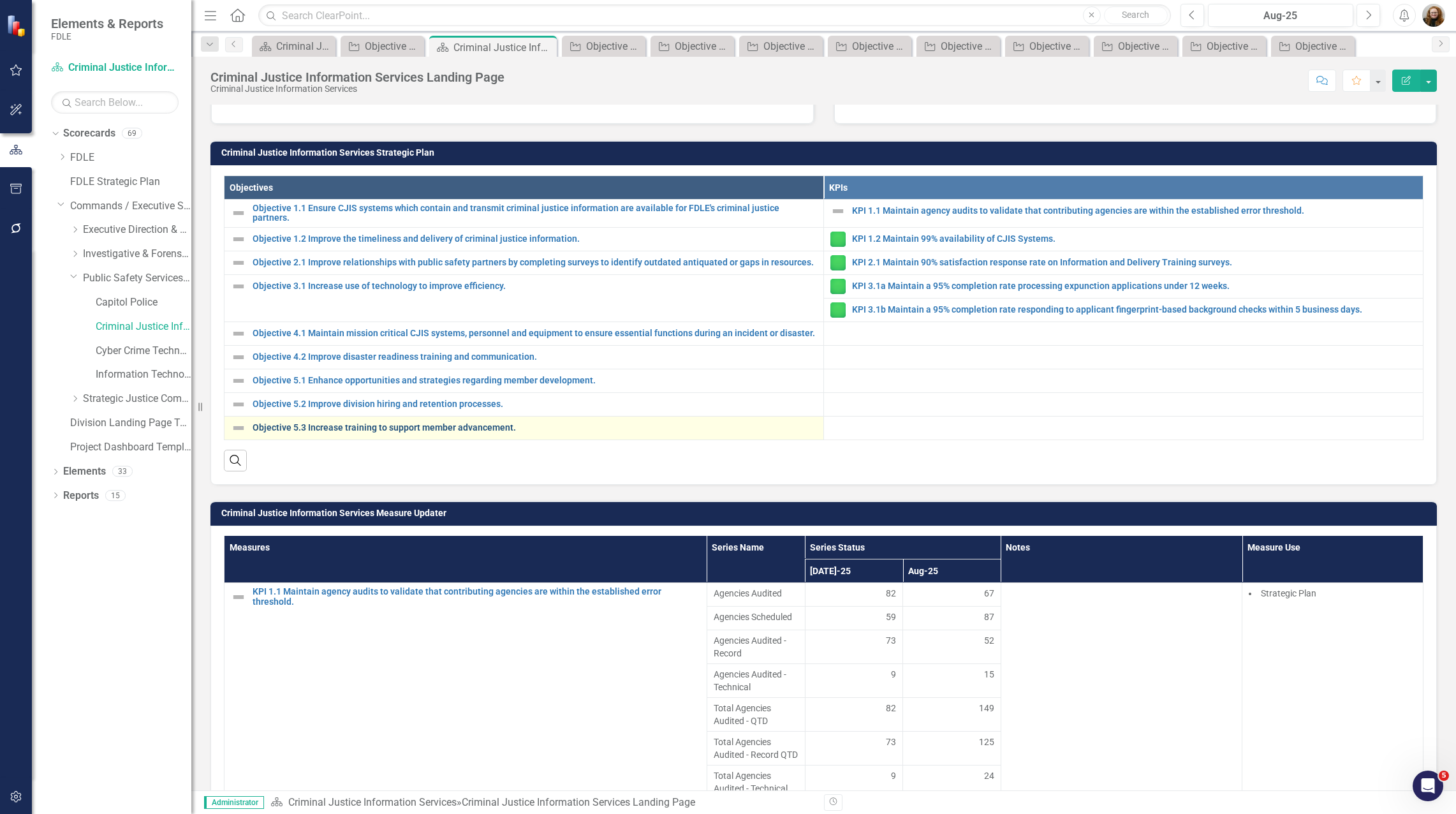
click at [321, 432] on link "Objective 5.3 Increase training to support member advancement." at bounding box center [534, 428] width 565 height 9
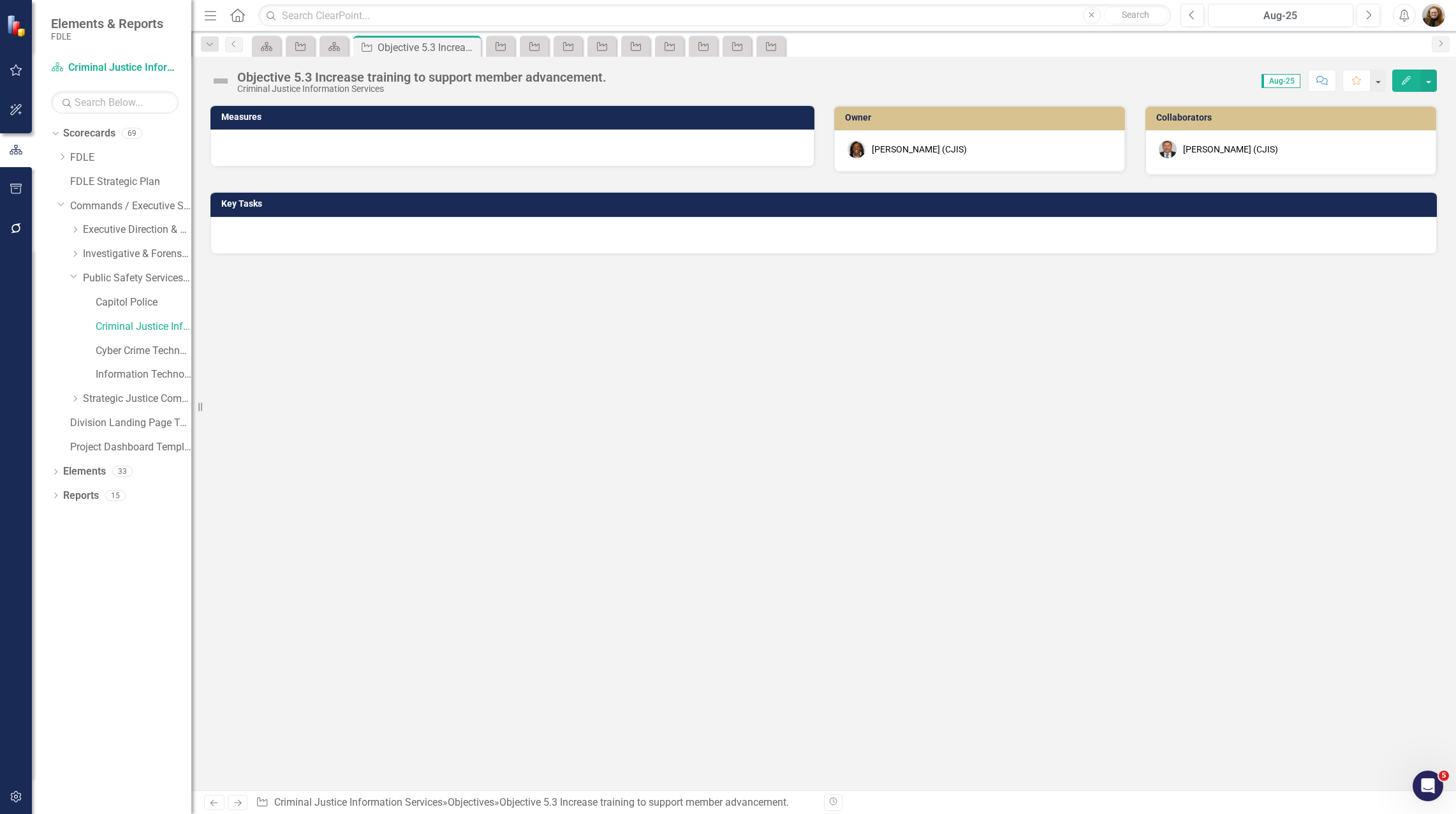
drag, startPoint x: 392, startPoint y: 367, endPoint x: 294, endPoint y: 360, distance: 98.2
click at [390, 367] on div "Measures Owner [PERSON_NAME] (CJIS) Collaborators [PERSON_NAME] (CJIS) Key Tasks" at bounding box center [824, 448] width 1265 height 686
click at [333, 47] on icon "Scorecard" at bounding box center [334, 46] width 13 height 10
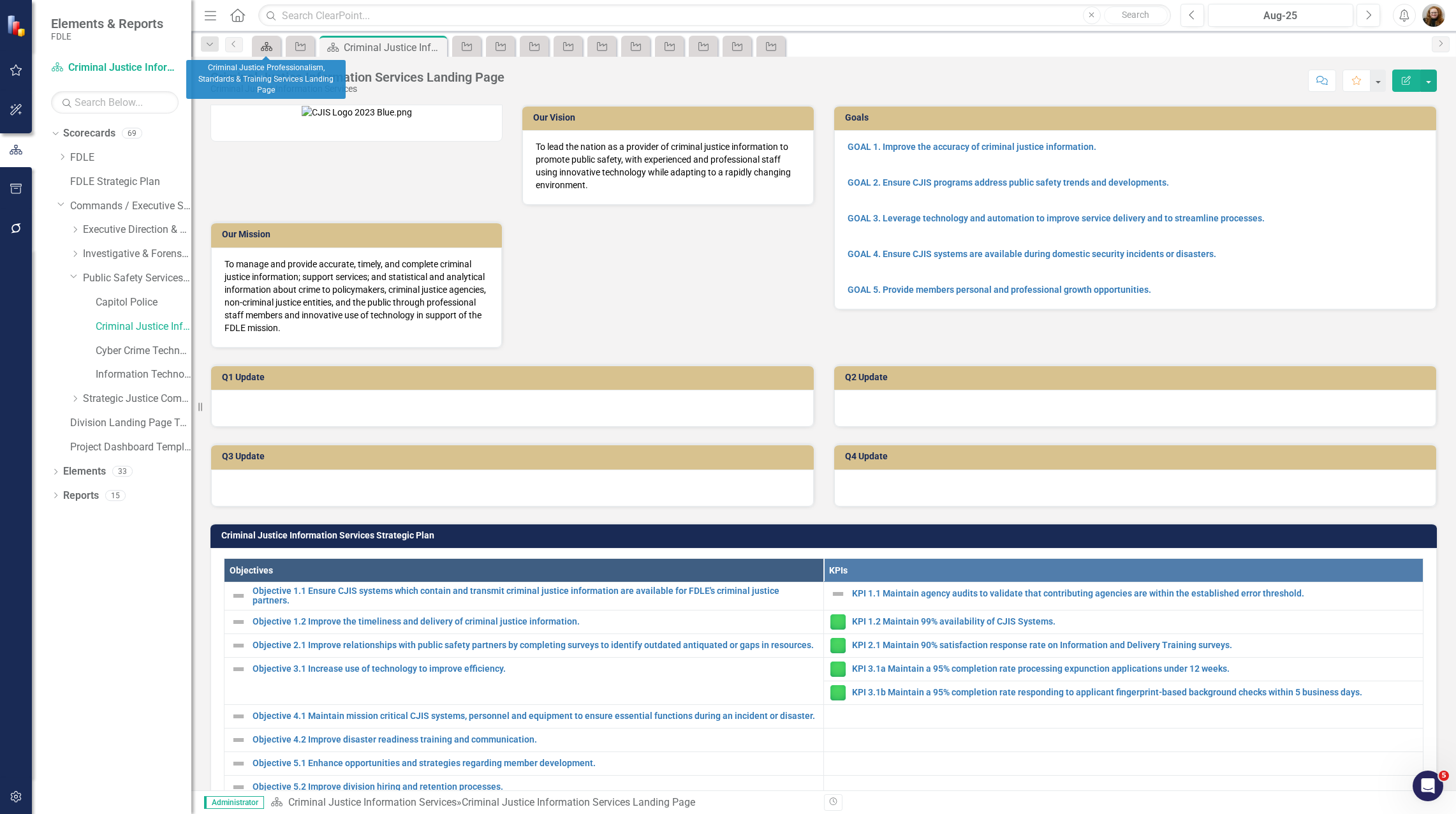
click at [267, 50] on icon "Scorecard" at bounding box center [266, 46] width 13 height 10
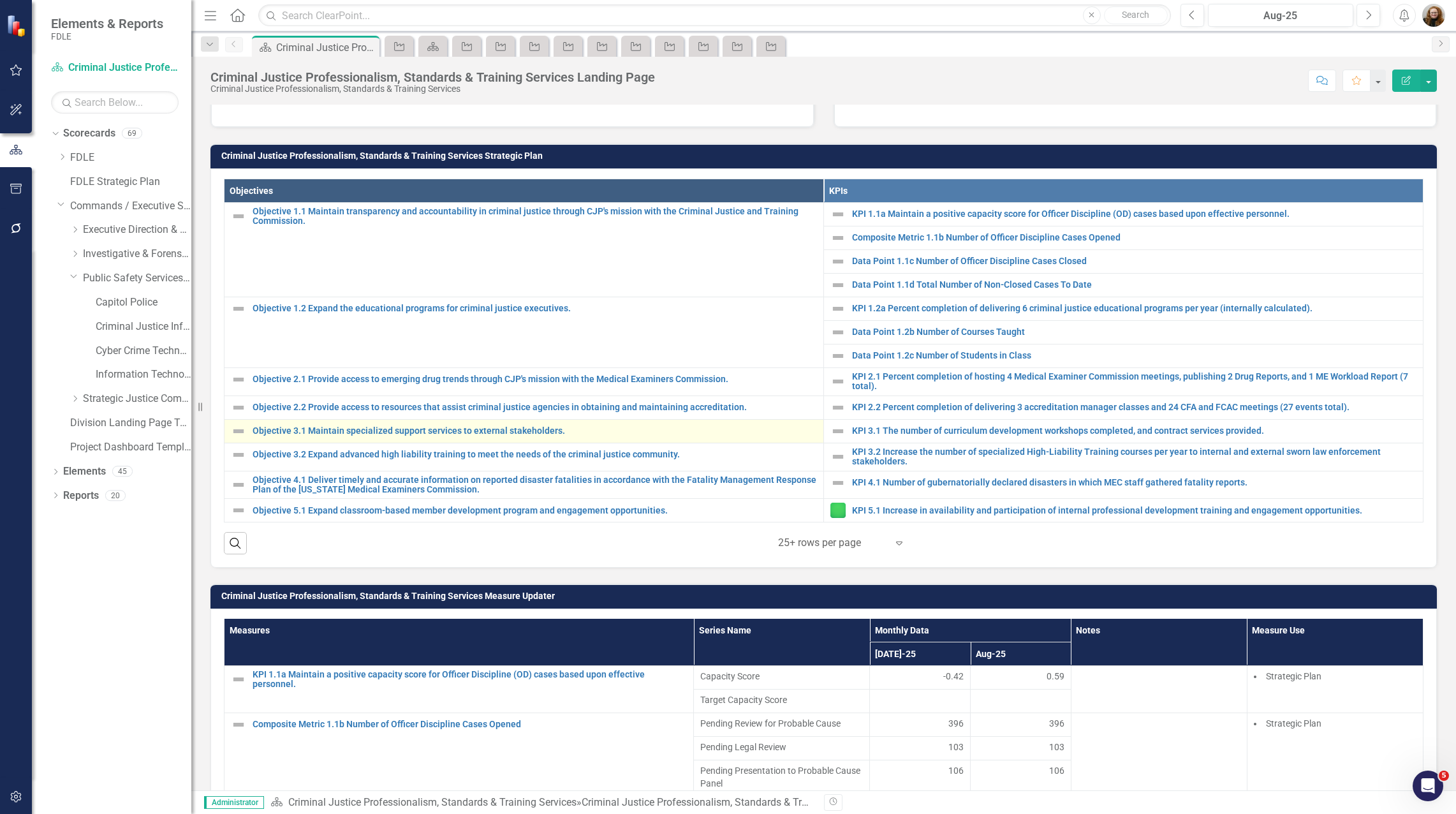
scroll to position [447, 0]
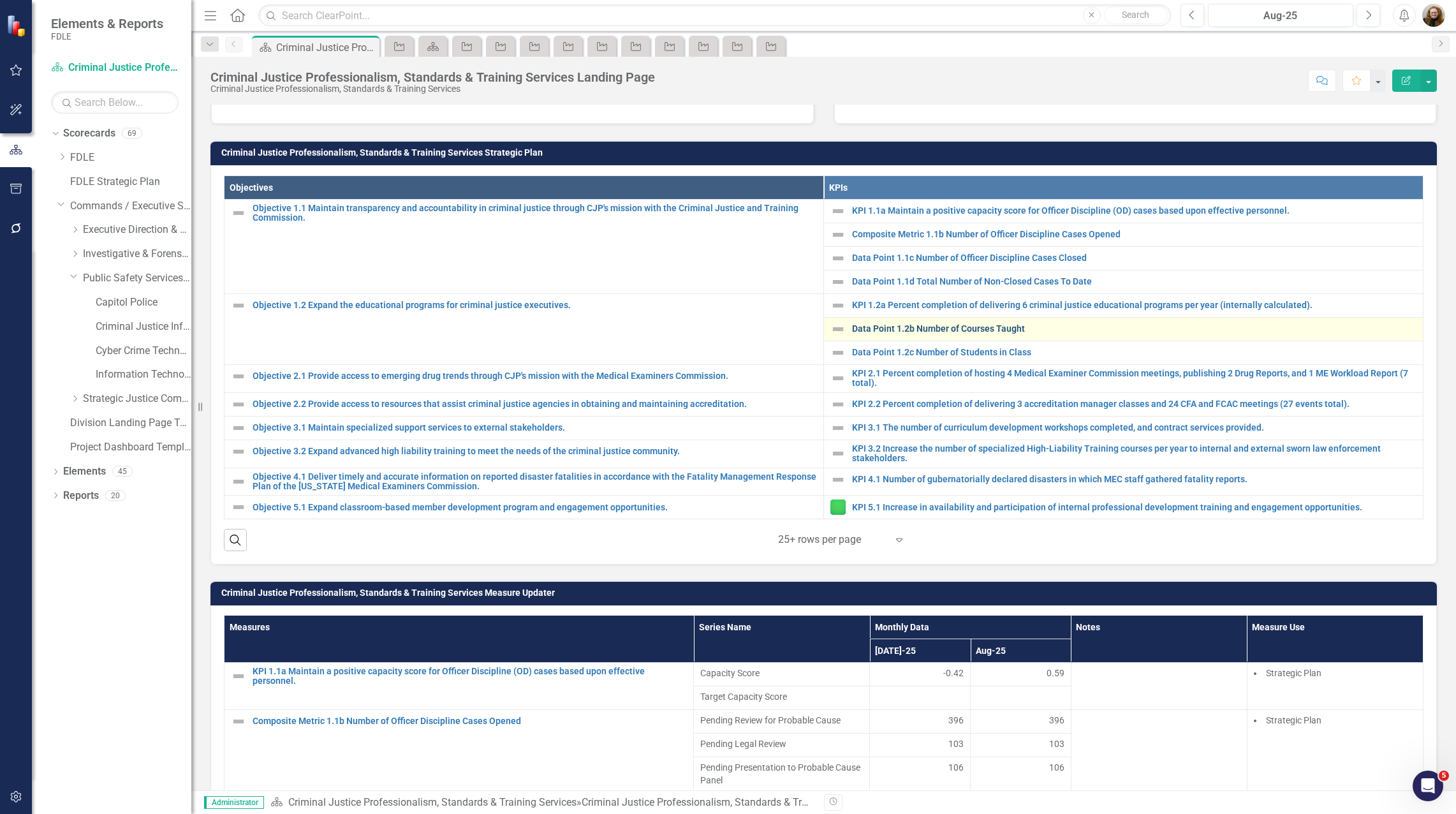
click at [724, 331] on link "Data Point 1.2b Number of Courses Taught" at bounding box center [1134, 329] width 565 height 9
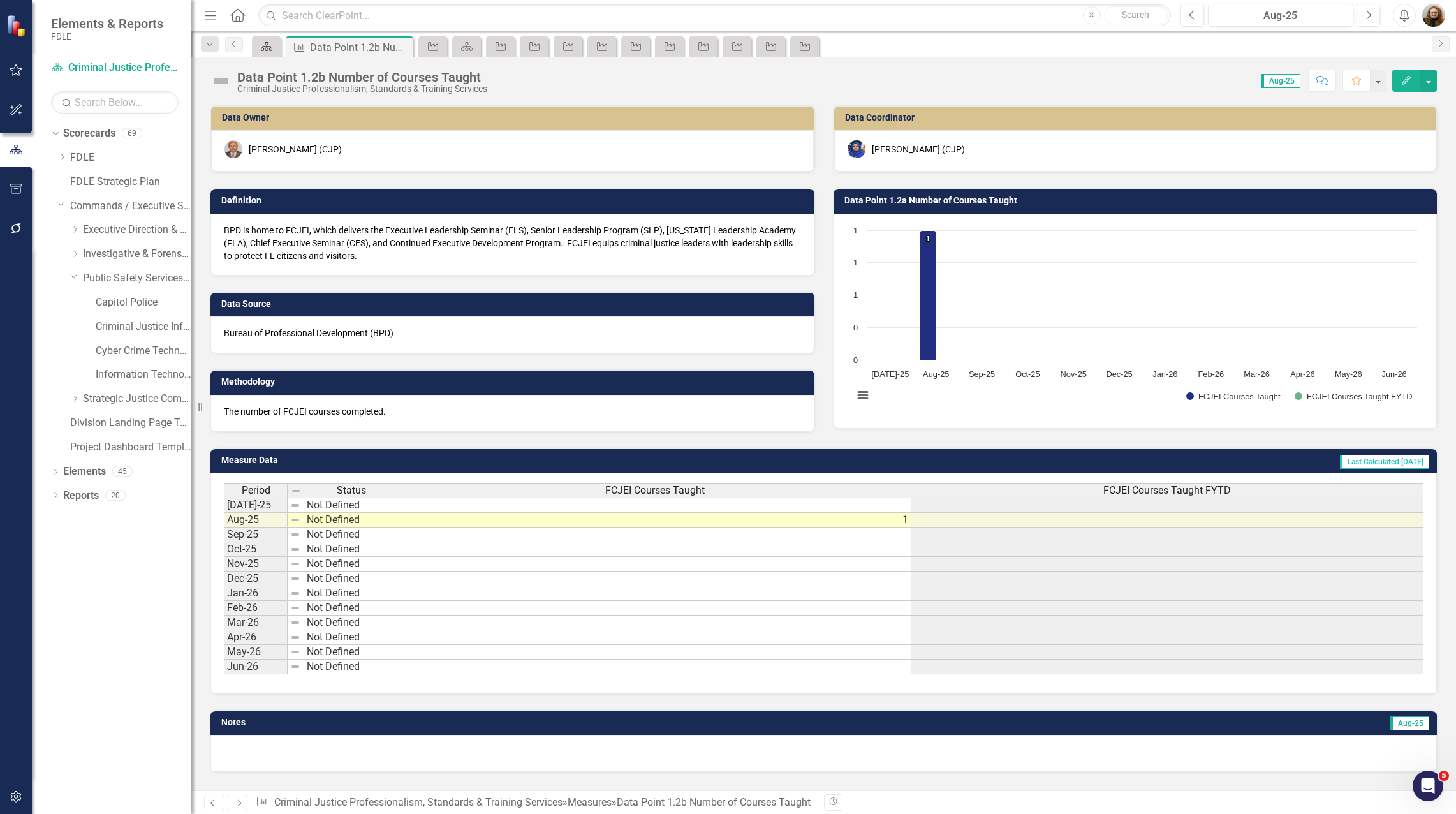
click at [269, 48] on icon "Scorecard" at bounding box center [266, 46] width 13 height 10
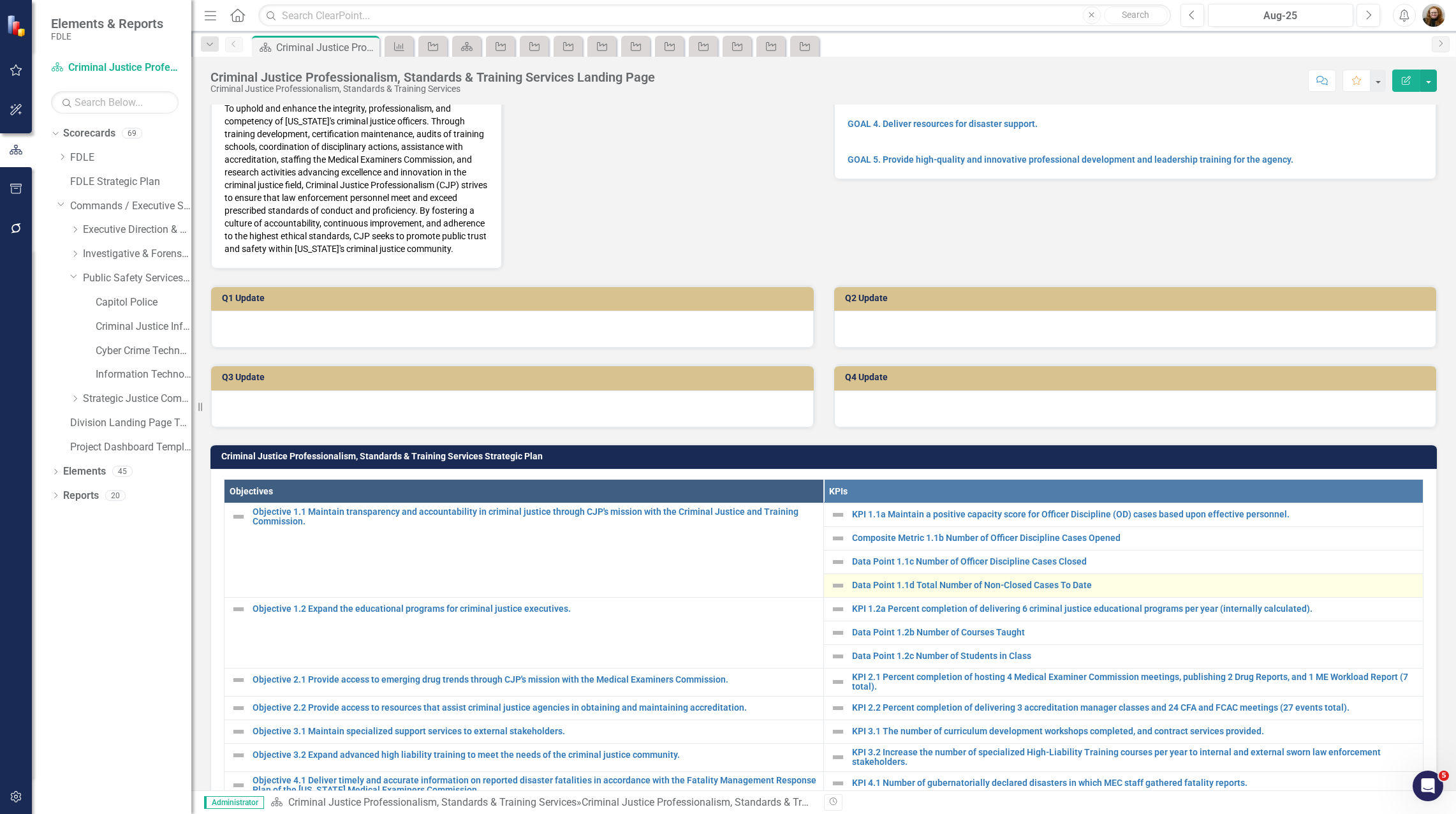
scroll to position [191, 0]
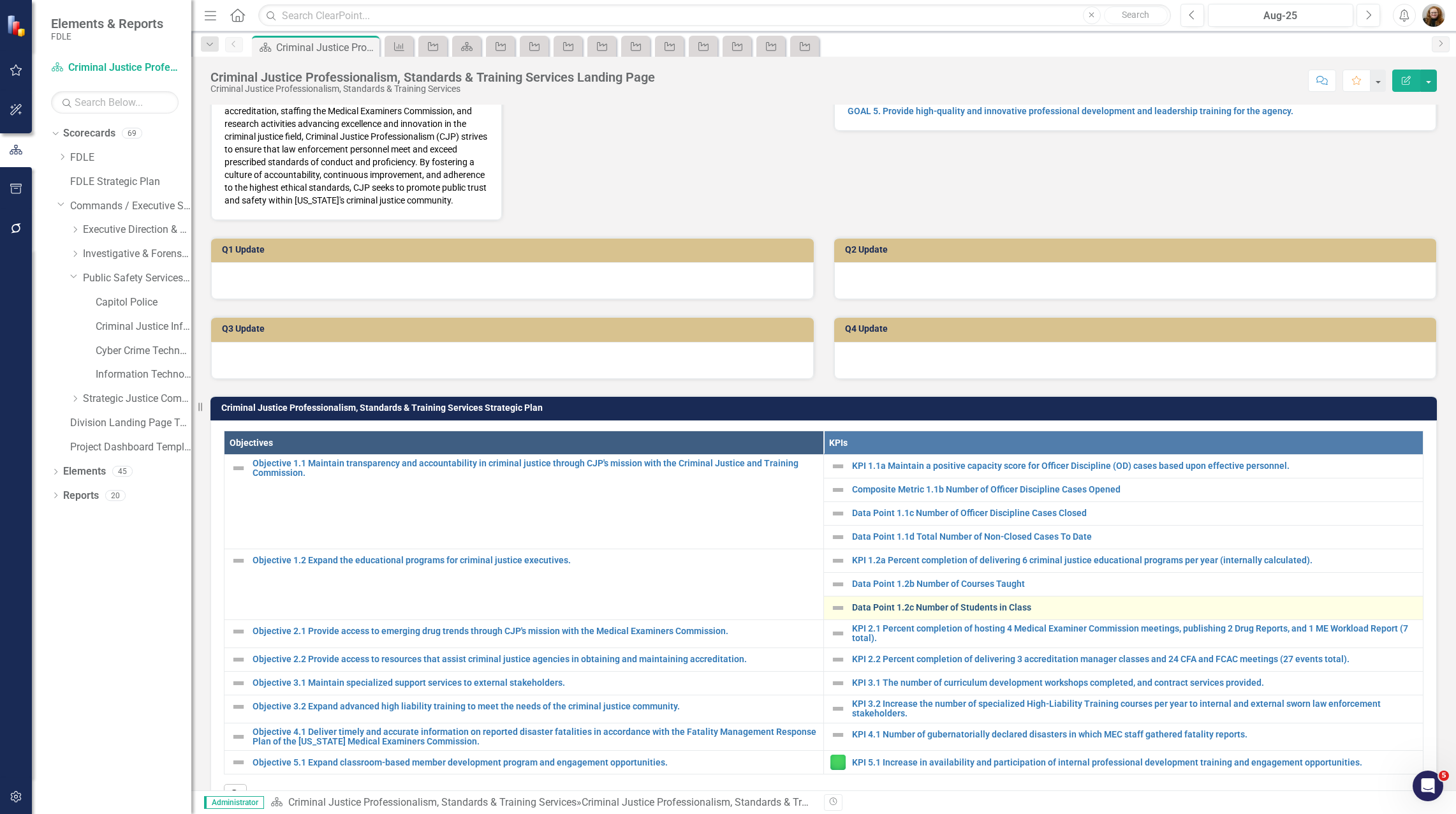
click at [724, 607] on link "Data Point 1.2c Number of Students in Class" at bounding box center [1134, 608] width 565 height 9
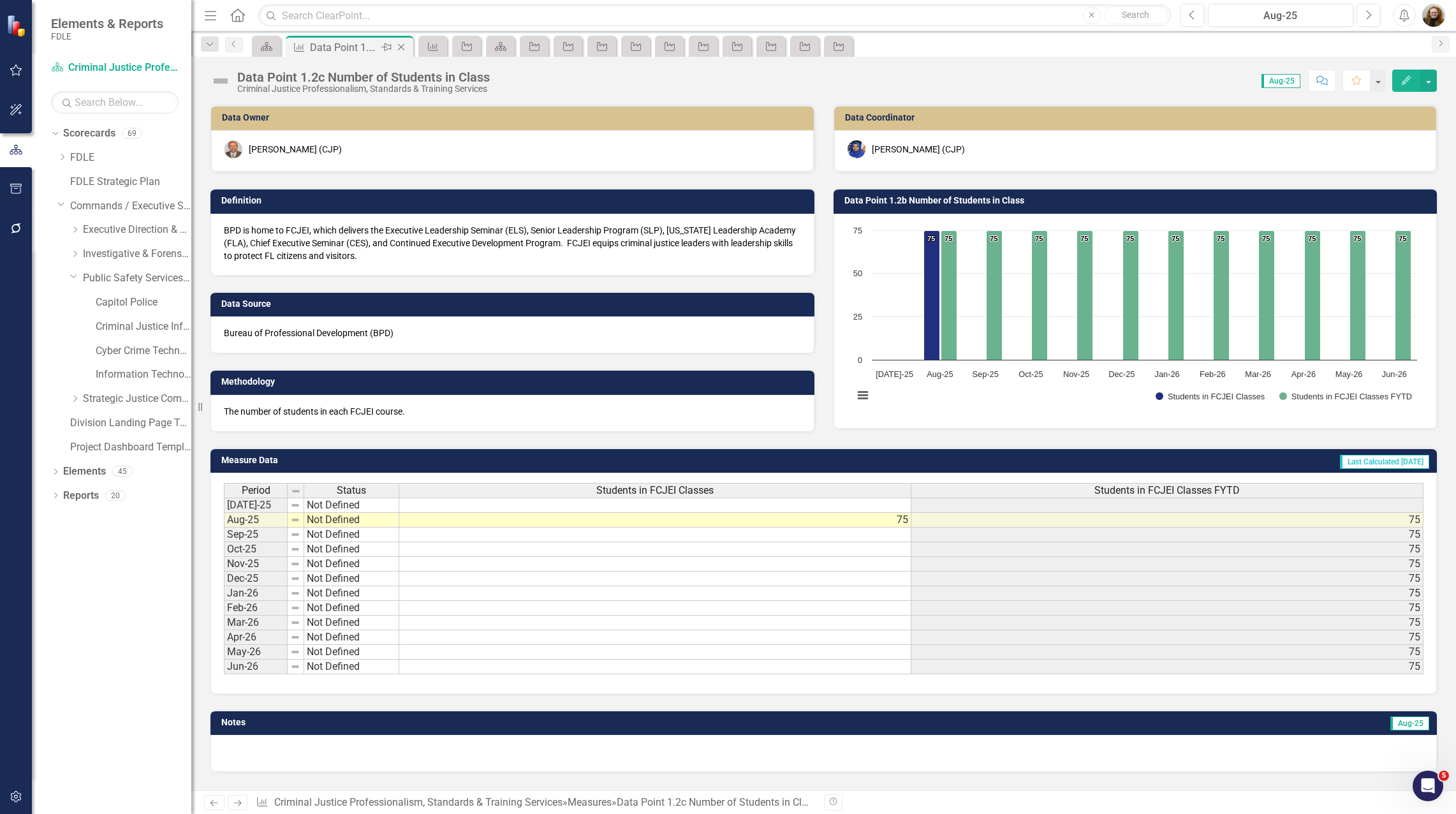
click at [405, 48] on icon "Close" at bounding box center [401, 47] width 13 height 10
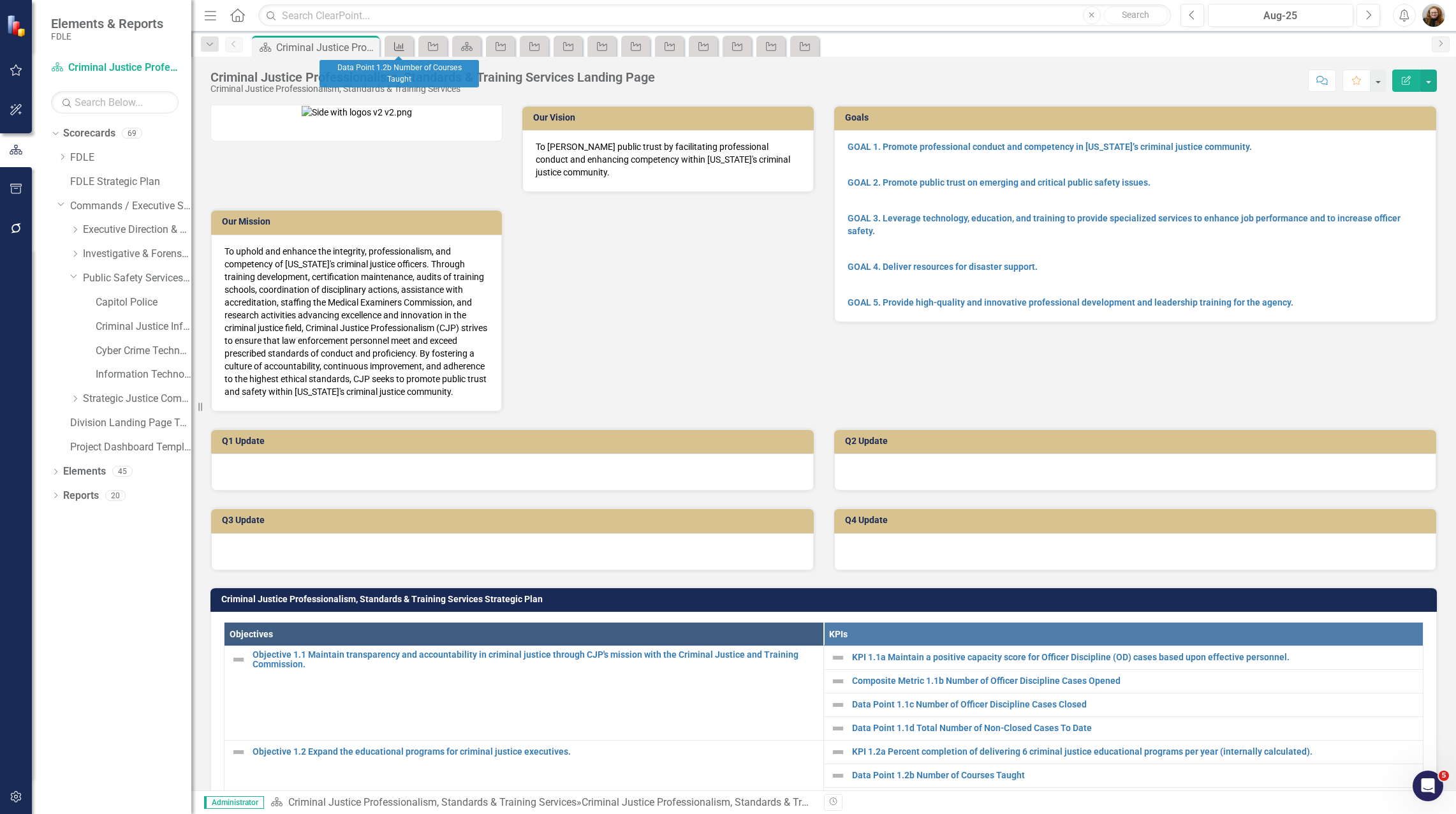
click at [400, 49] on icon "Measure" at bounding box center [399, 46] width 13 height 10
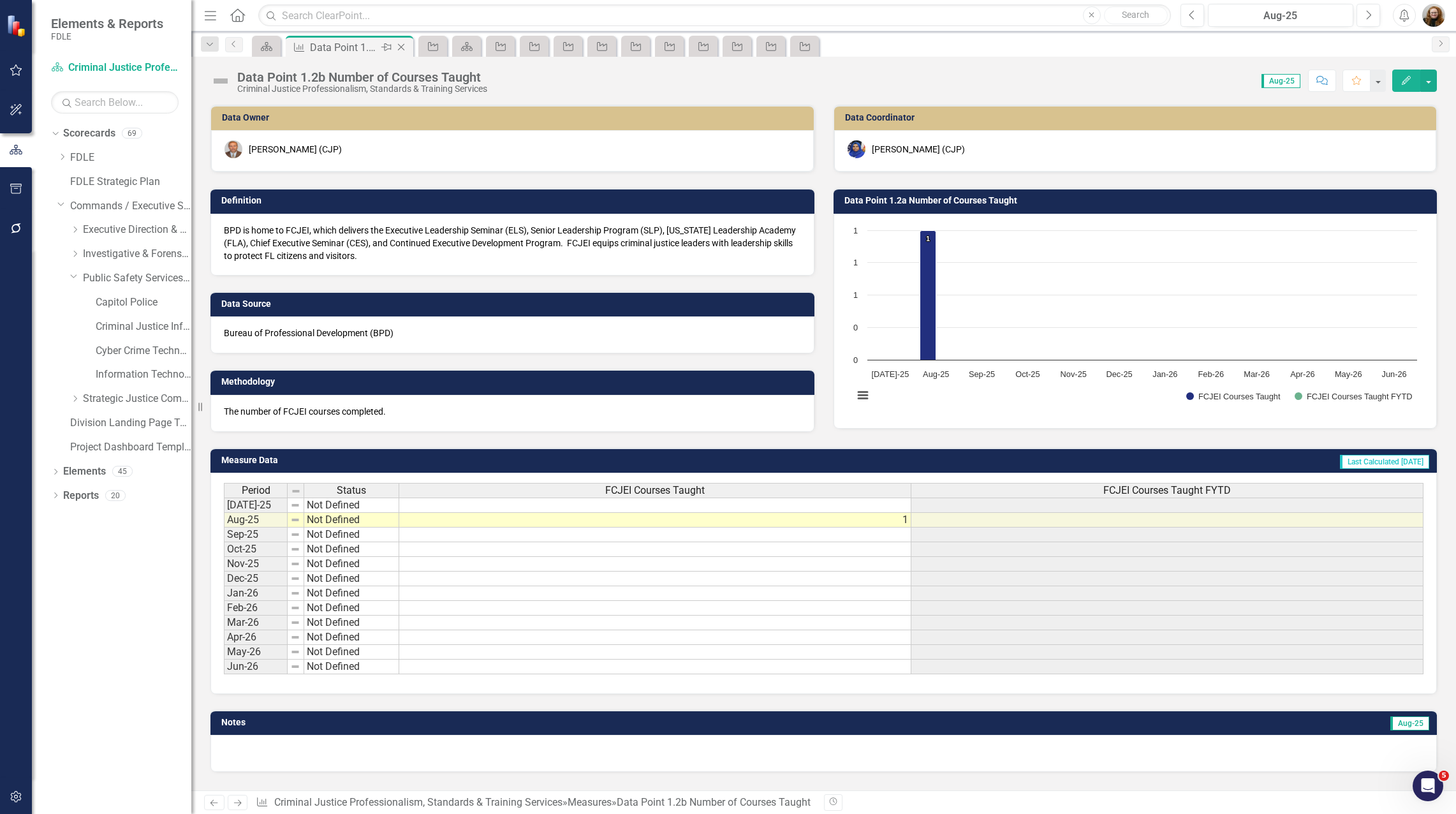
click at [407, 46] on icon "Close" at bounding box center [401, 47] width 13 height 10
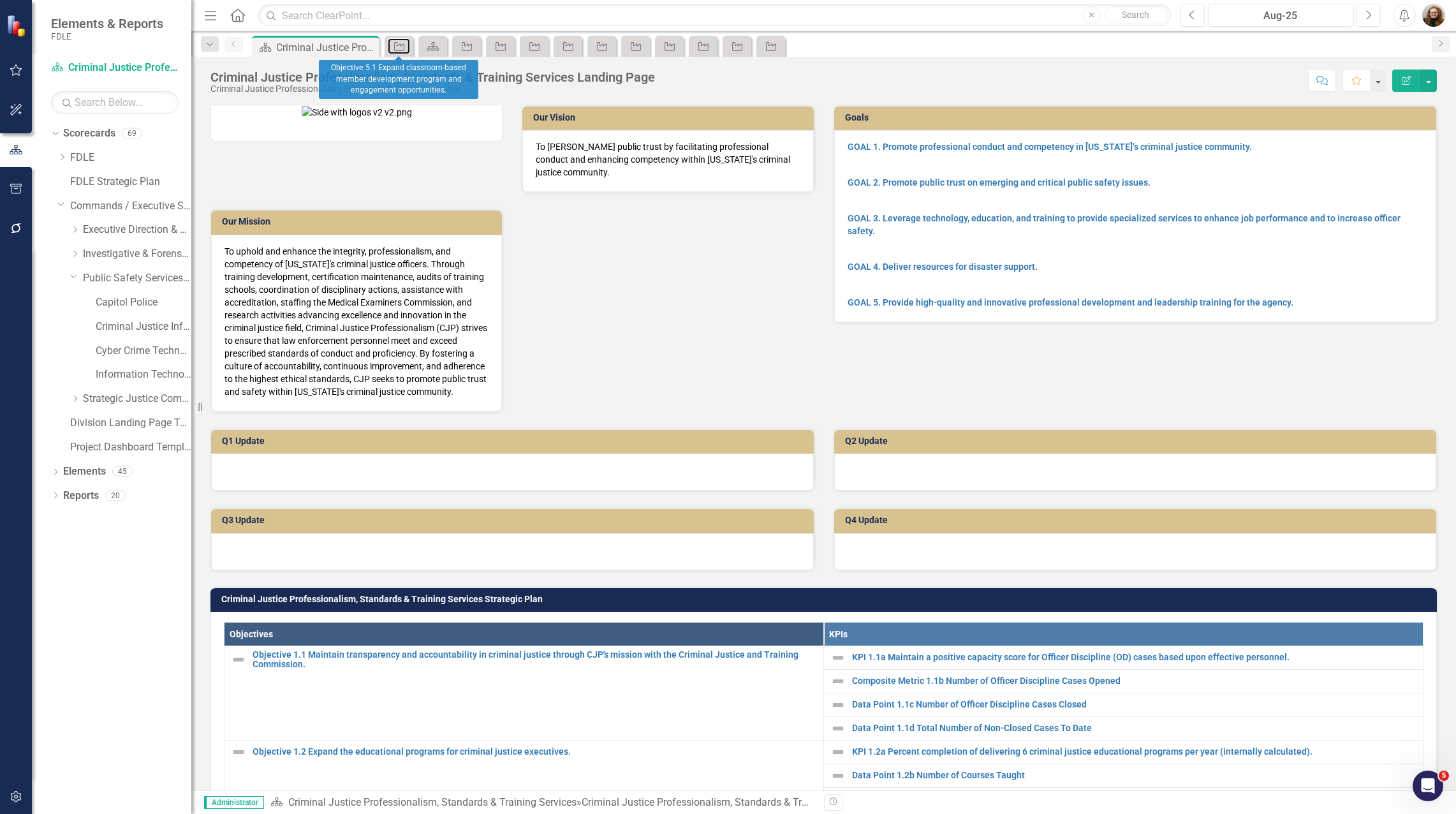
click at [407, 46] on link "Objective" at bounding box center [398, 47] width 22 height 16
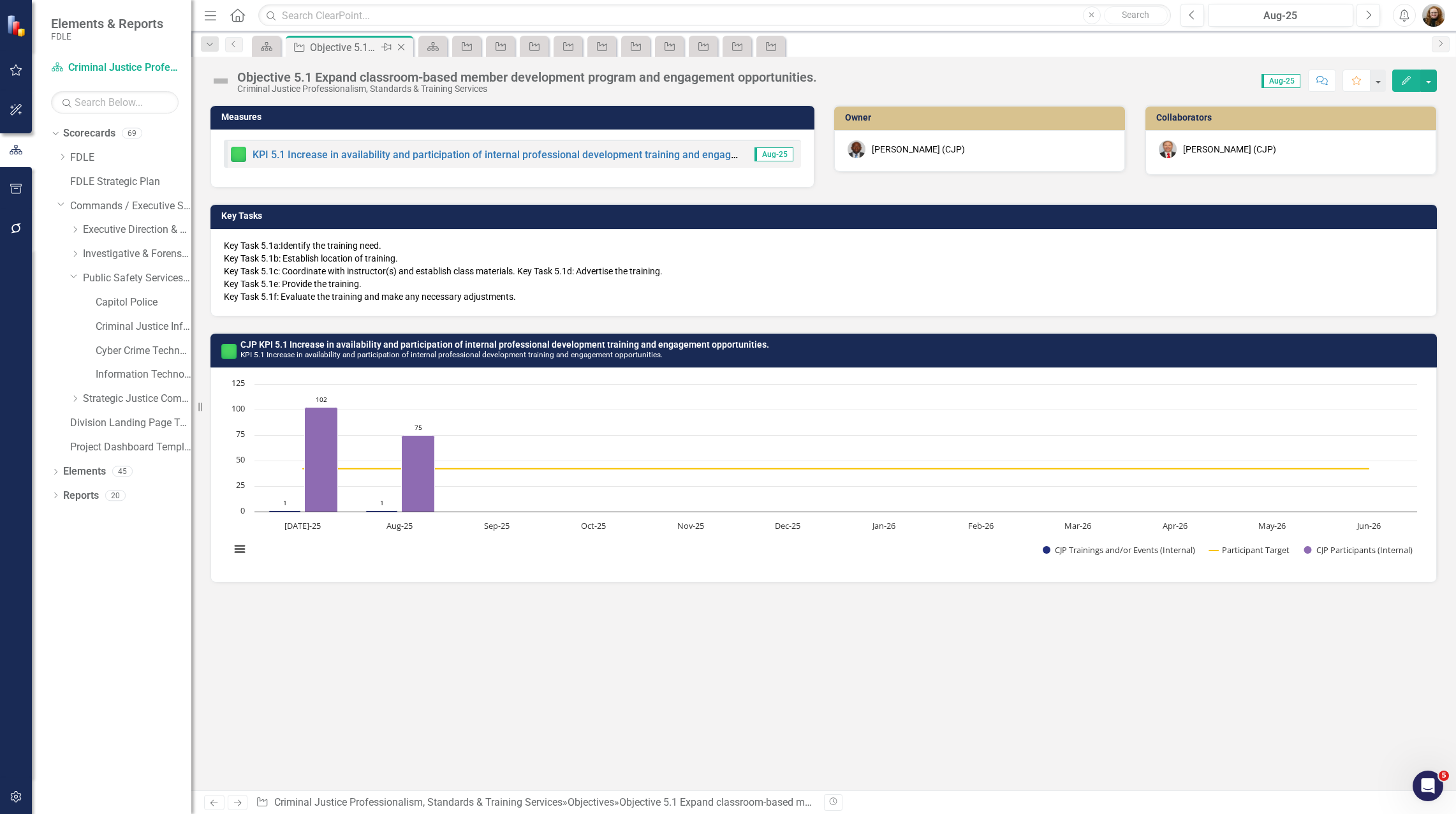
click at [407, 46] on icon "Close" at bounding box center [401, 47] width 13 height 10
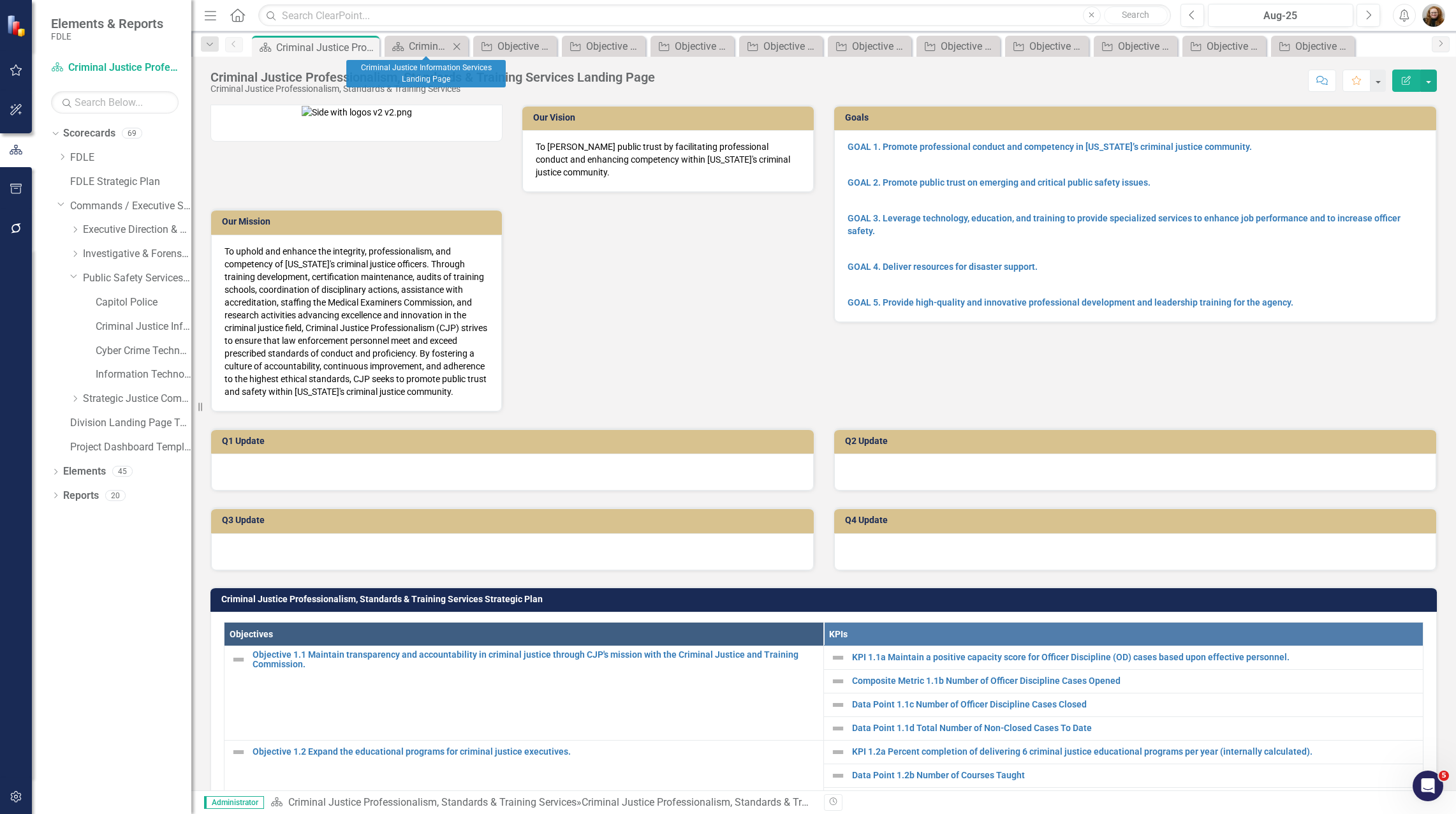
click at [459, 45] on icon "Close" at bounding box center [456, 46] width 13 height 10
click at [463, 45] on icon at bounding box center [465, 46] width 7 height 7
click at [475, 43] on icon "Close" at bounding box center [473, 46] width 13 height 10
click at [482, 43] on icon at bounding box center [485, 46] width 7 height 7
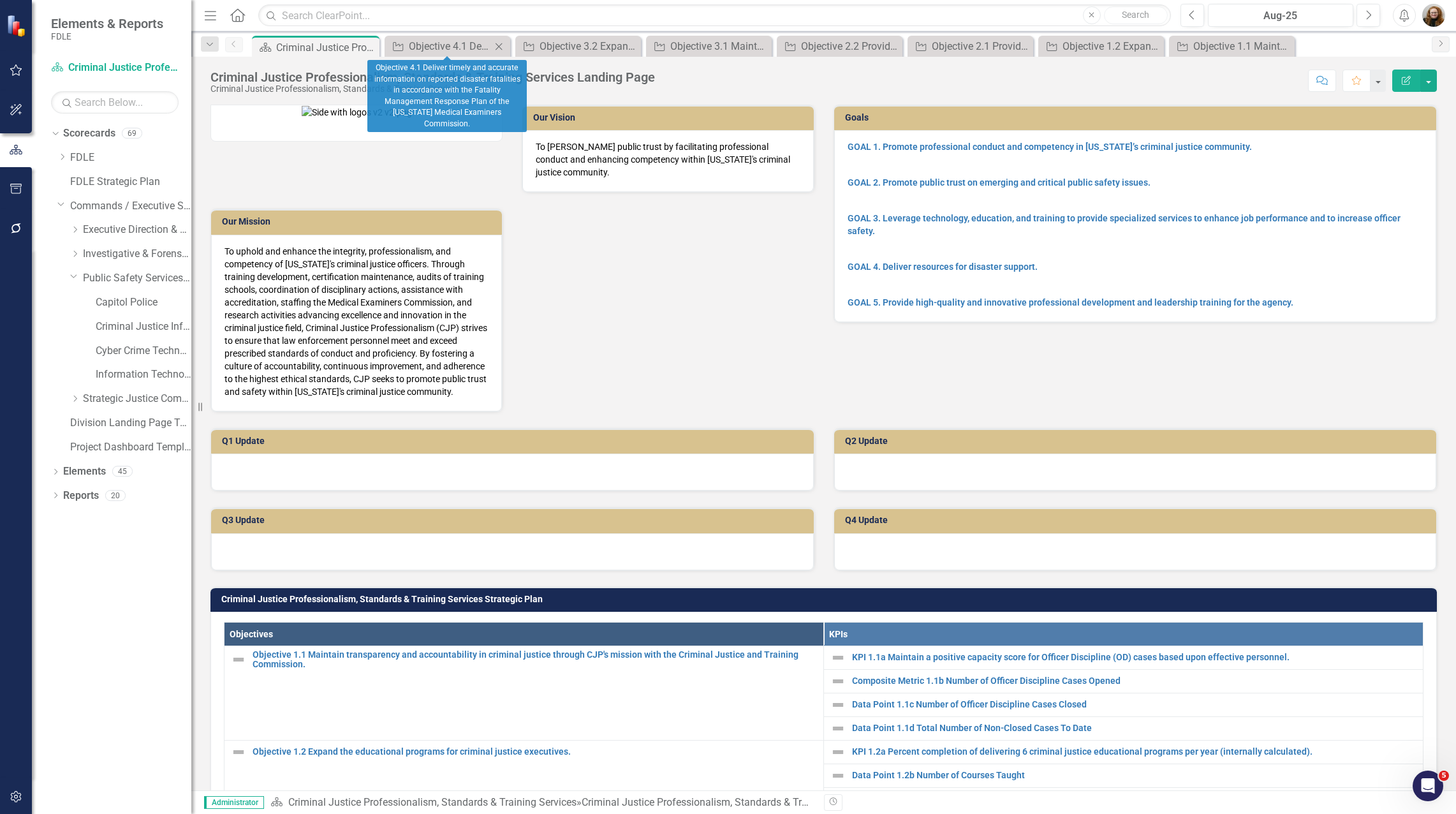
click at [498, 44] on icon "Close" at bounding box center [498, 46] width 13 height 10
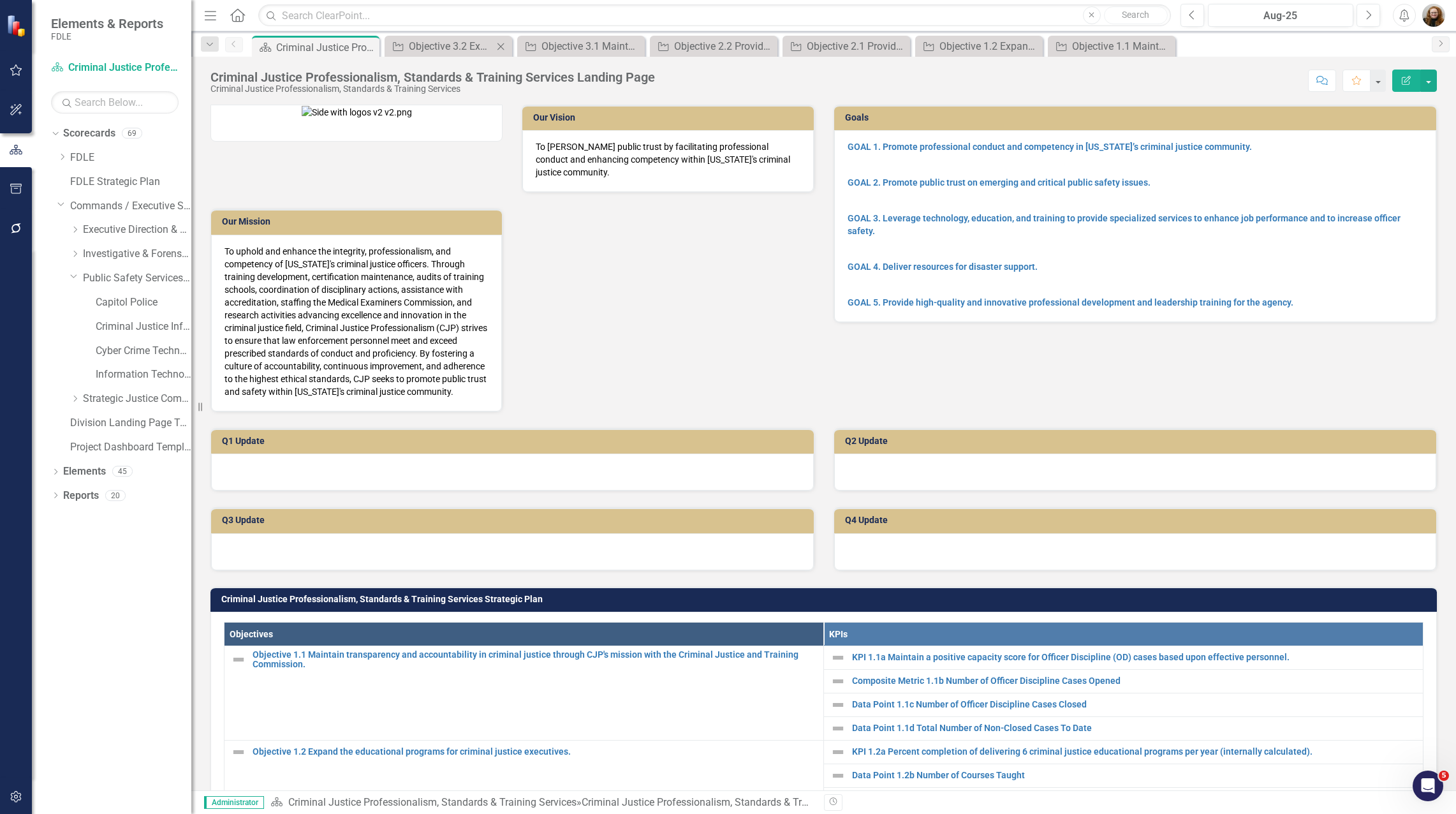
click at [504, 44] on icon "Close" at bounding box center [500, 46] width 13 height 10
click at [0, 0] on icon "Close" at bounding box center [0, 0] width 0 height 0
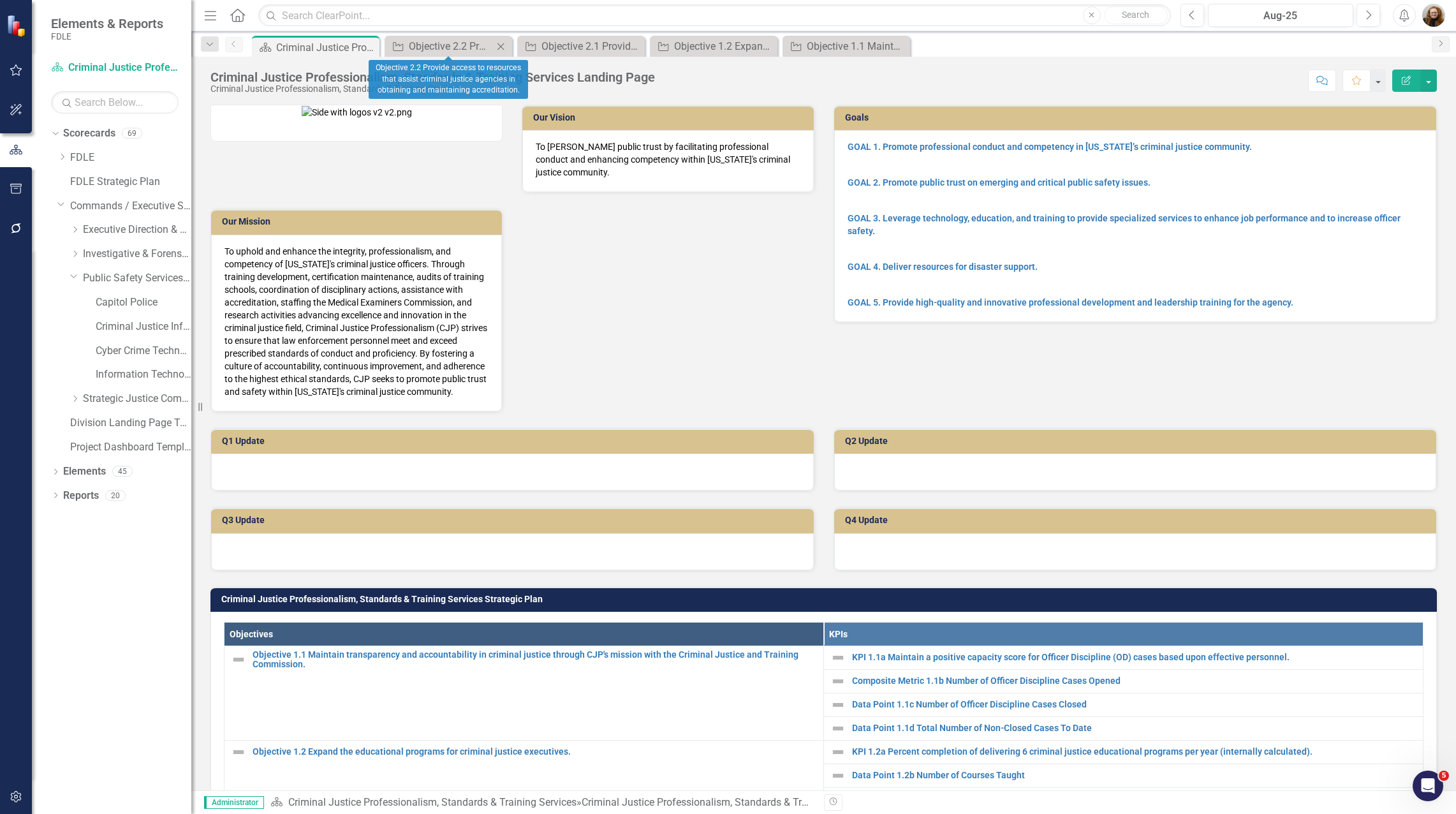
click at [505, 44] on icon "Close" at bounding box center [500, 46] width 13 height 10
click at [0, 0] on icon "Close" at bounding box center [0, 0] width 0 height 0
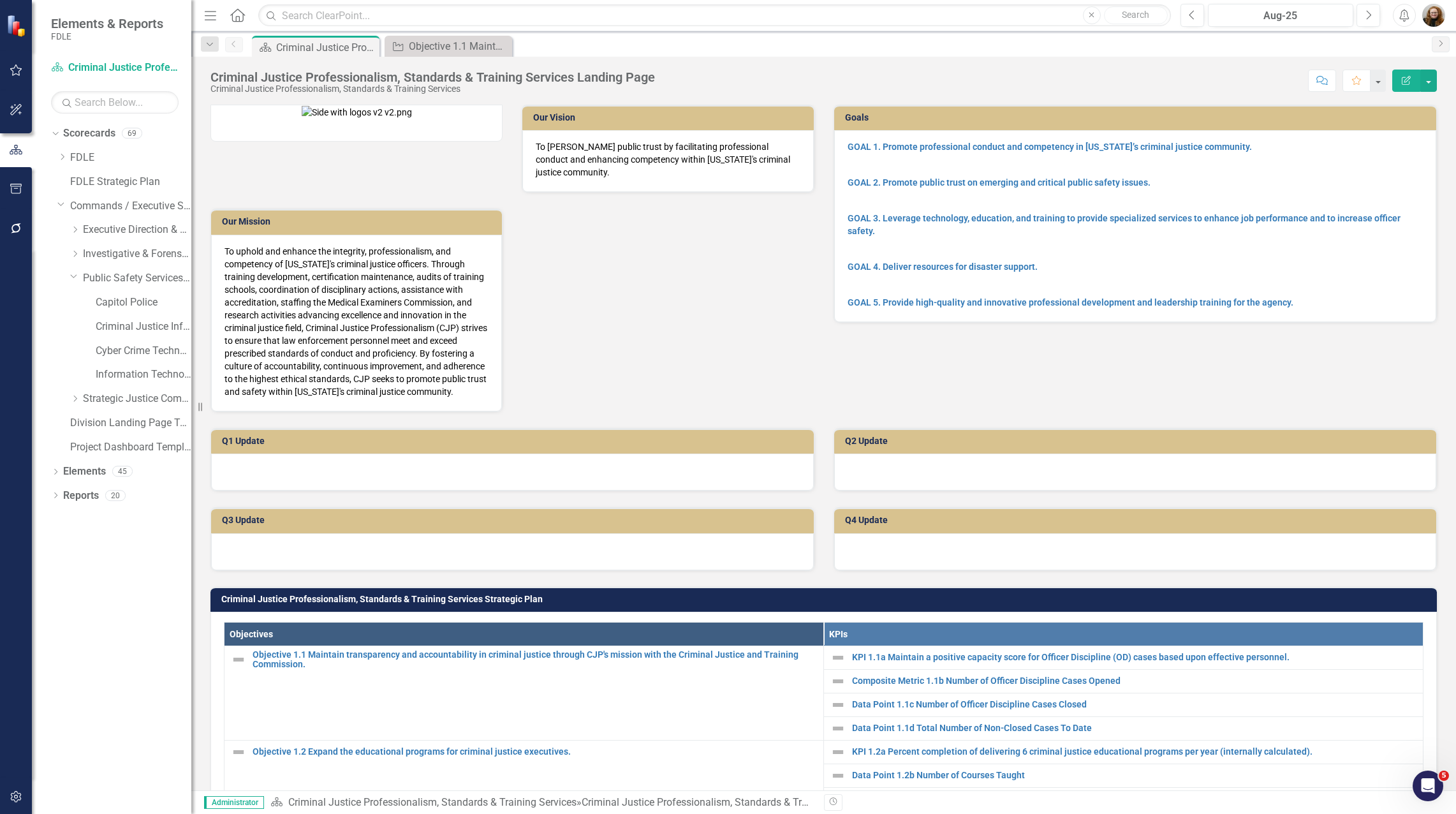
click at [0, 0] on icon "Close" at bounding box center [0, 0] width 0 height 0
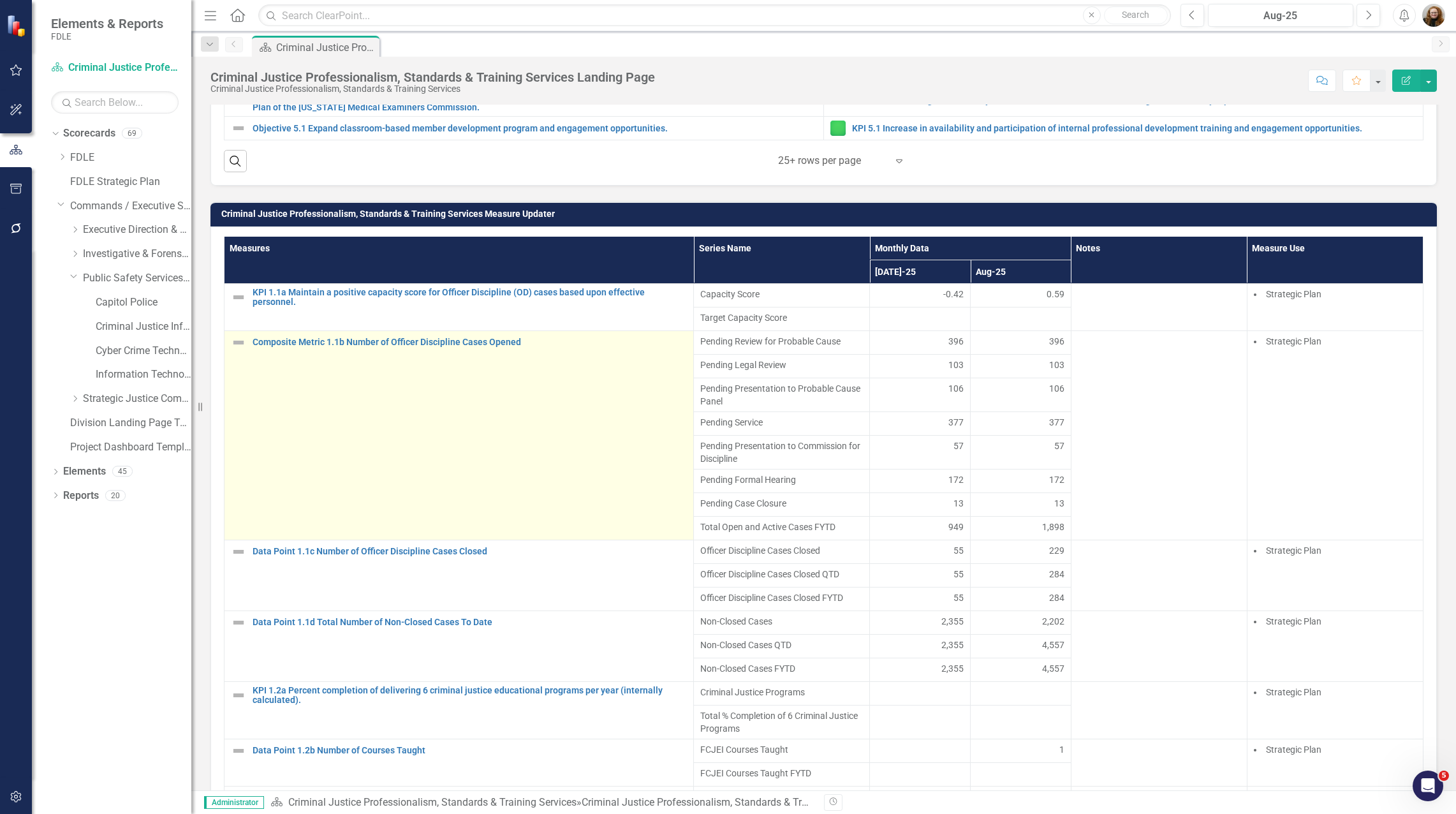
scroll to position [830, 0]
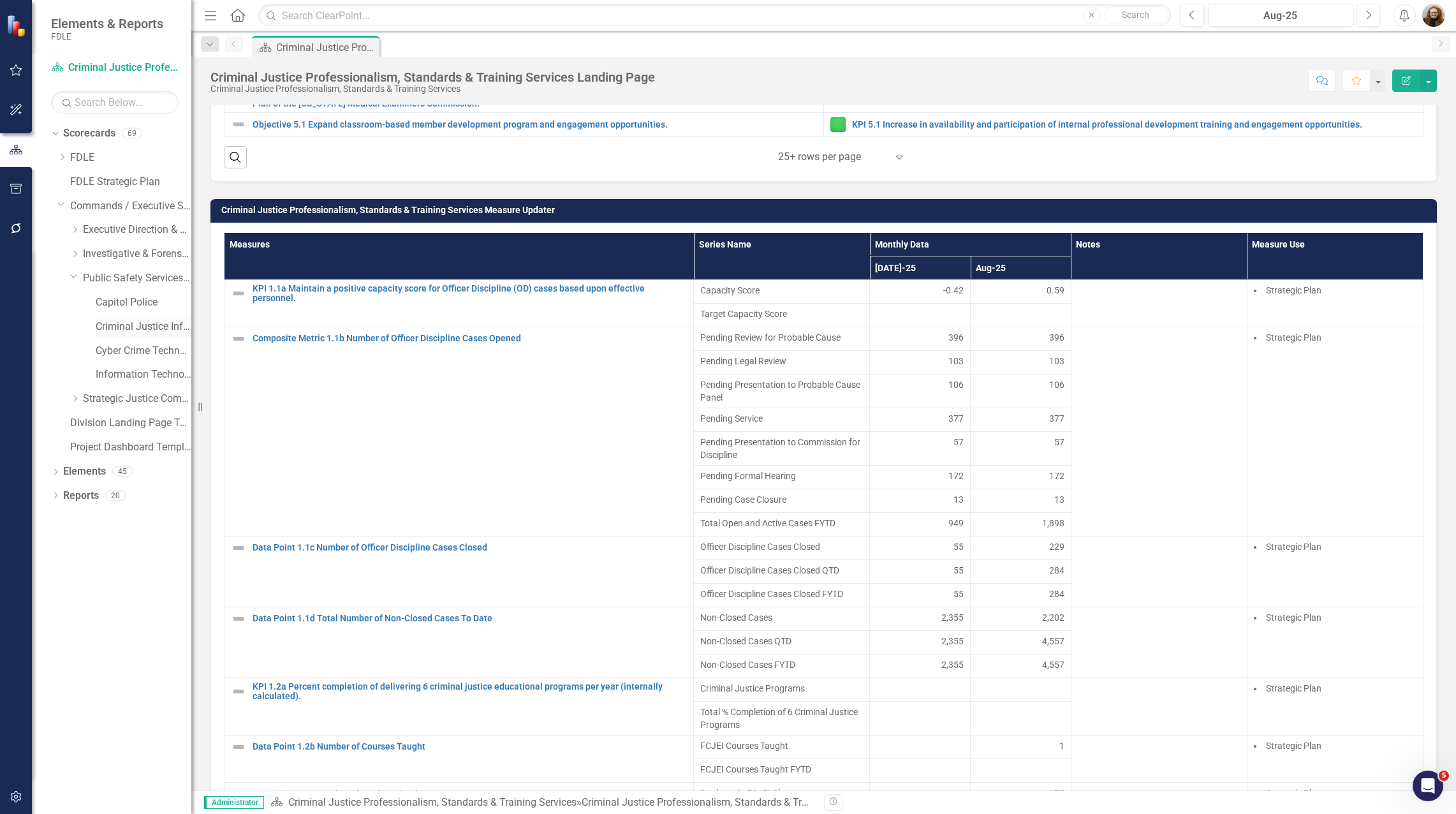
click at [122, 330] on link "Criminal Justice Information Services" at bounding box center [143, 327] width 95 height 15
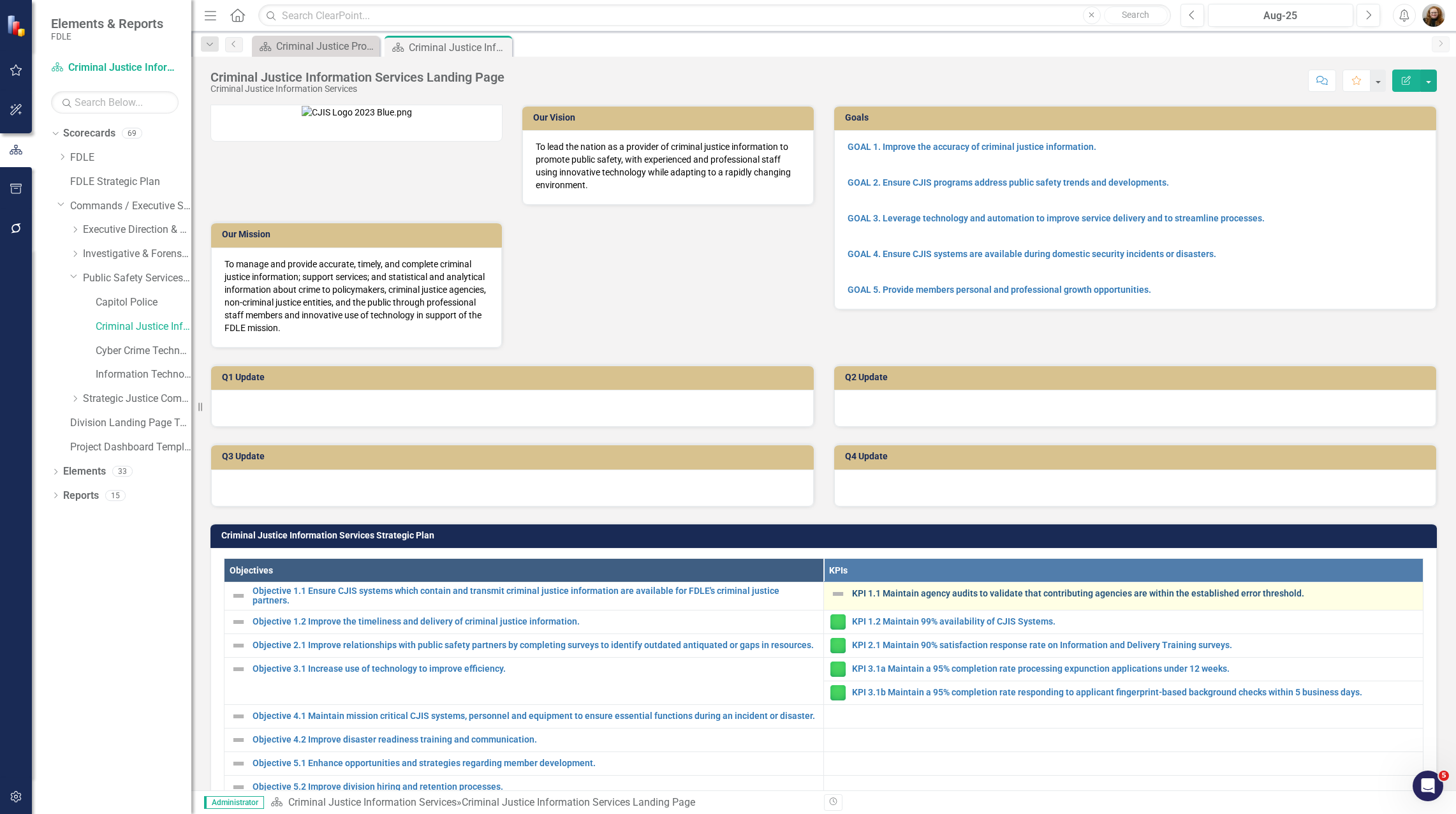
click at [724, 599] on link "KPI 1.1 Maintain agency audits to validate that contributing agencies are withi…" at bounding box center [1134, 593] width 565 height 9
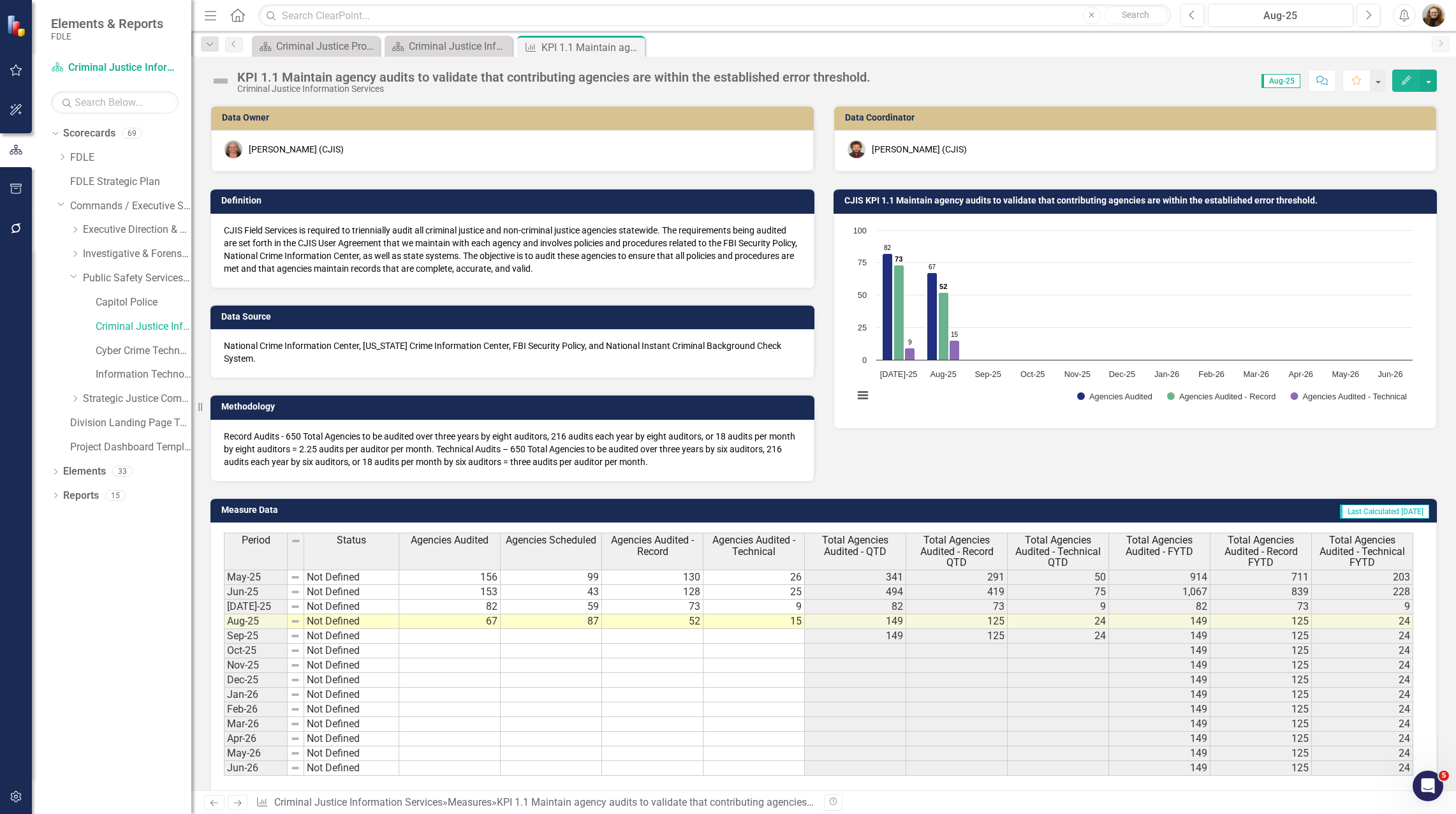
click at [142, 631] on div "Dropdown Scorecards 69 Dropdown FDLE Commissioner's Initiative Team Project Das…" at bounding box center [112, 468] width 160 height 691
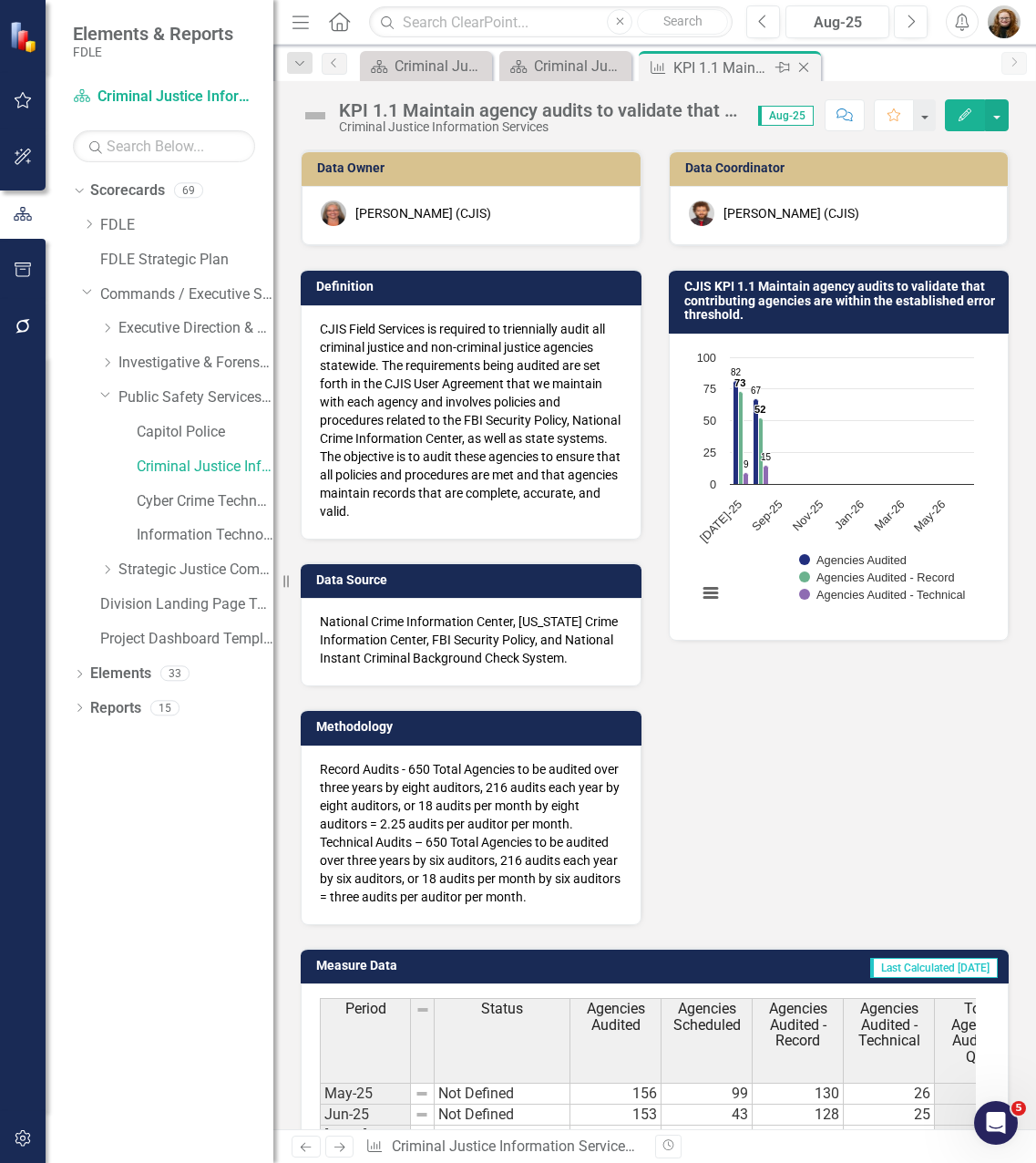
click at [808, 72] on icon "Close" at bounding box center [803, 67] width 18 height 15
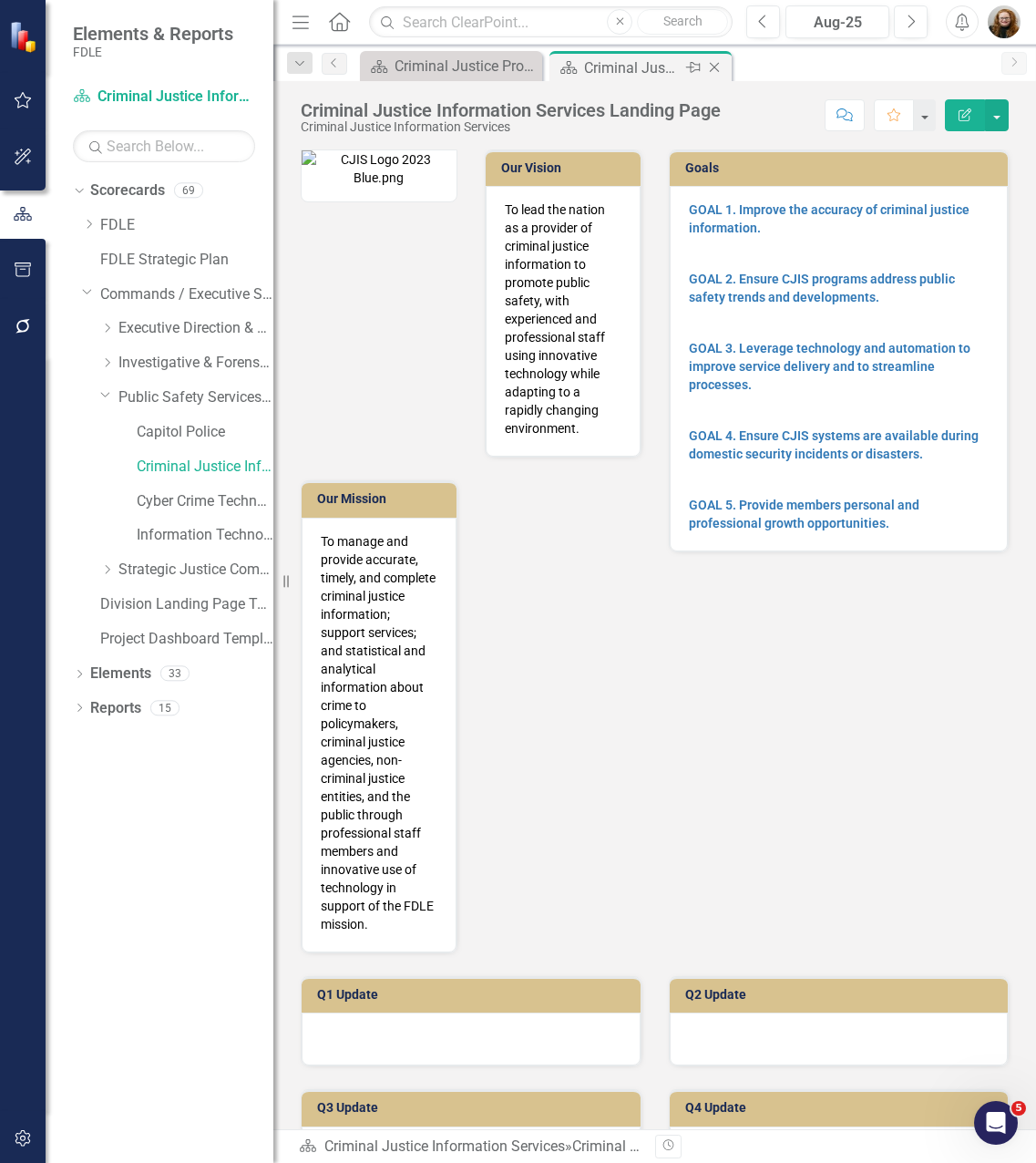
click at [719, 69] on icon "Close" at bounding box center [714, 67] width 18 height 15
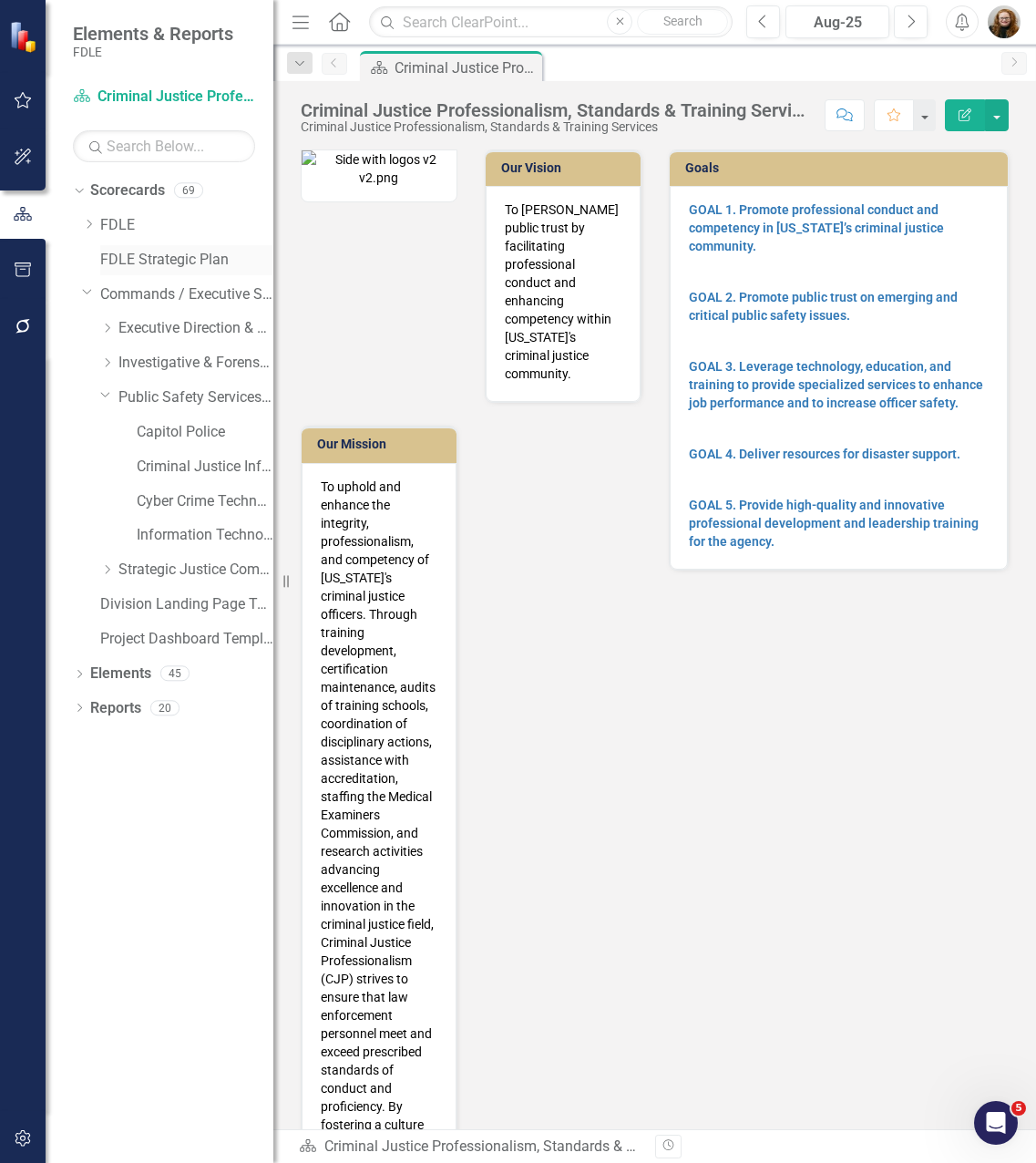
click at [153, 261] on link "FDLE Strategic Plan" at bounding box center [187, 260] width 173 height 21
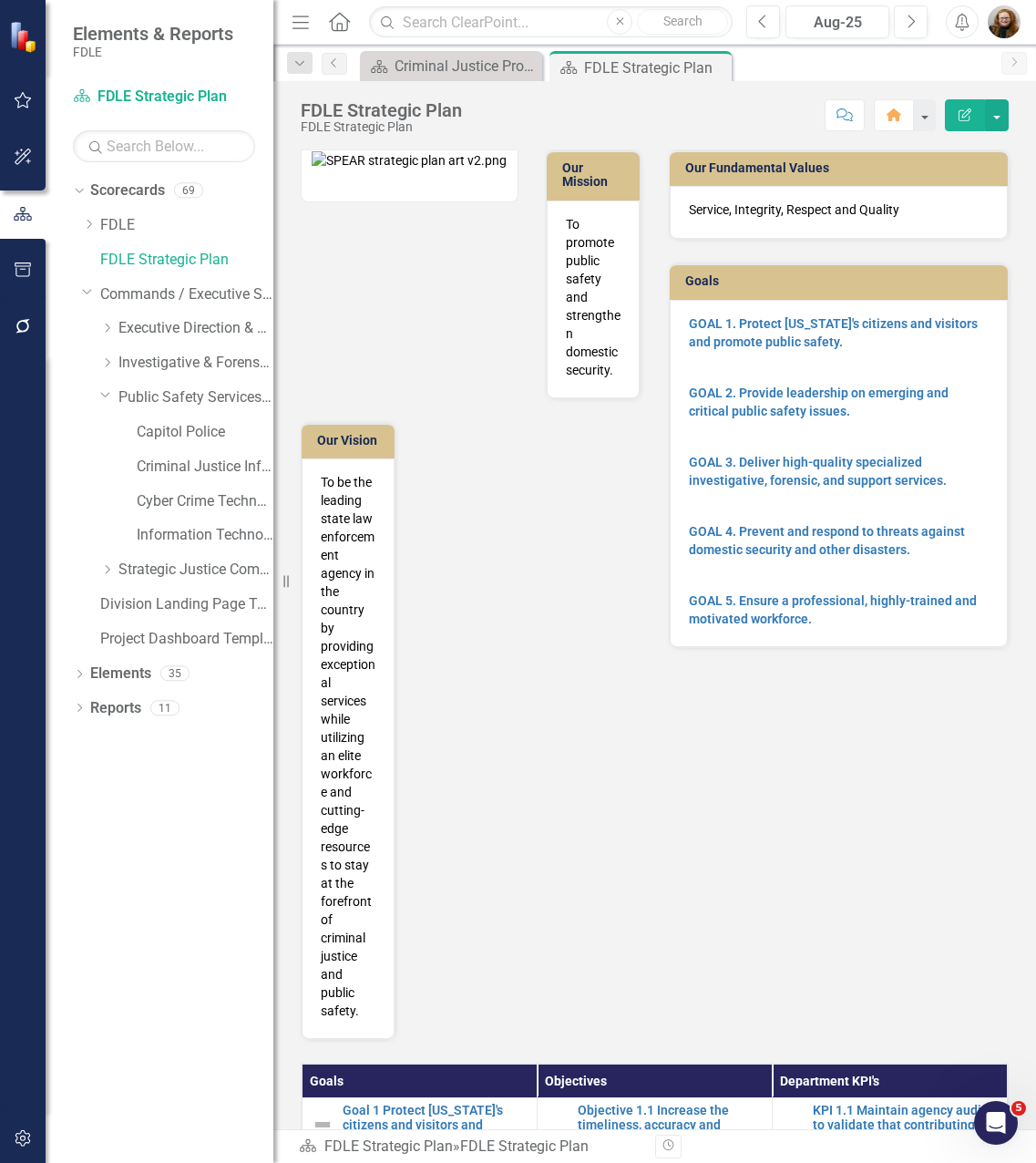
click at [201, 873] on div "Dropdown Scorecards 69 Dropdown FDLE Commissioner's Initiative Team Project Das…" at bounding box center [159, 669] width 228 height 987
click at [920, 112] on button "button" at bounding box center [924, 115] width 24 height 32
click at [233, 797] on div "Dropdown Scorecards 69 Dropdown FDLE Commissioner's Initiative Team Project Das…" at bounding box center [159, 669] width 228 height 987
click at [199, 904] on div "Dropdown Scorecards 69 Dropdown FDLE Commissioner's Initiative Team Project Das…" at bounding box center [159, 669] width 228 height 987
